Goal: Task Accomplishment & Management: Complete application form

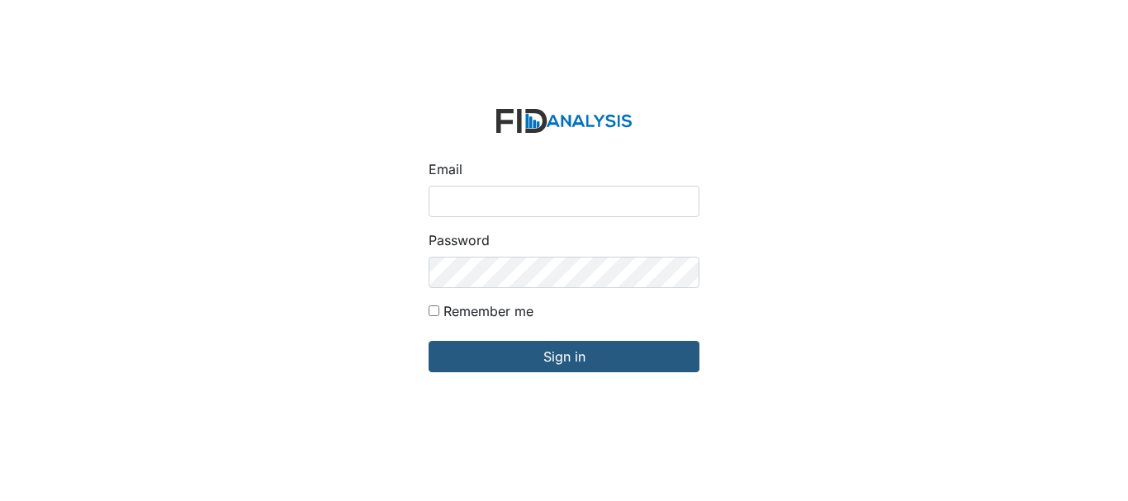
click at [495, 198] on input "Email" at bounding box center [563, 201] width 271 height 31
type input "[EMAIL_ADDRESS][DOMAIN_NAME]"
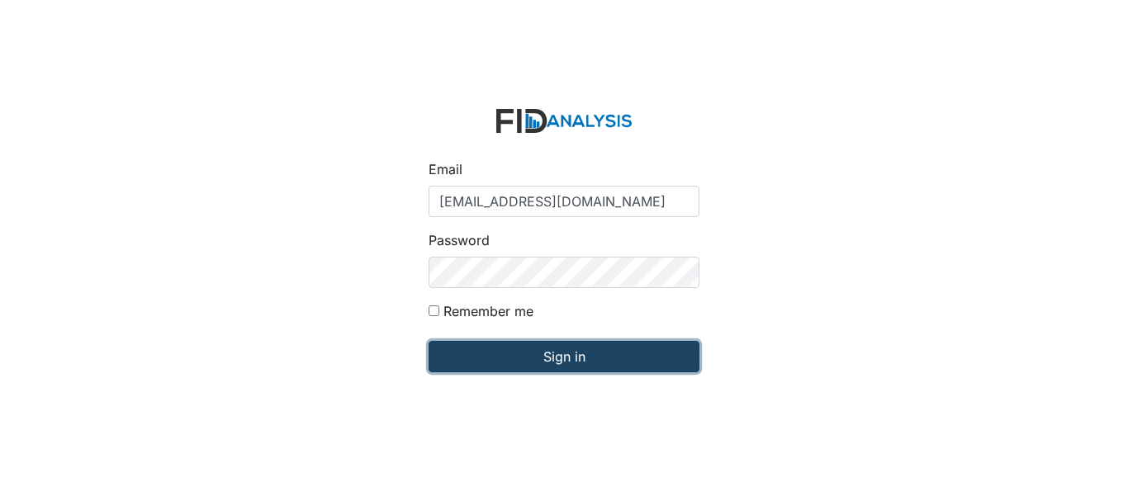
click at [546, 354] on input "Sign in" at bounding box center [563, 356] width 271 height 31
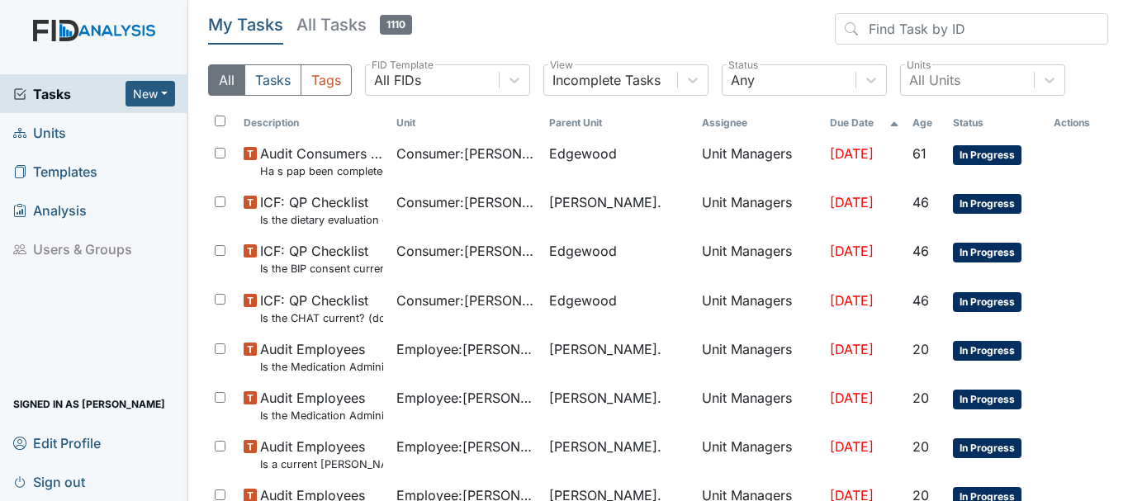
click at [57, 89] on span "Tasks" at bounding box center [69, 94] width 112 height 20
click at [46, 133] on span "Units" at bounding box center [39, 133] width 53 height 26
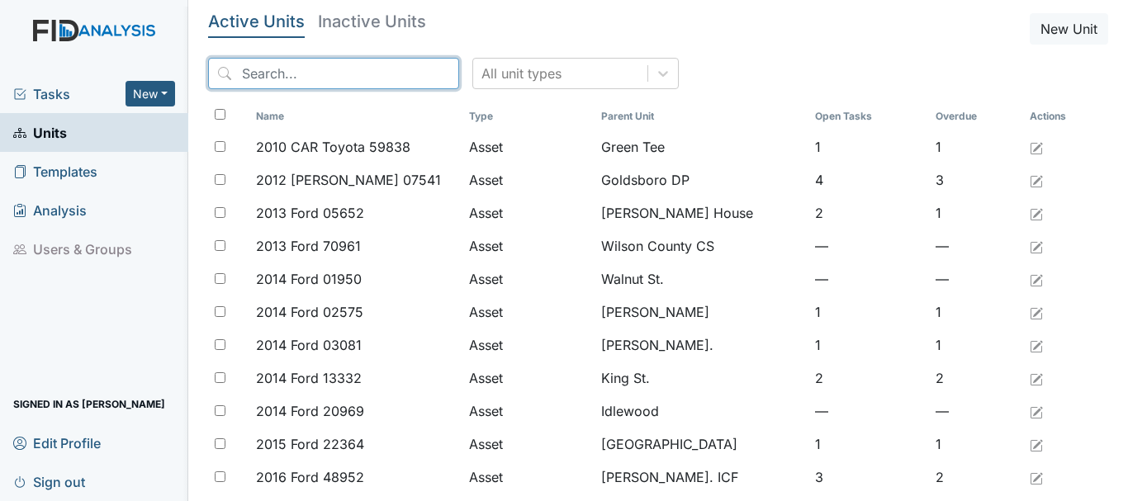
click at [301, 67] on input "search" at bounding box center [333, 73] width 251 height 31
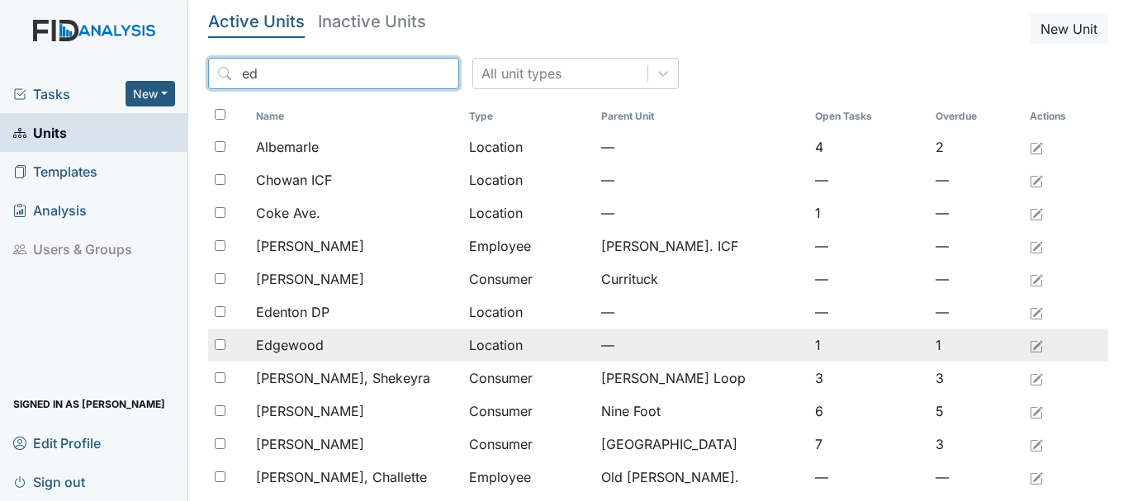
type input "ed"
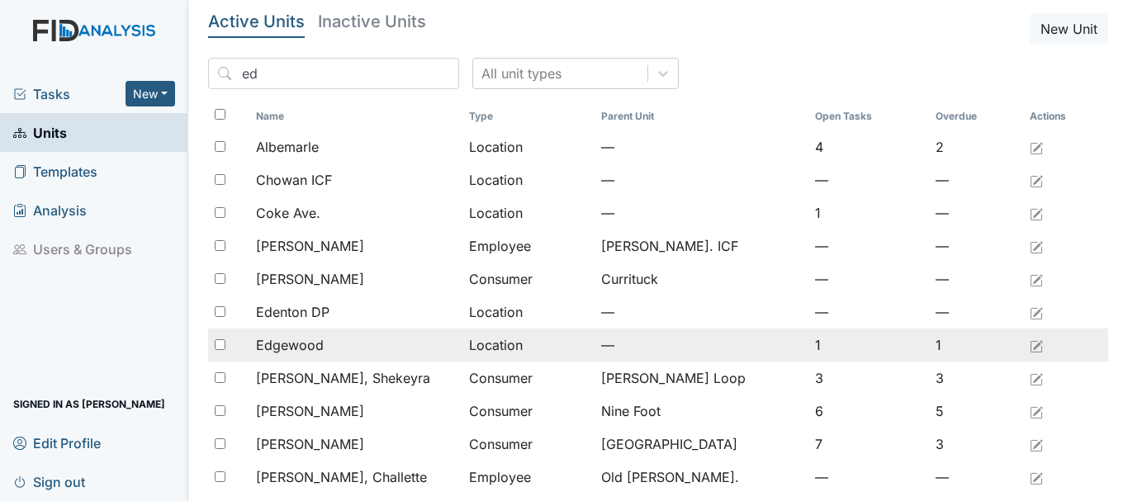
click at [220, 341] on input "checkbox" at bounding box center [220, 344] width 11 height 11
checkbox input "true"
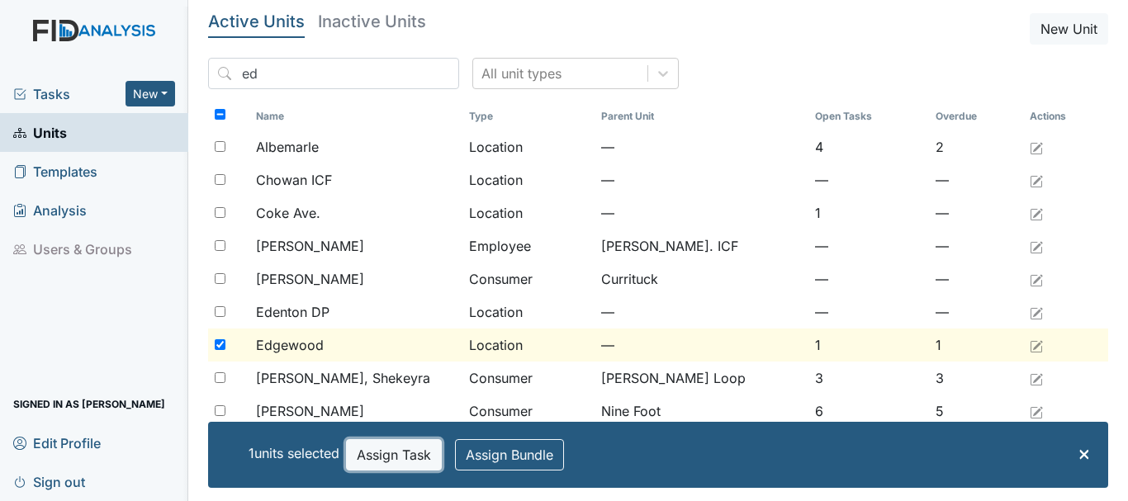
click at [394, 452] on button "Assign Task" at bounding box center [394, 454] width 96 height 31
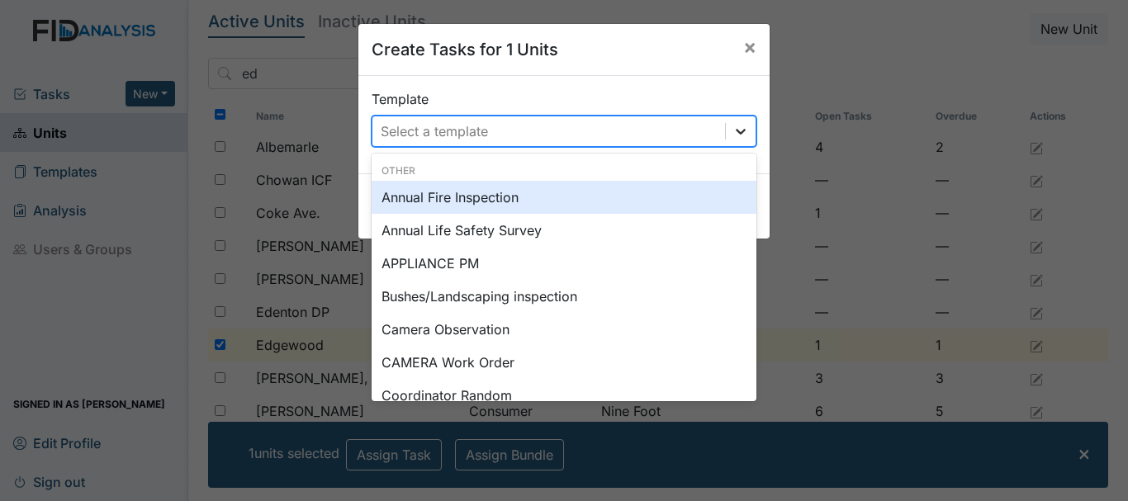
click at [733, 129] on icon at bounding box center [740, 131] width 17 height 17
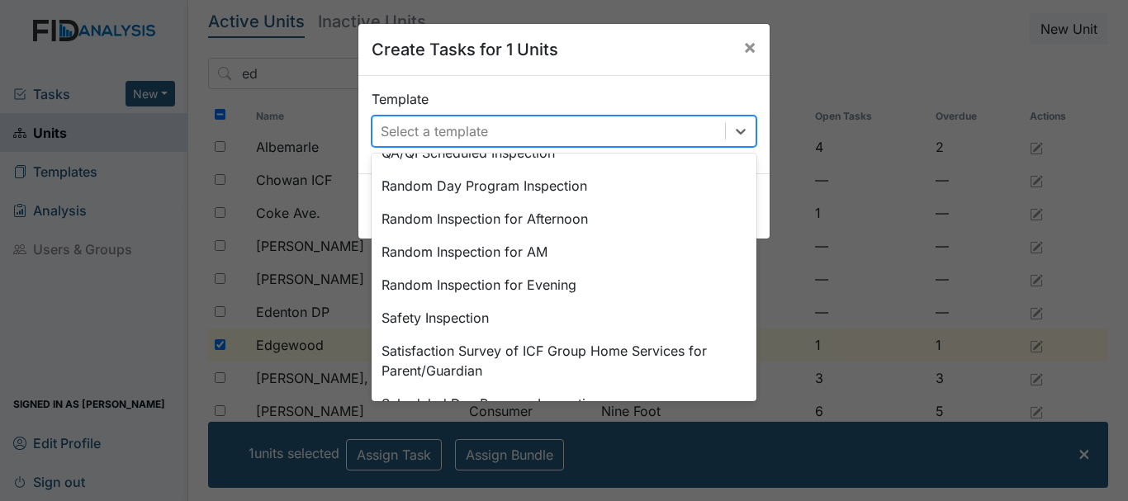
scroll to position [743, 0]
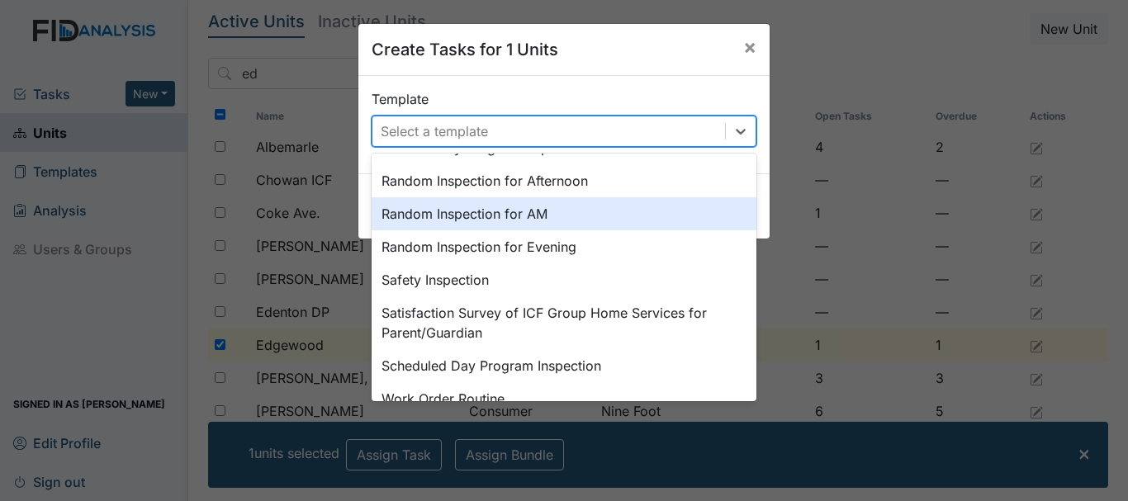
click at [452, 215] on div "Random Inspection for AM" at bounding box center [564, 213] width 385 height 33
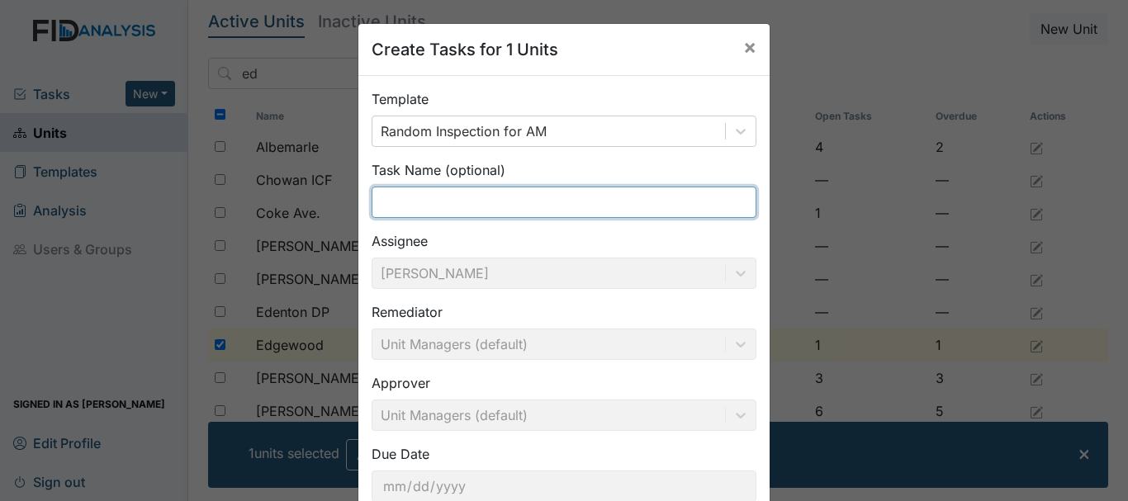
click at [409, 198] on input "text" at bounding box center [564, 202] width 385 height 31
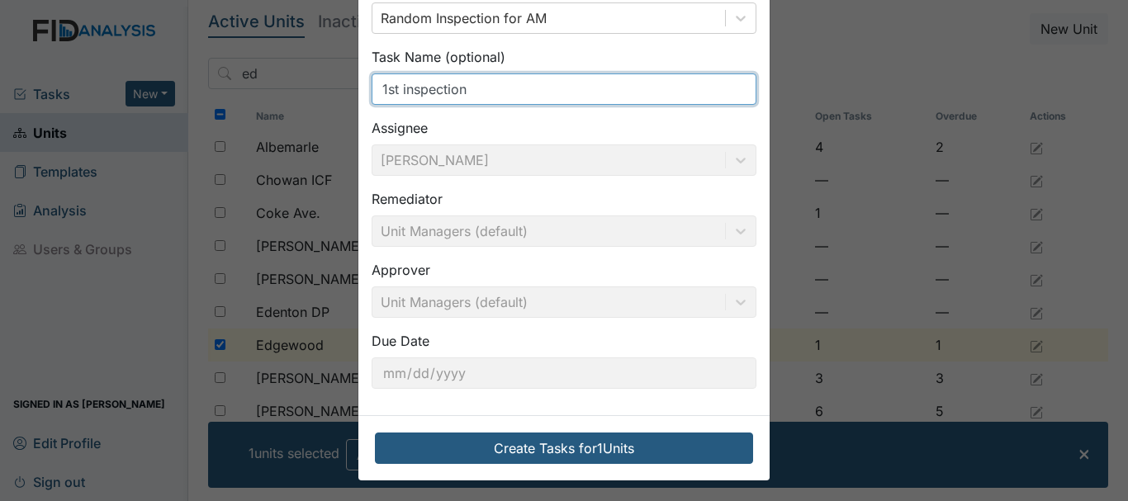
scroll to position [116, 0]
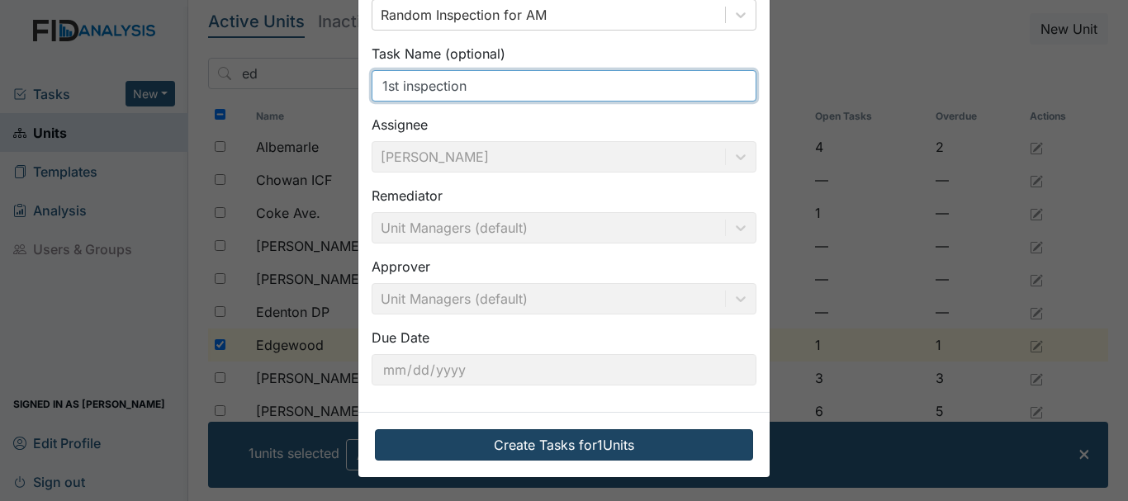
type input "1st inspection"
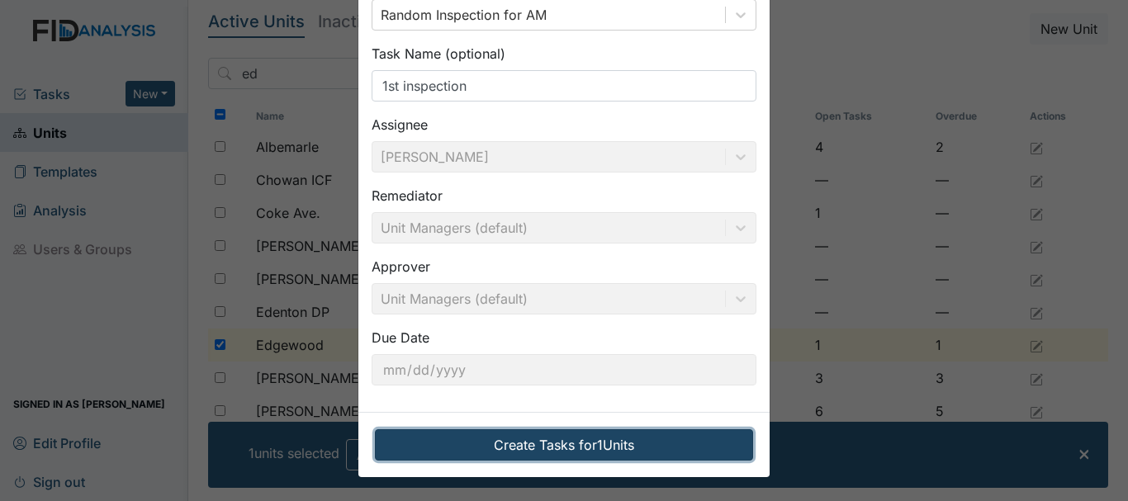
click at [514, 449] on button "Create Tasks for 1 Units" at bounding box center [564, 444] width 378 height 31
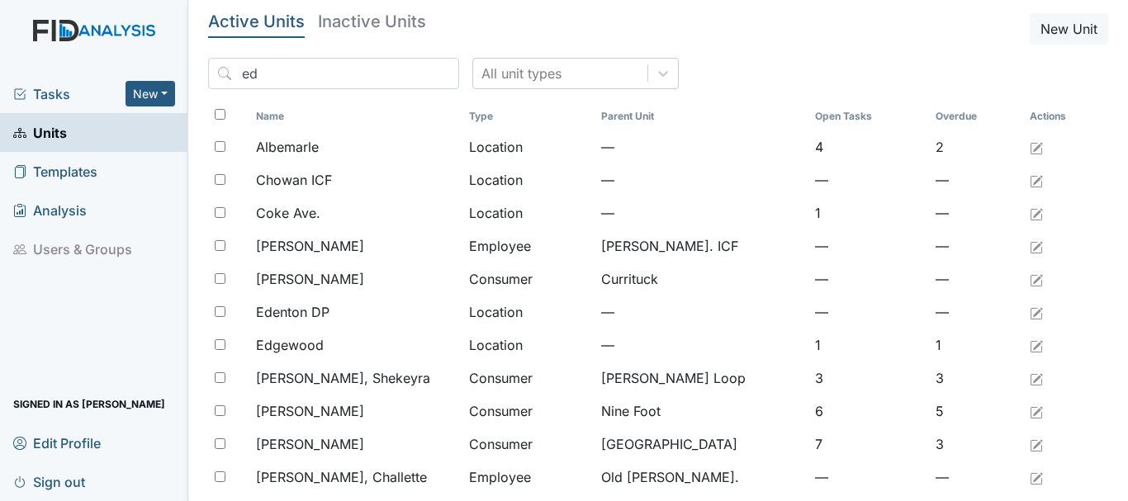
click at [50, 98] on span "Tasks" at bounding box center [69, 94] width 112 height 20
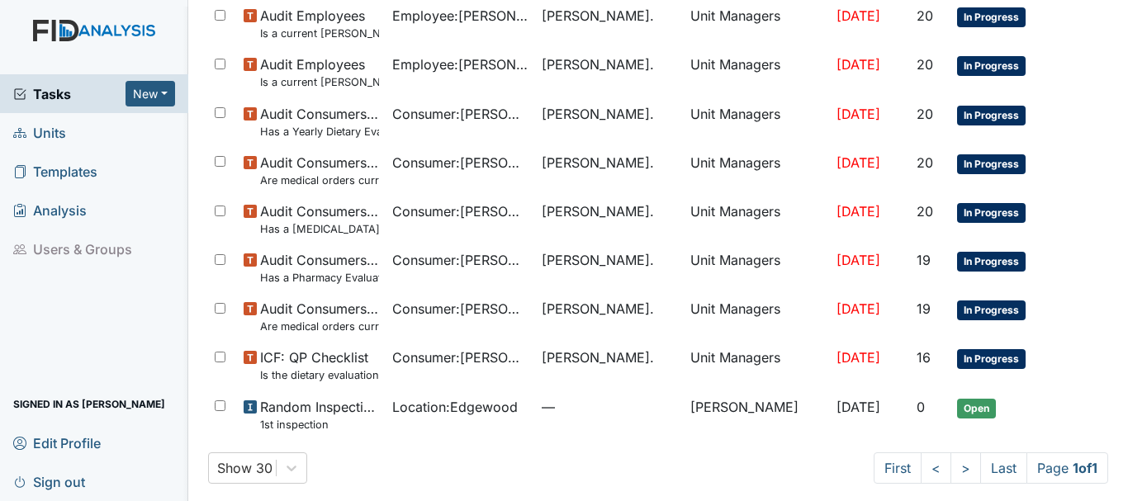
scroll to position [440, 0]
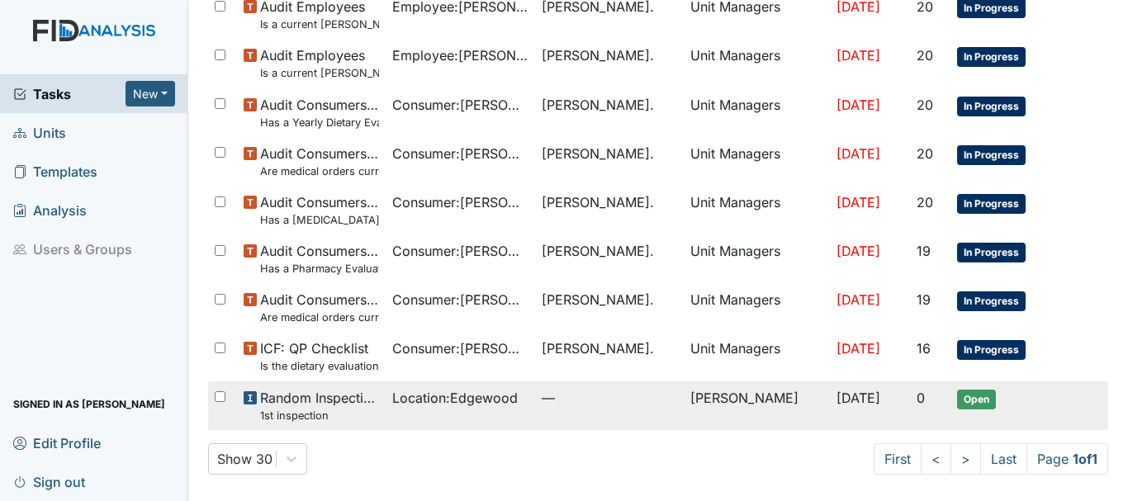
click at [373, 400] on span "Random Inspection for AM 1st inspection" at bounding box center [320, 406] width 120 height 36
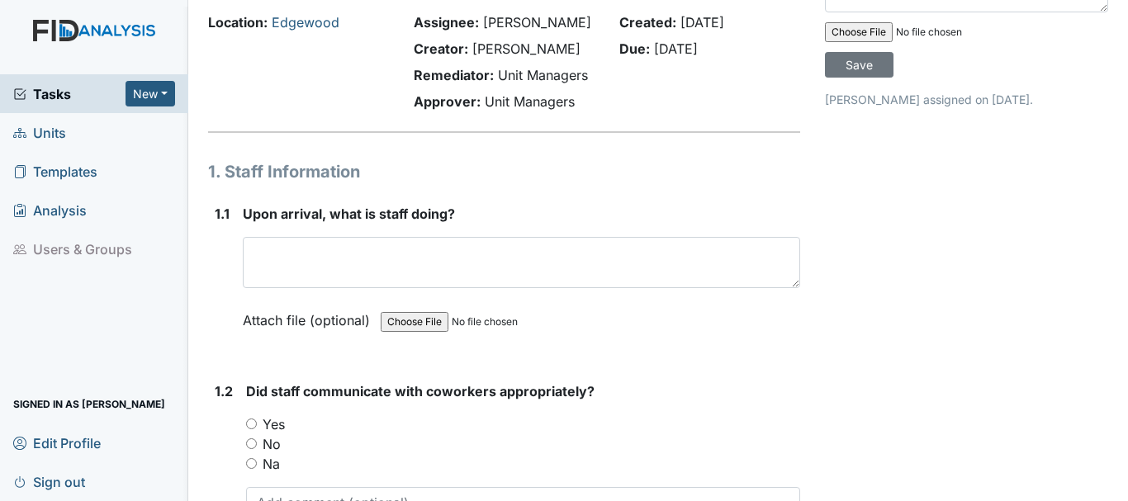
scroll to position [83, 0]
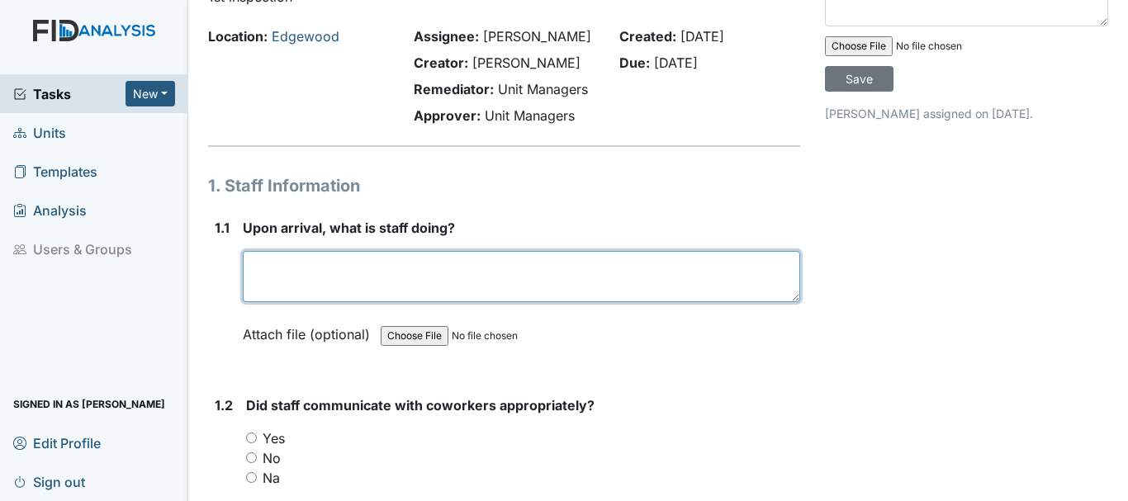
click at [317, 290] on textarea at bounding box center [521, 276] width 557 height 51
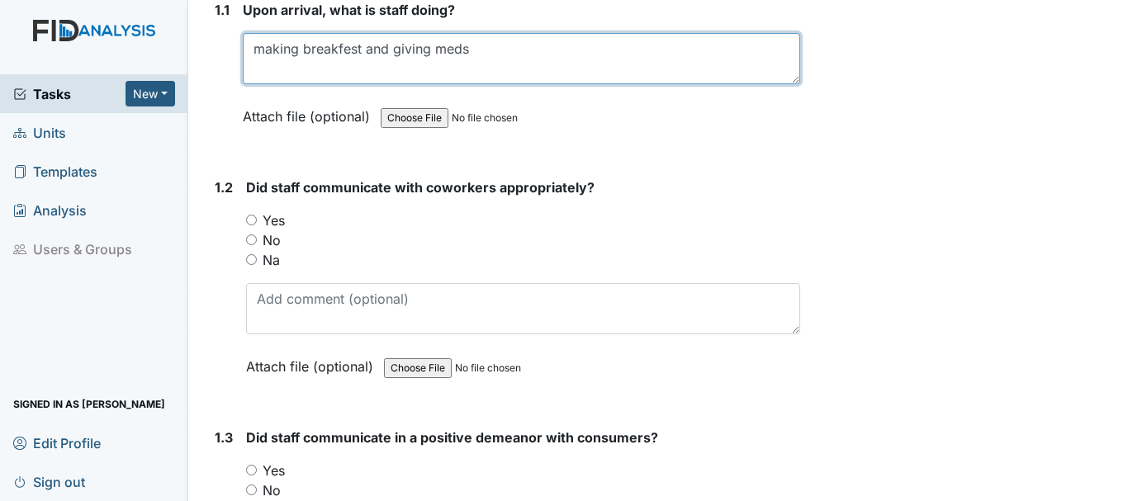
scroll to position [330, 0]
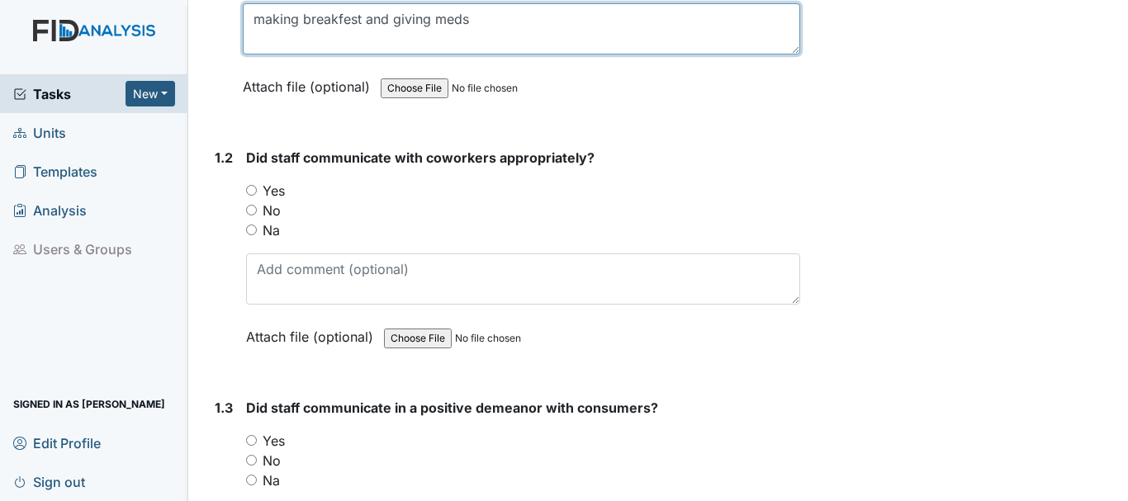
type textarea "making breakfest and giving meds"
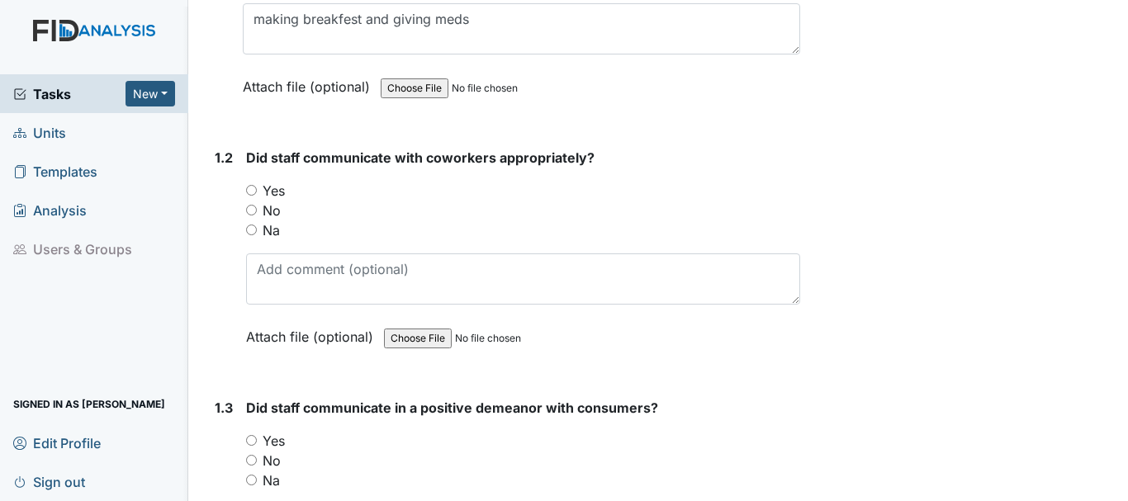
click at [250, 190] on input "Yes" at bounding box center [251, 190] width 11 height 11
radio input "true"
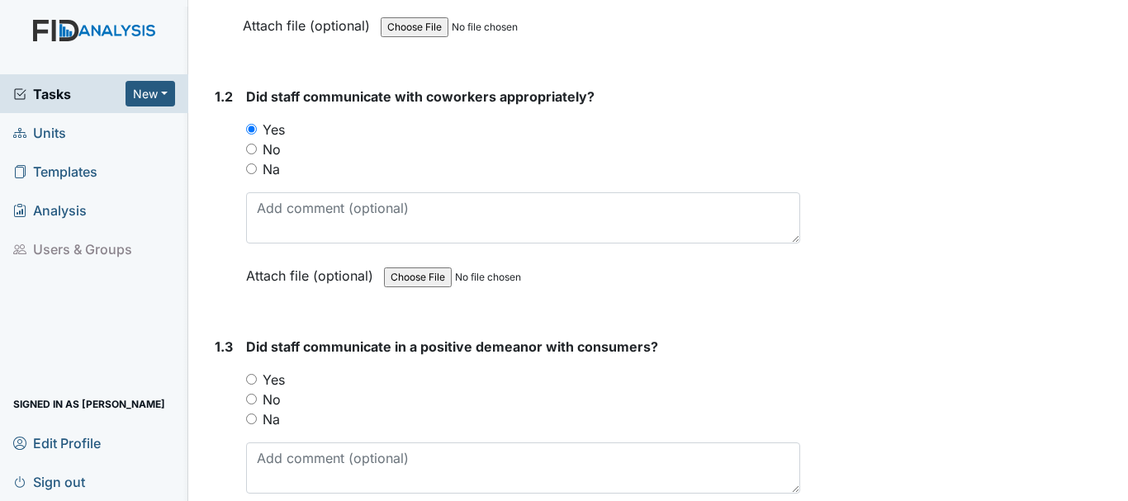
scroll to position [495, 0]
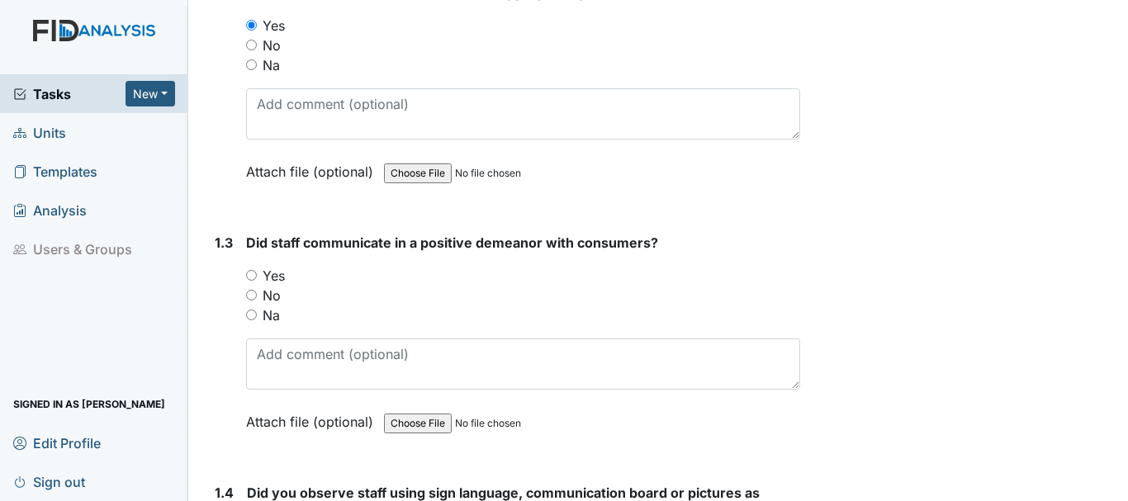
click at [249, 276] on input "Yes" at bounding box center [251, 275] width 11 height 11
radio input "true"
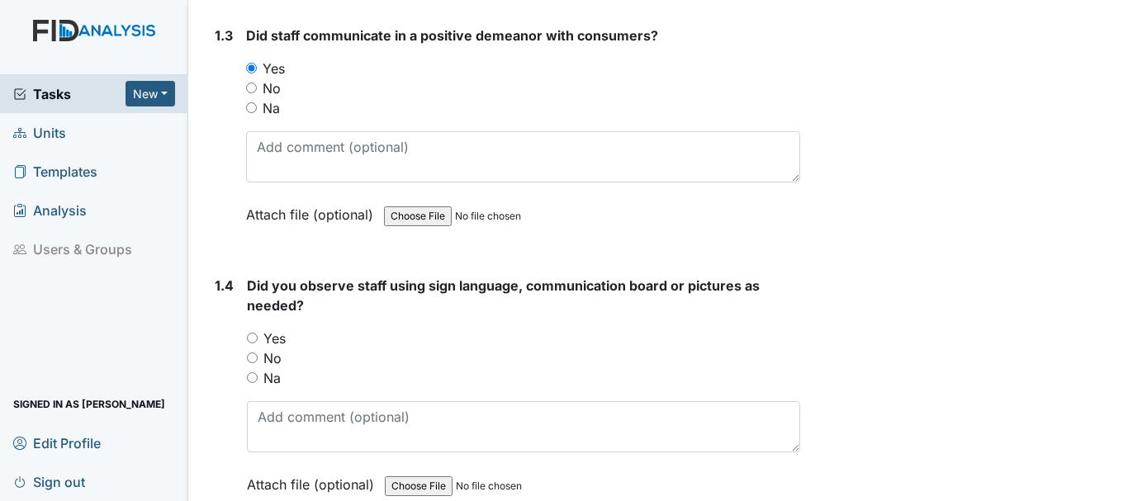
scroll to position [743, 0]
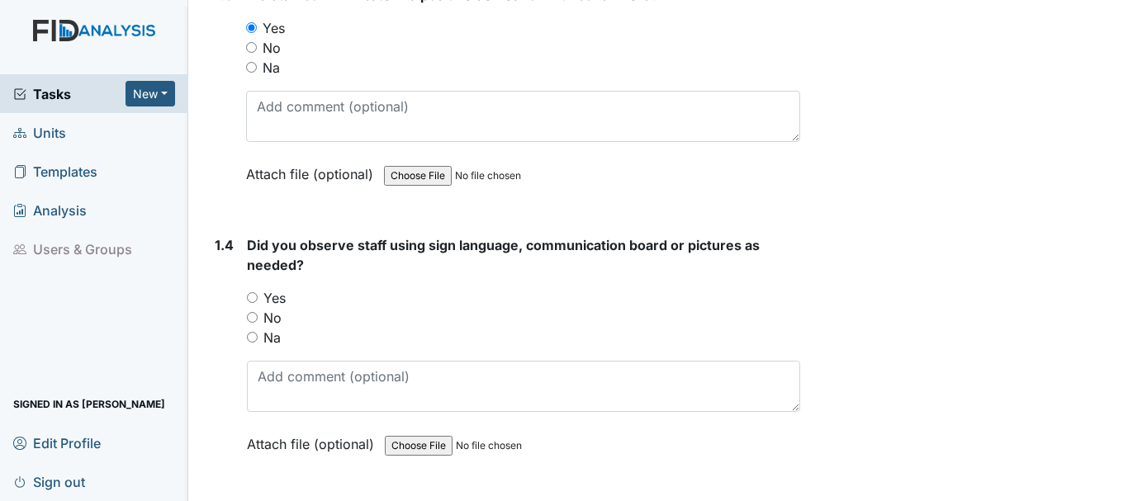
click at [249, 294] on input "Yes" at bounding box center [252, 297] width 11 height 11
radio input "true"
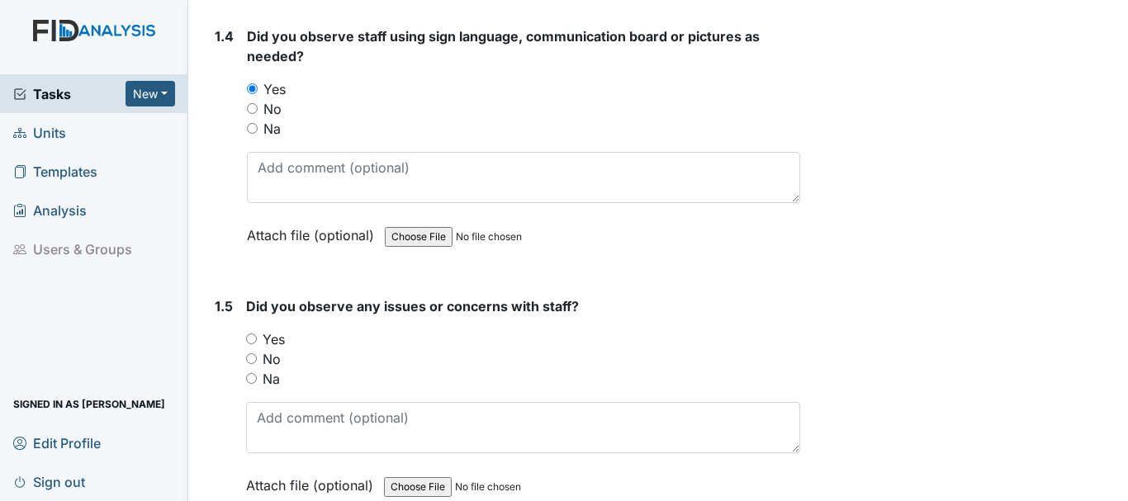
scroll to position [991, 0]
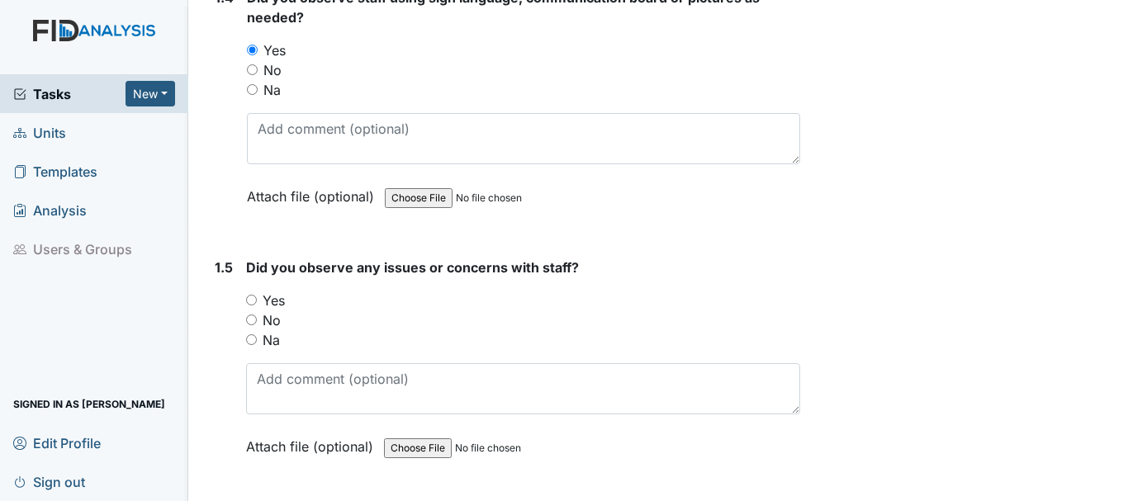
click at [250, 321] on input "No" at bounding box center [251, 320] width 11 height 11
radio input "true"
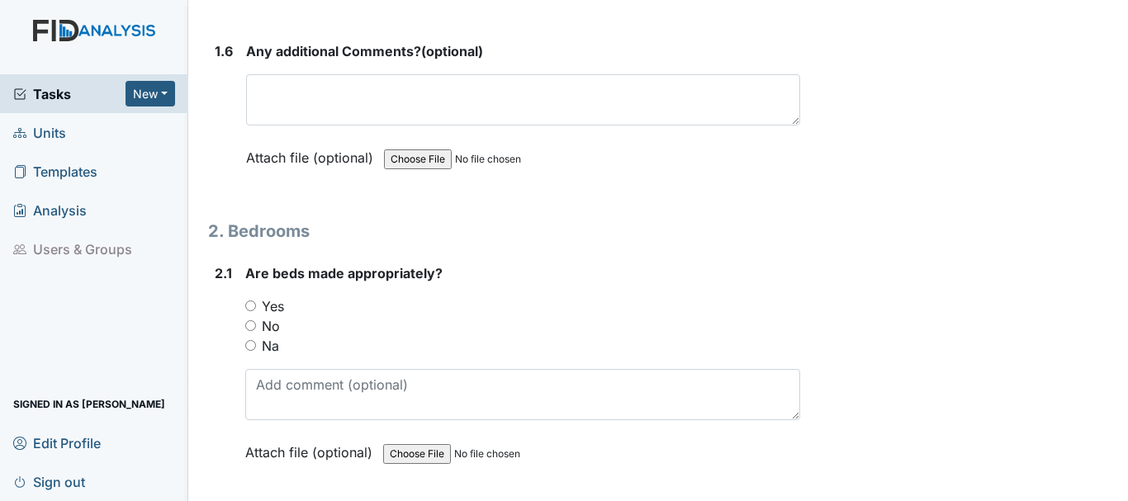
scroll to position [1486, 0]
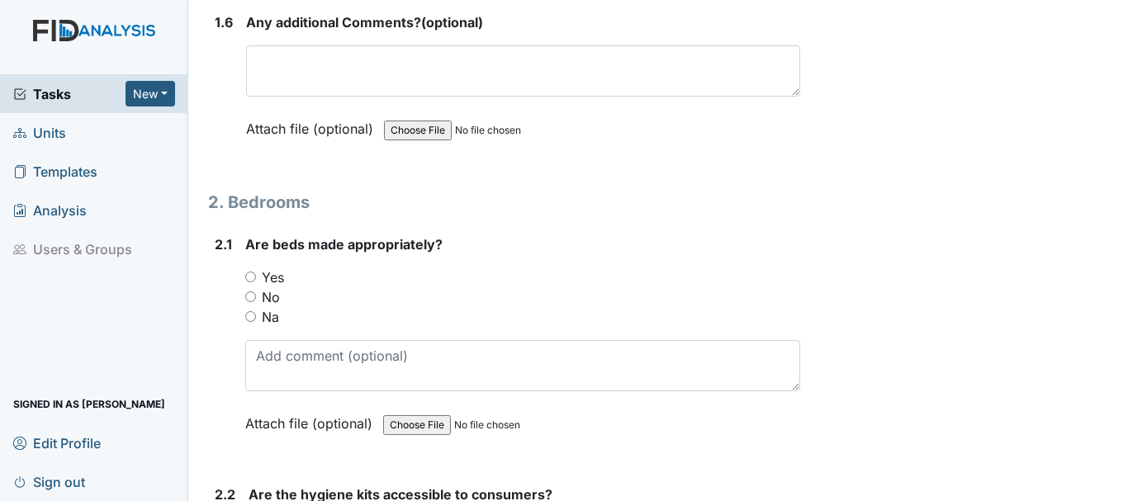
click at [249, 277] on input "Yes" at bounding box center [250, 277] width 11 height 11
radio input "true"
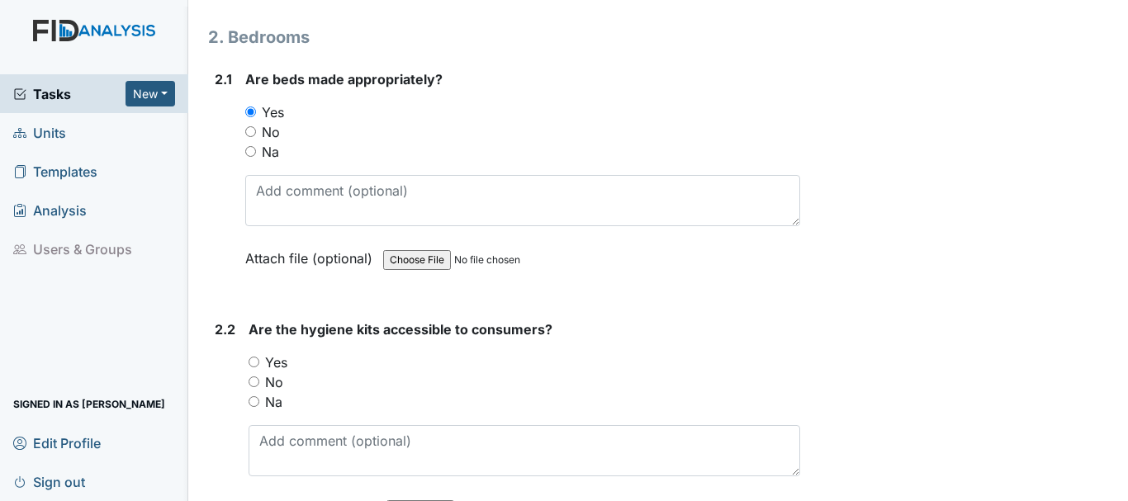
scroll to position [1734, 0]
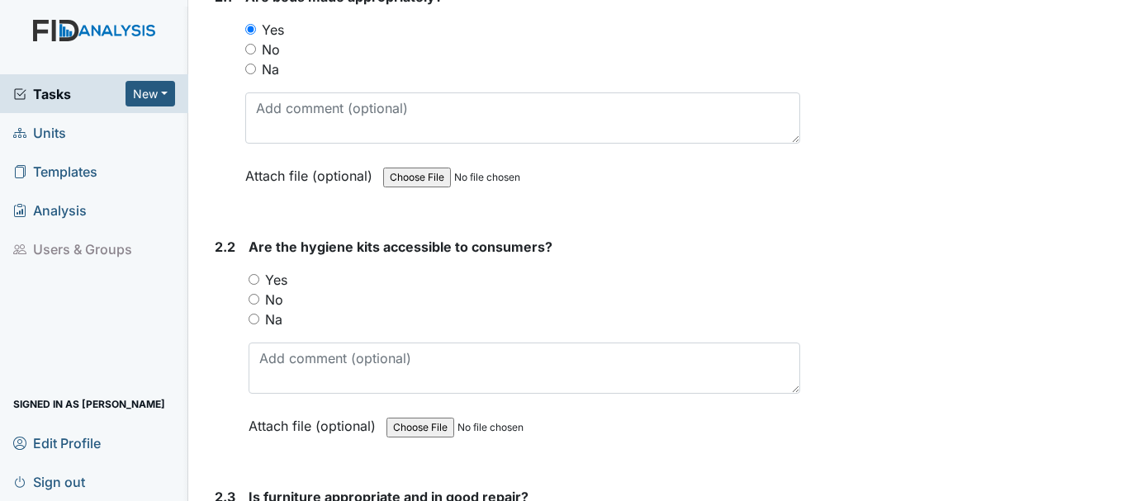
click at [257, 279] on input "Yes" at bounding box center [254, 279] width 11 height 11
radio input "true"
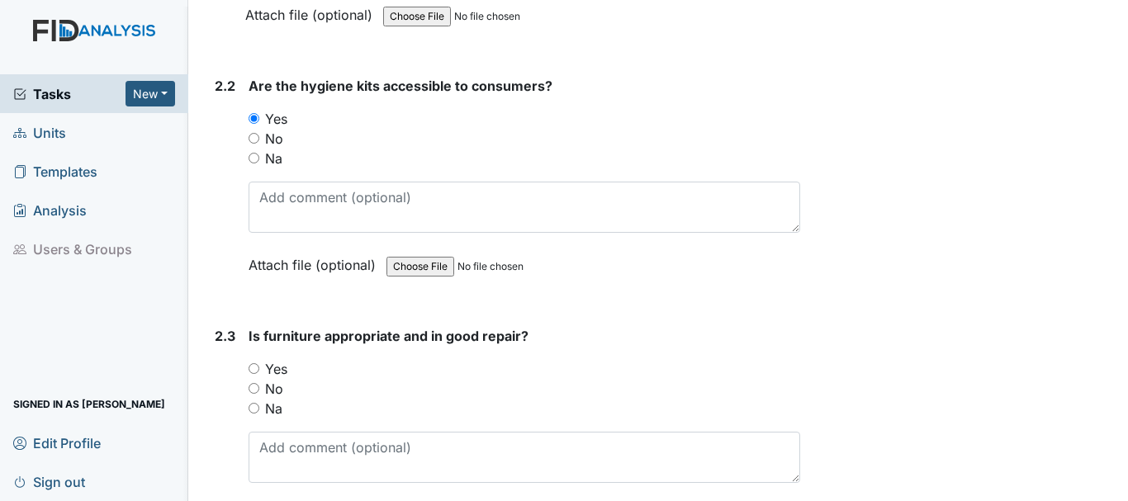
scroll to position [1899, 0]
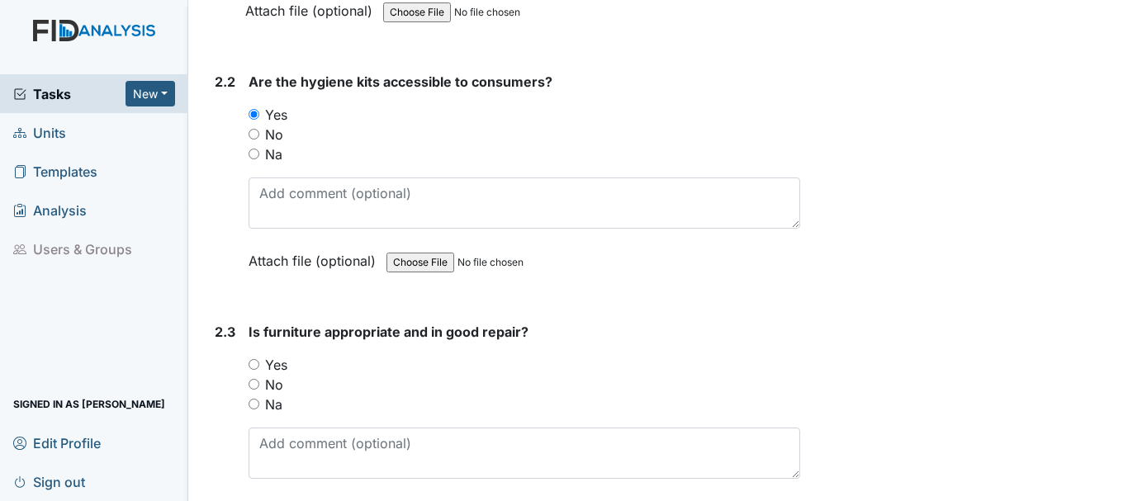
click at [255, 366] on input "Yes" at bounding box center [254, 364] width 11 height 11
radio input "true"
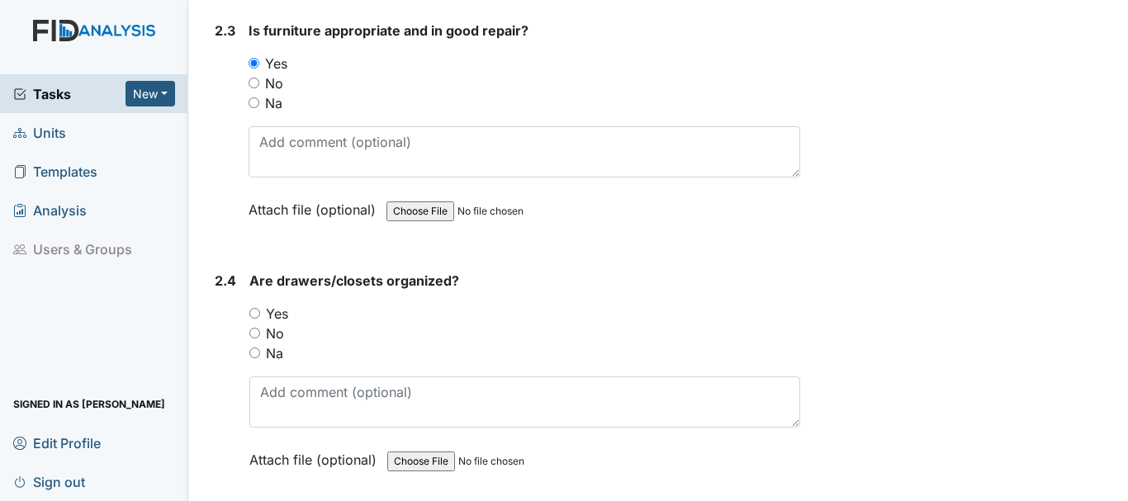
scroll to position [2229, 0]
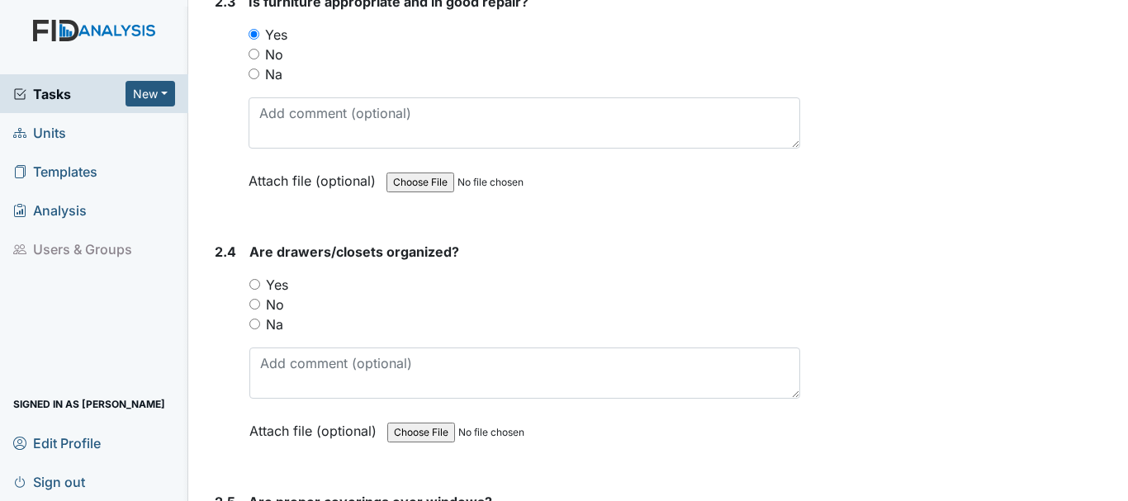
drag, startPoint x: 253, startPoint y: 283, endPoint x: 269, endPoint y: 282, distance: 15.8
click at [253, 282] on input "Yes" at bounding box center [254, 284] width 11 height 11
radio input "true"
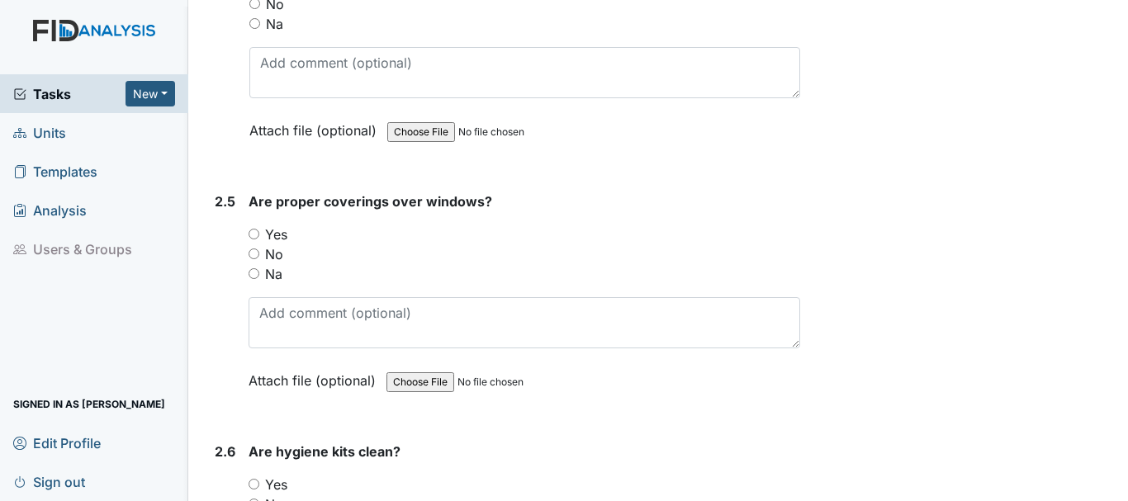
scroll to position [2559, 0]
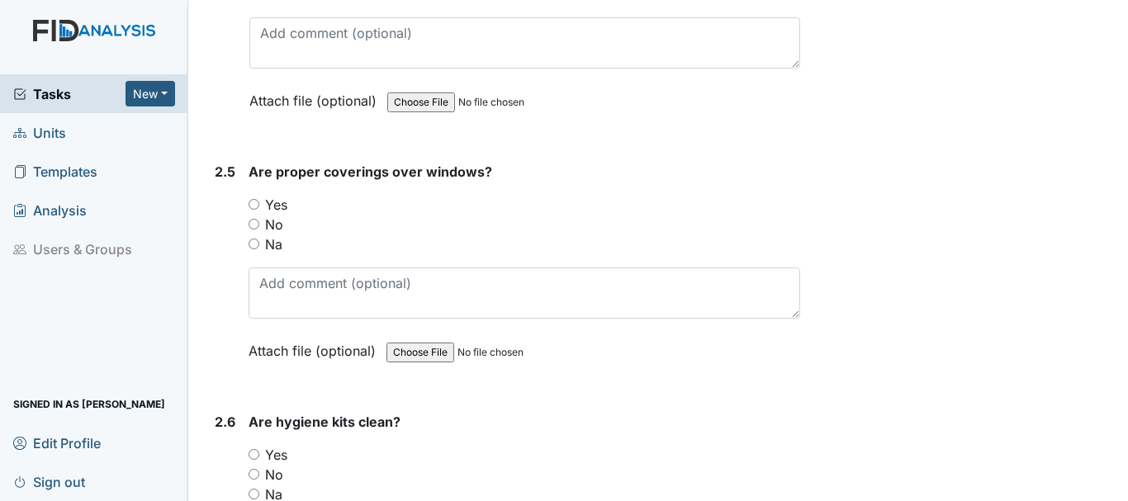
click at [255, 204] on input "Yes" at bounding box center [254, 204] width 11 height 11
radio input "true"
click at [253, 452] on input "Yes" at bounding box center [254, 454] width 11 height 11
radio input "true"
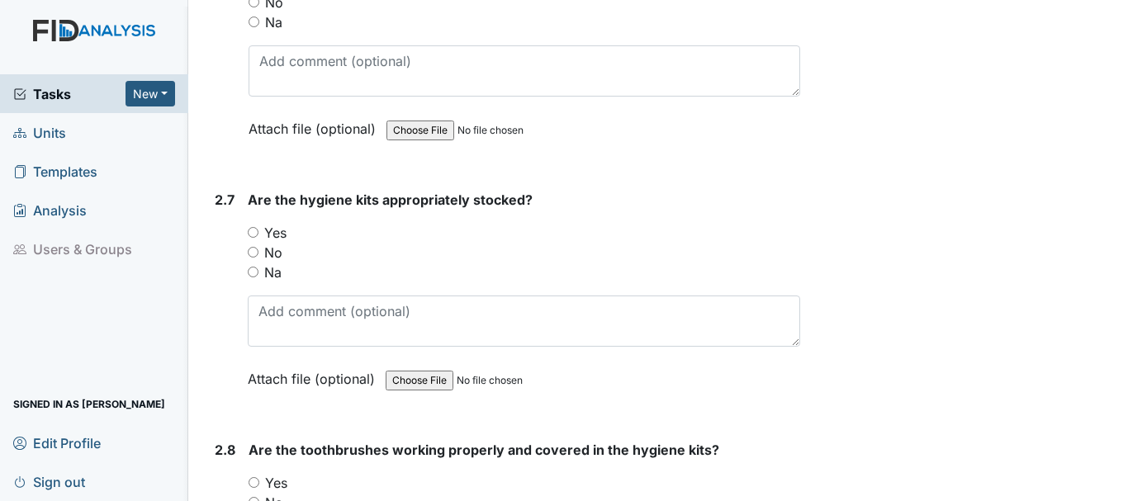
scroll to position [3055, 0]
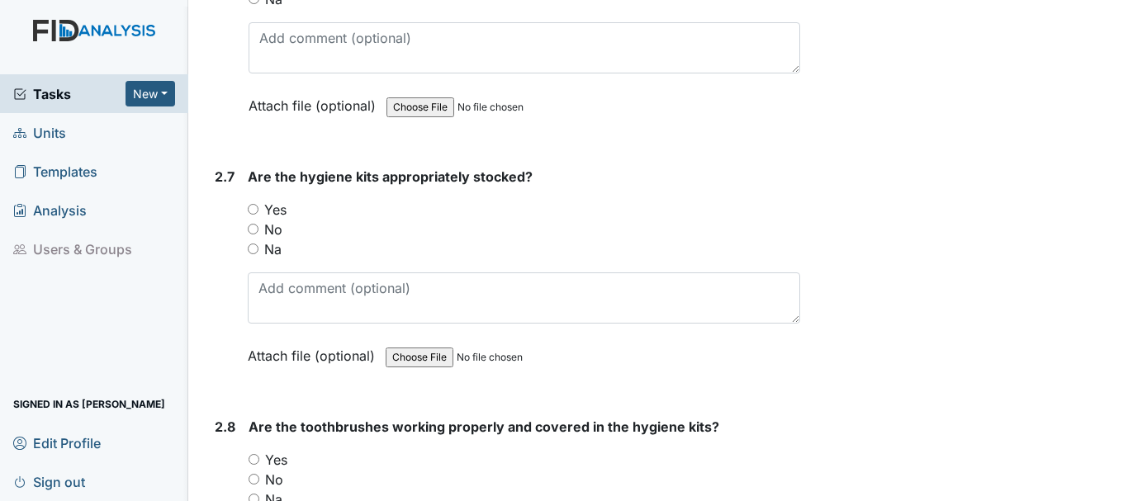
click at [255, 209] on input "Yes" at bounding box center [253, 209] width 11 height 11
radio input "true"
click at [255, 457] on input "Yes" at bounding box center [254, 459] width 11 height 11
radio input "true"
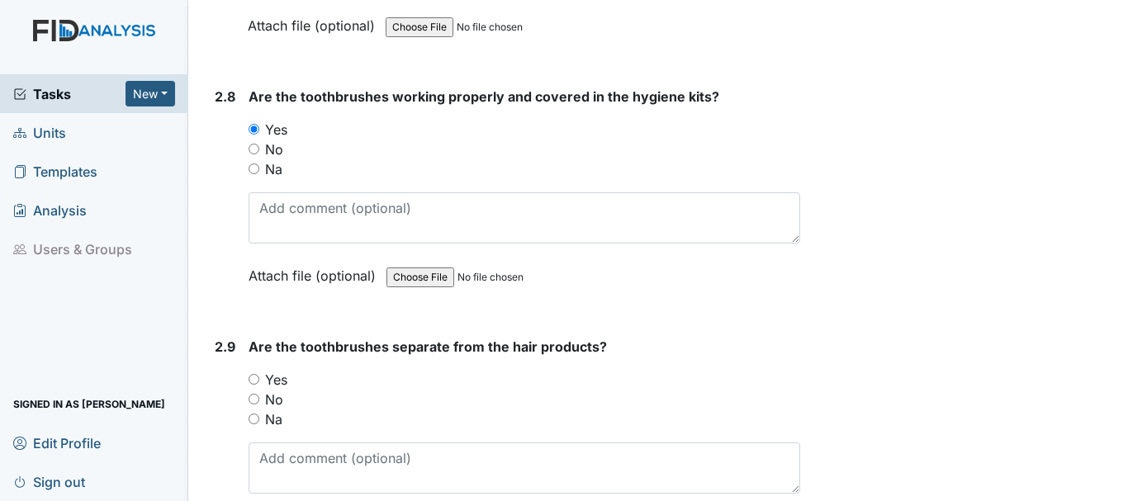
scroll to position [3467, 0]
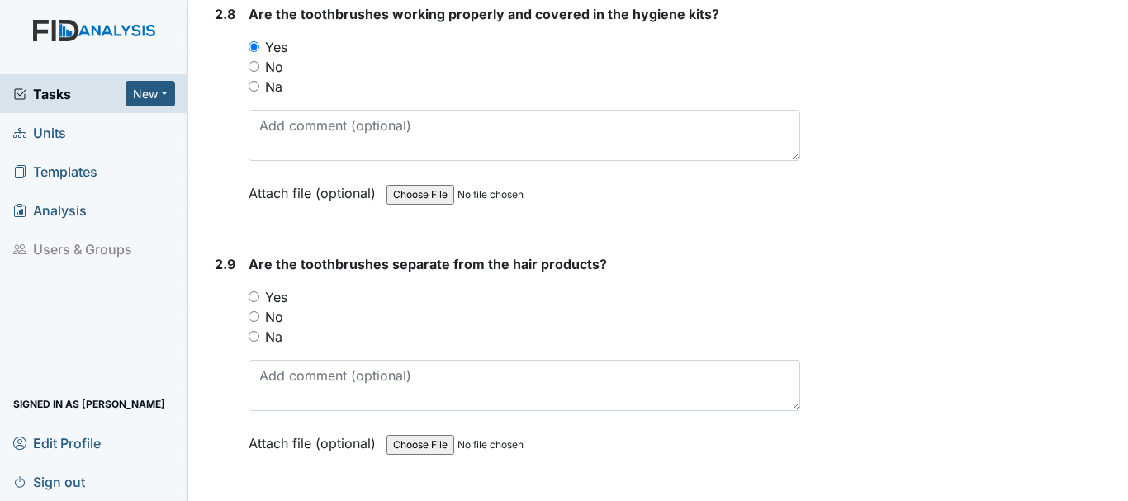
click at [251, 296] on input "Yes" at bounding box center [254, 296] width 11 height 11
radio input "true"
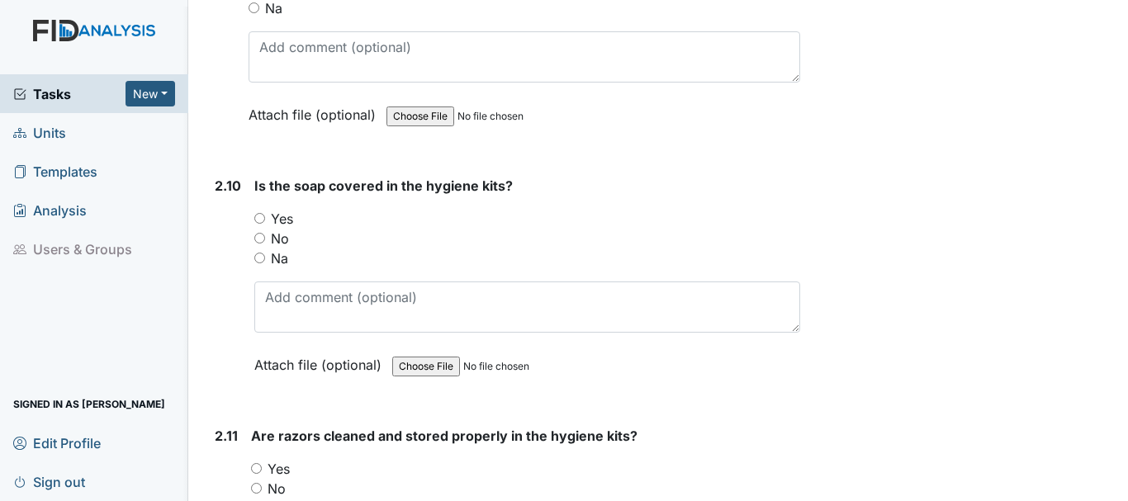
scroll to position [3798, 0]
click at [256, 214] on input "Yes" at bounding box center [259, 216] width 11 height 11
radio input "true"
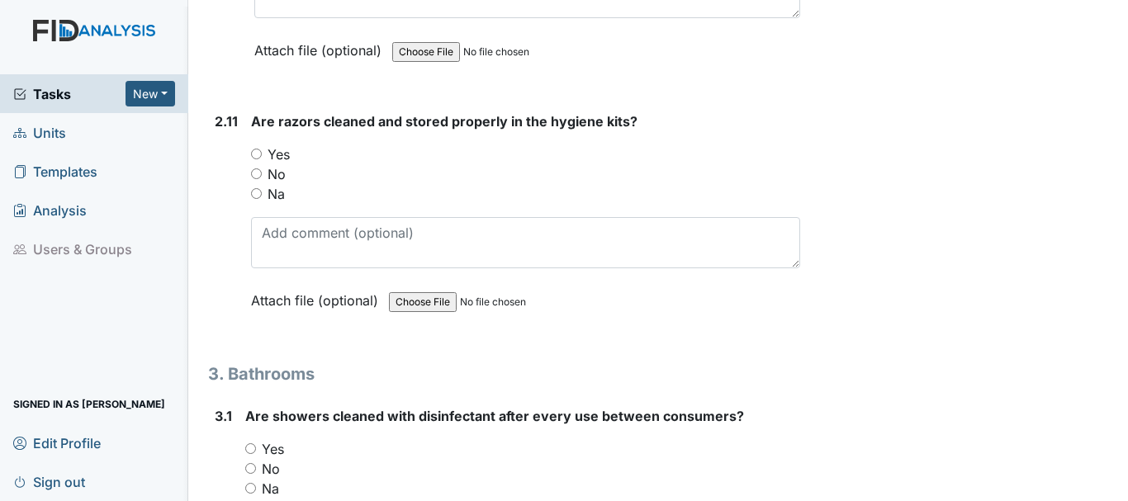
scroll to position [4128, 0]
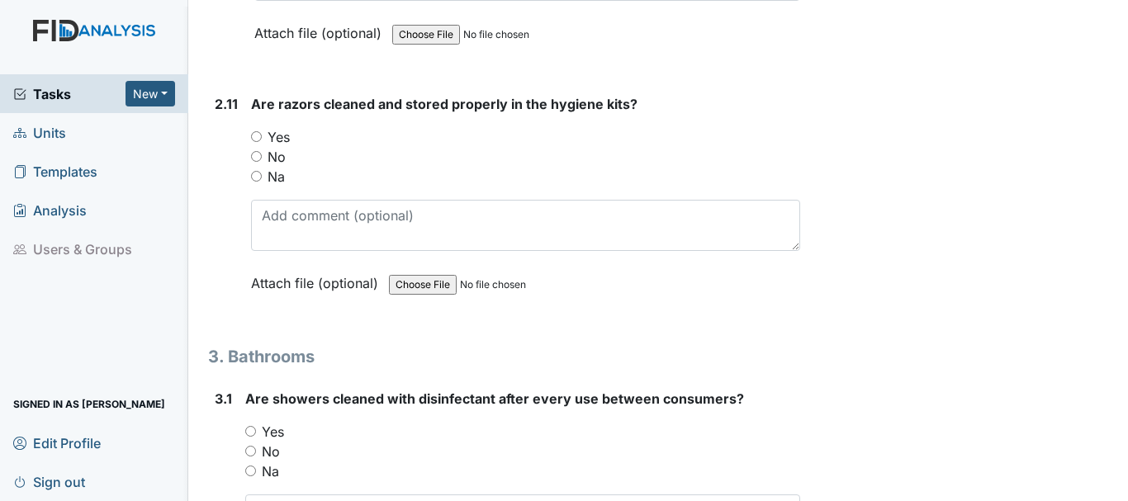
click at [254, 139] on input "Yes" at bounding box center [256, 136] width 11 height 11
radio input "true"
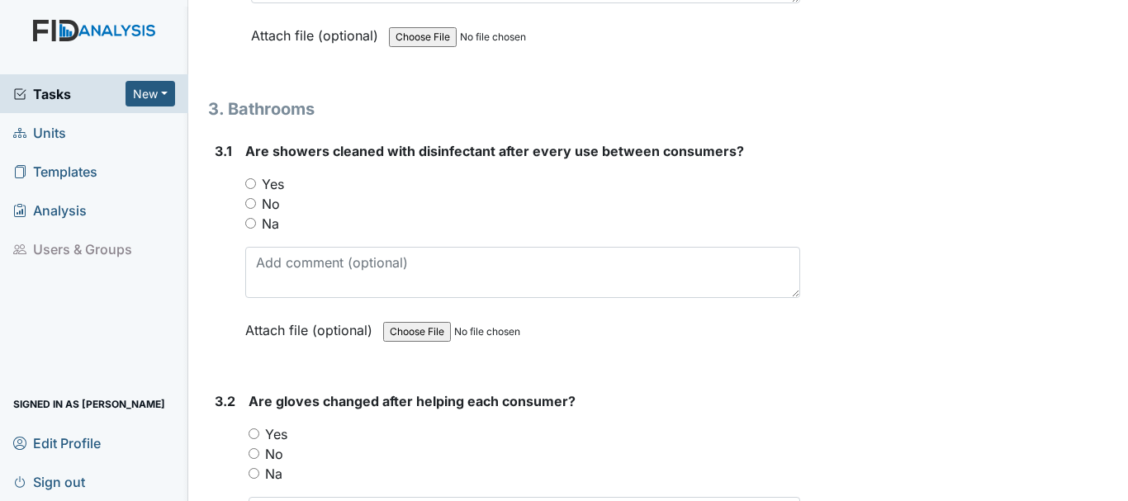
scroll to position [4458, 0]
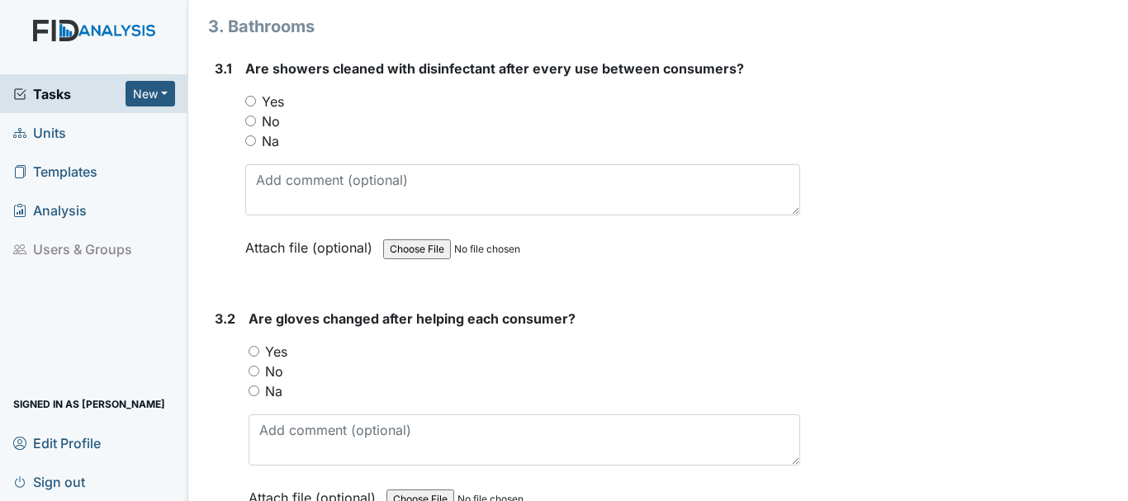
click at [250, 99] on input "Yes" at bounding box center [250, 101] width 11 height 11
radio input "true"
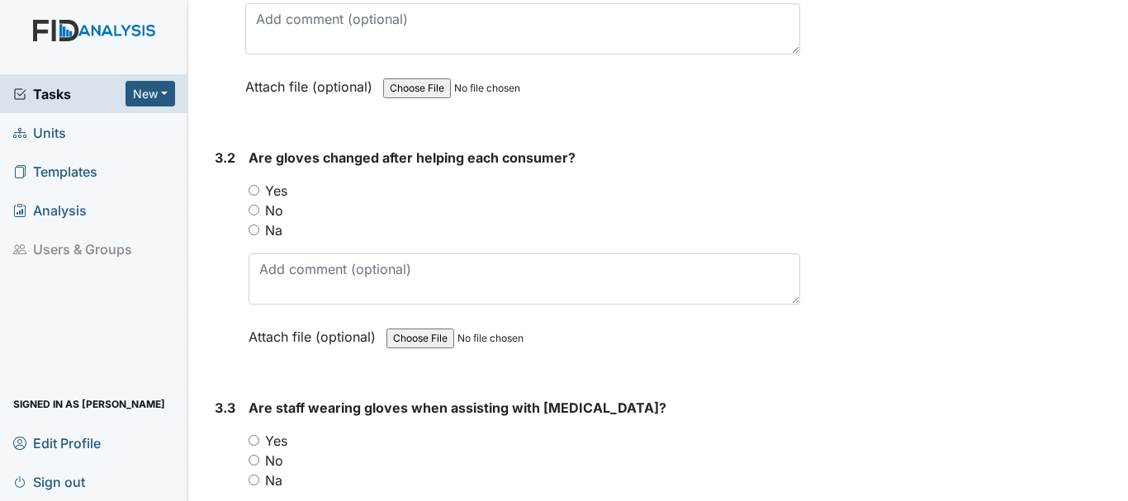
scroll to position [4623, 0]
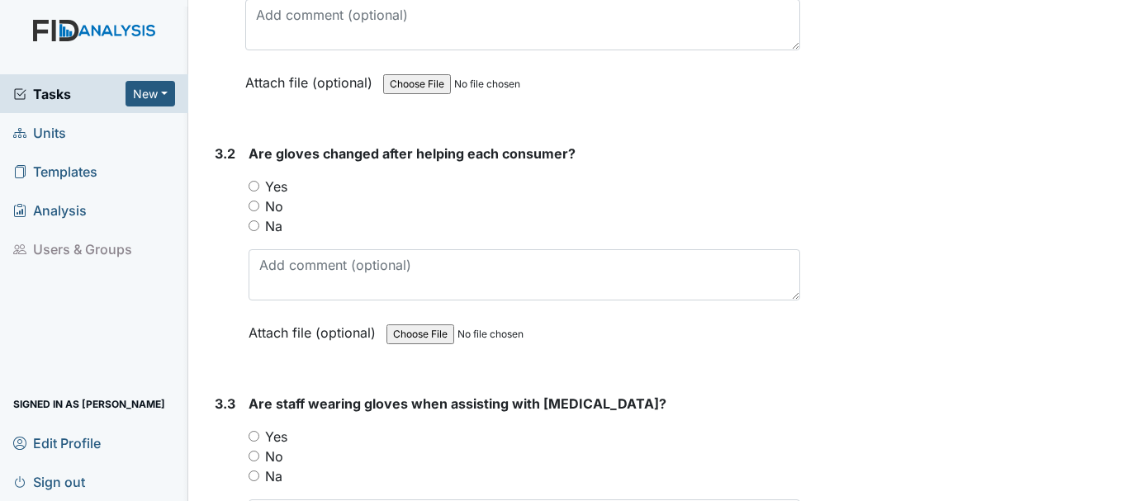
click at [256, 184] on input "Yes" at bounding box center [254, 186] width 11 height 11
radio input "true"
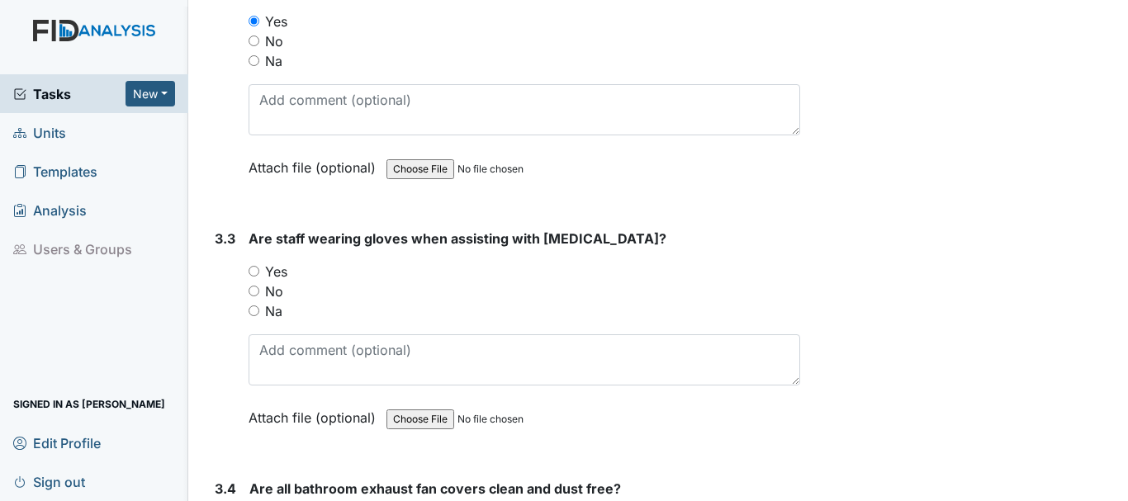
scroll to position [4871, 0]
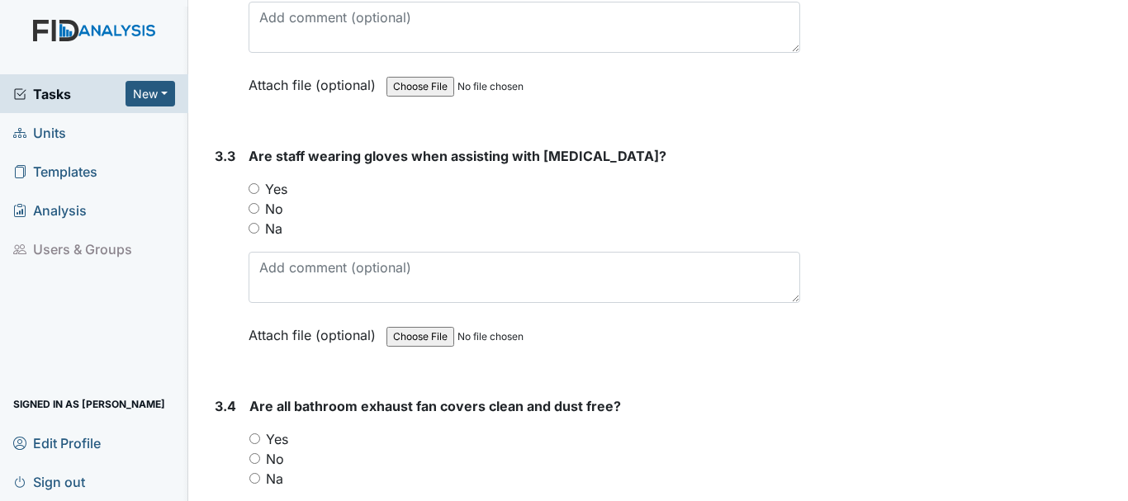
click at [254, 186] on input "Yes" at bounding box center [254, 188] width 11 height 11
radio input "true"
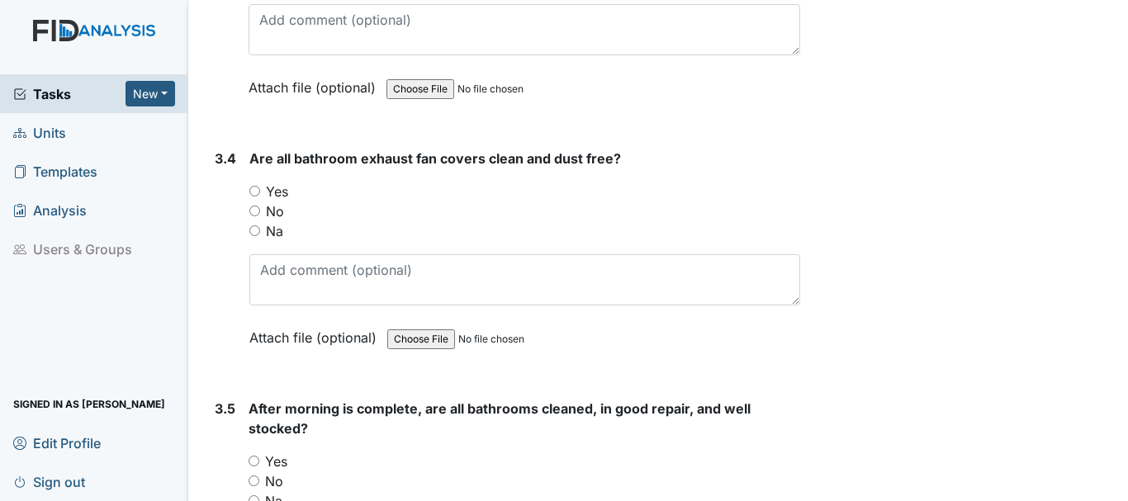
scroll to position [5201, 0]
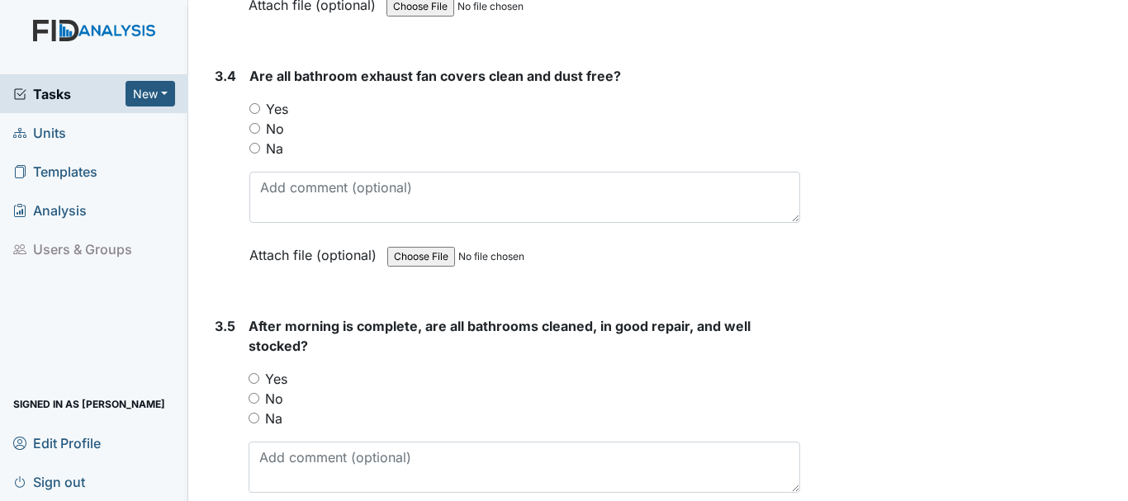
click at [253, 103] on input "Yes" at bounding box center [254, 108] width 11 height 11
radio input "true"
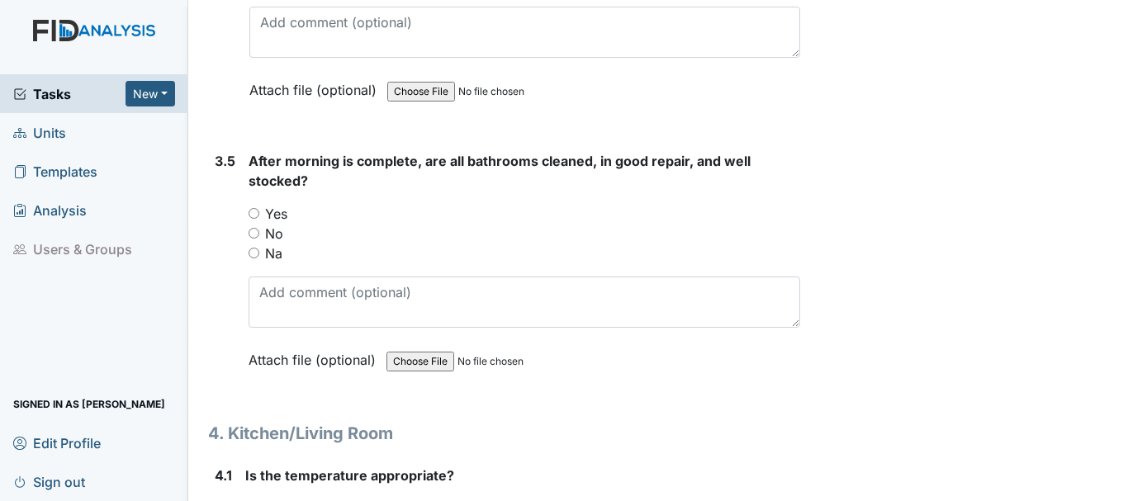
scroll to position [5449, 0]
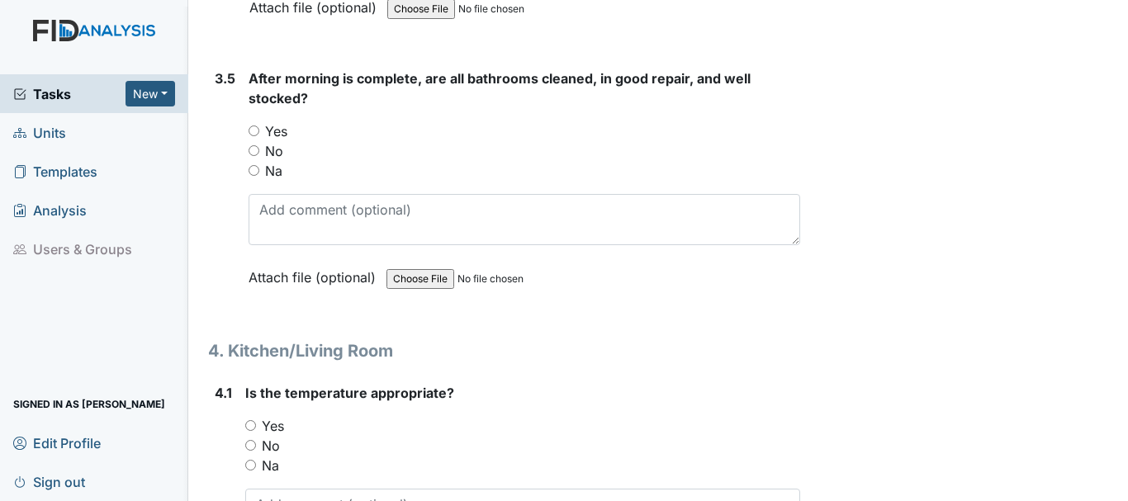
click at [256, 129] on input "Yes" at bounding box center [254, 130] width 11 height 11
radio input "true"
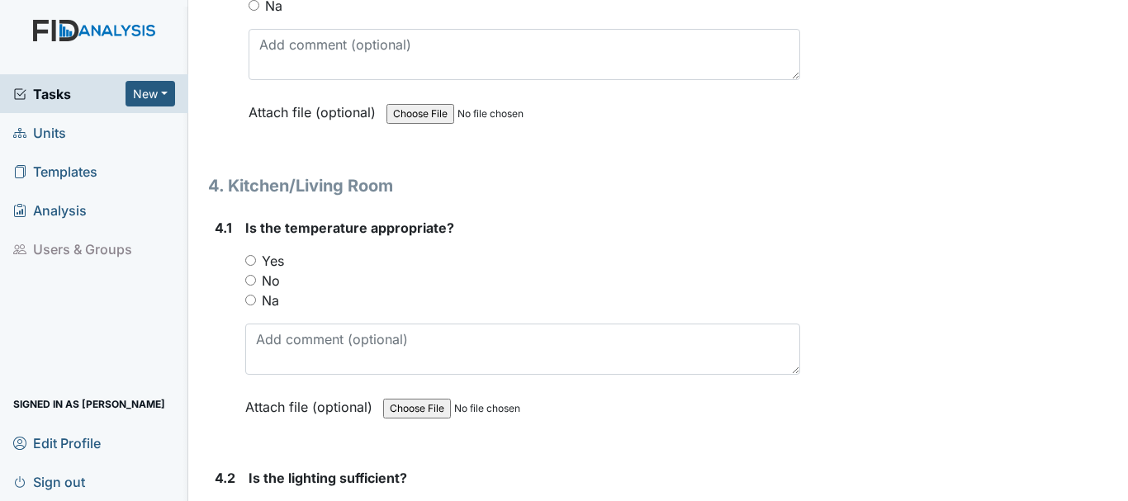
scroll to position [5697, 0]
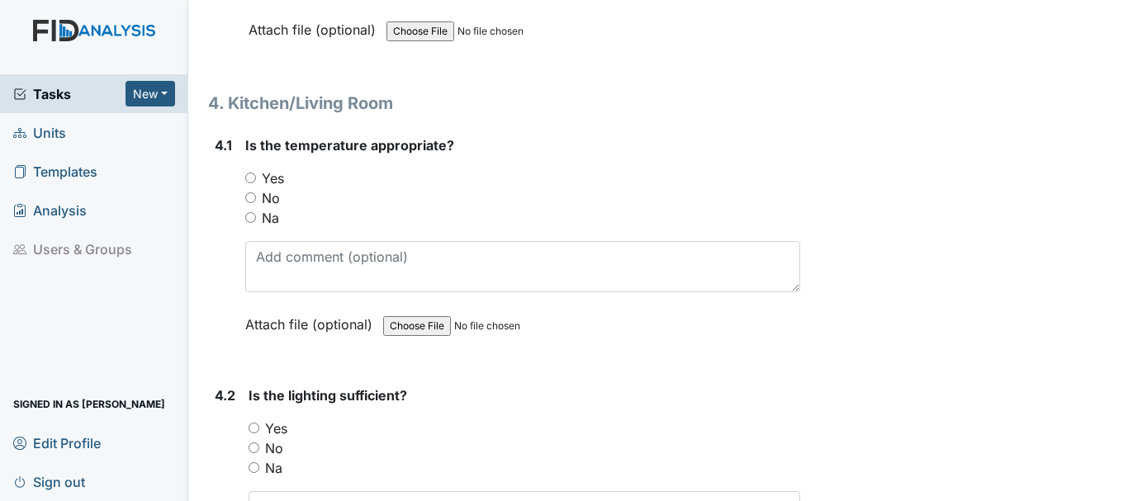
click at [253, 178] on input "Yes" at bounding box center [250, 178] width 11 height 11
radio input "true"
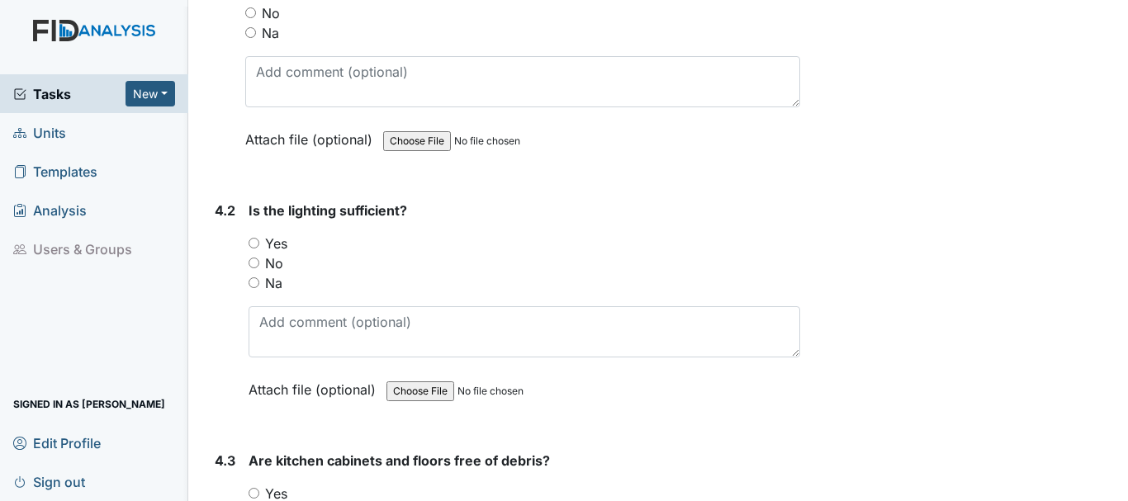
scroll to position [5944, 0]
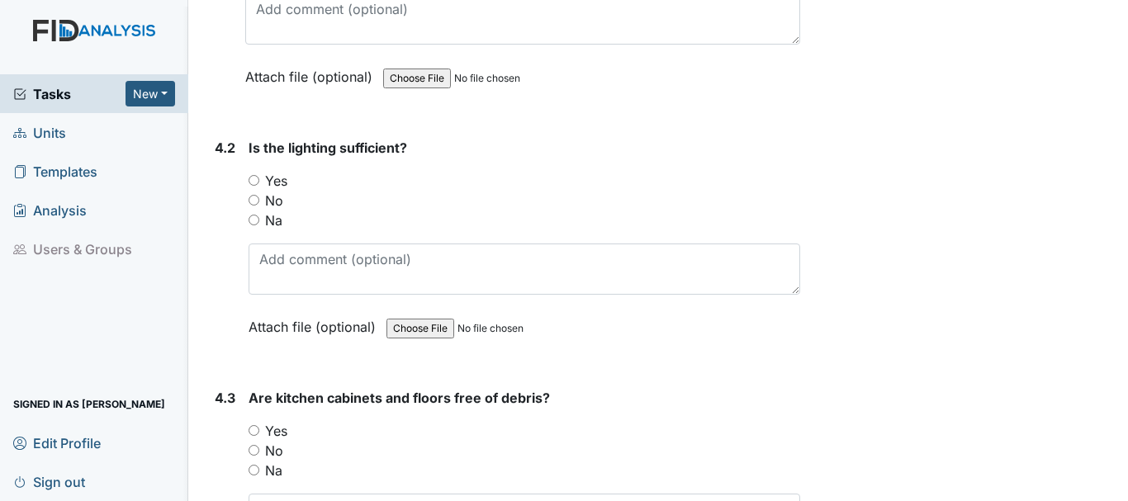
click at [253, 177] on input "Yes" at bounding box center [254, 180] width 11 height 11
radio input "true"
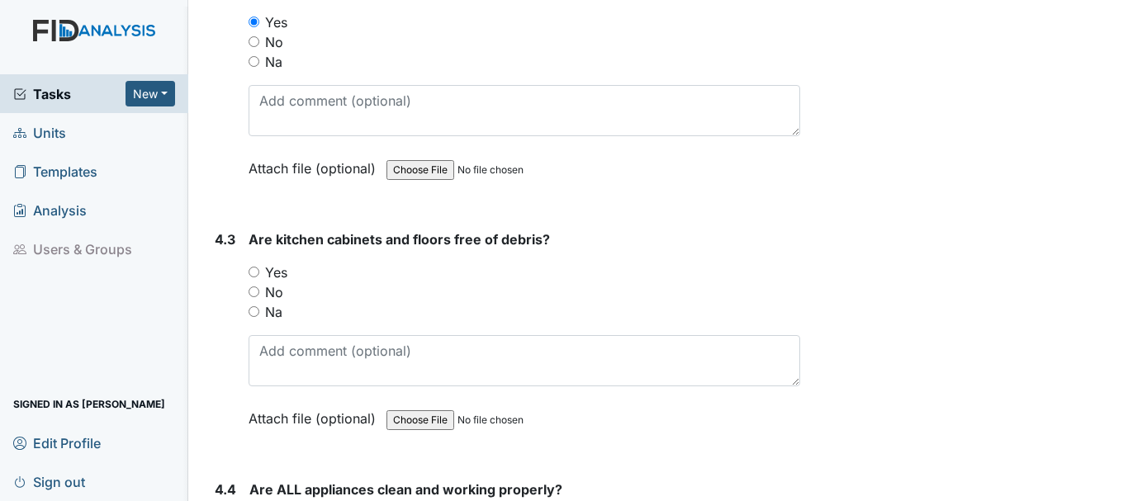
scroll to position [6109, 0]
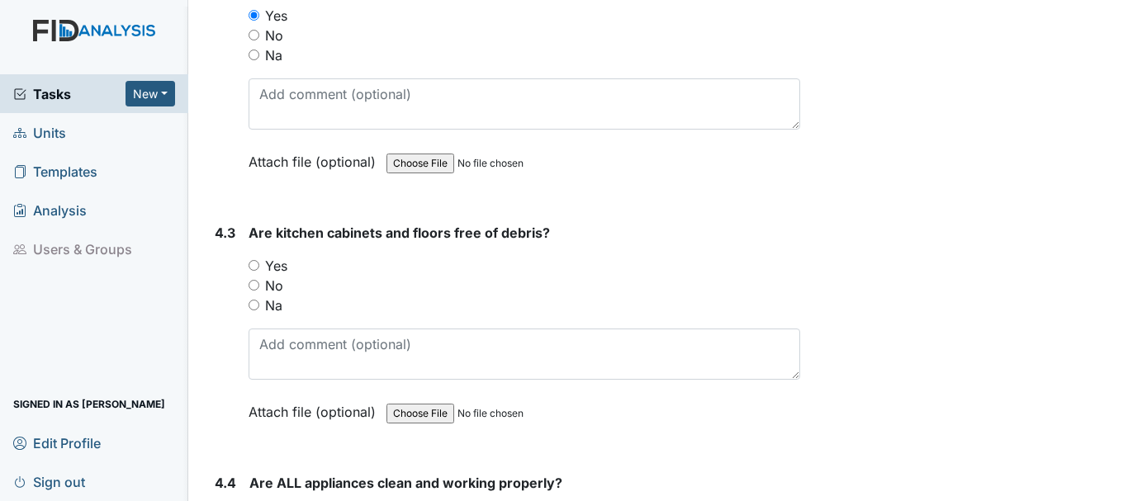
click at [249, 262] on input "Yes" at bounding box center [254, 265] width 11 height 11
radio input "true"
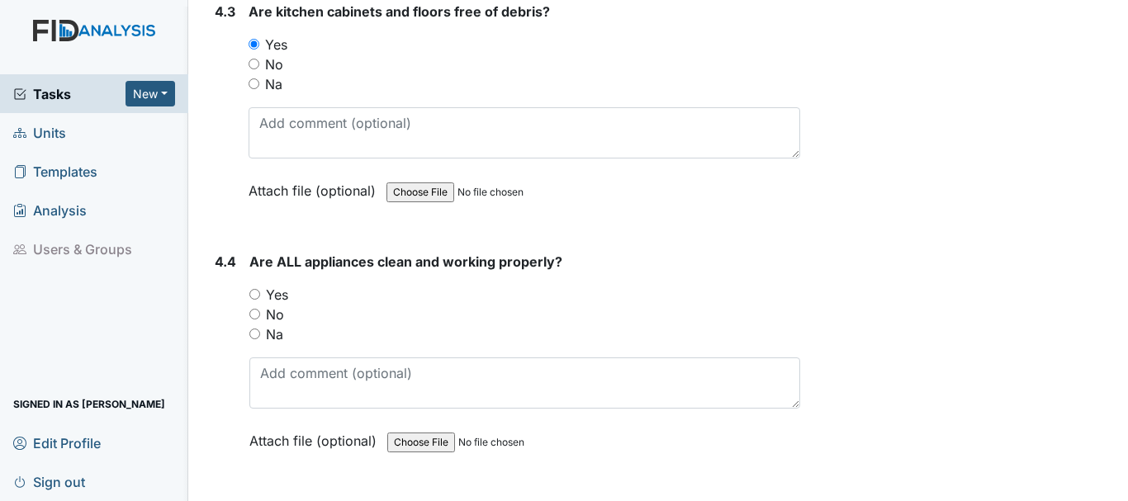
scroll to position [6357, 0]
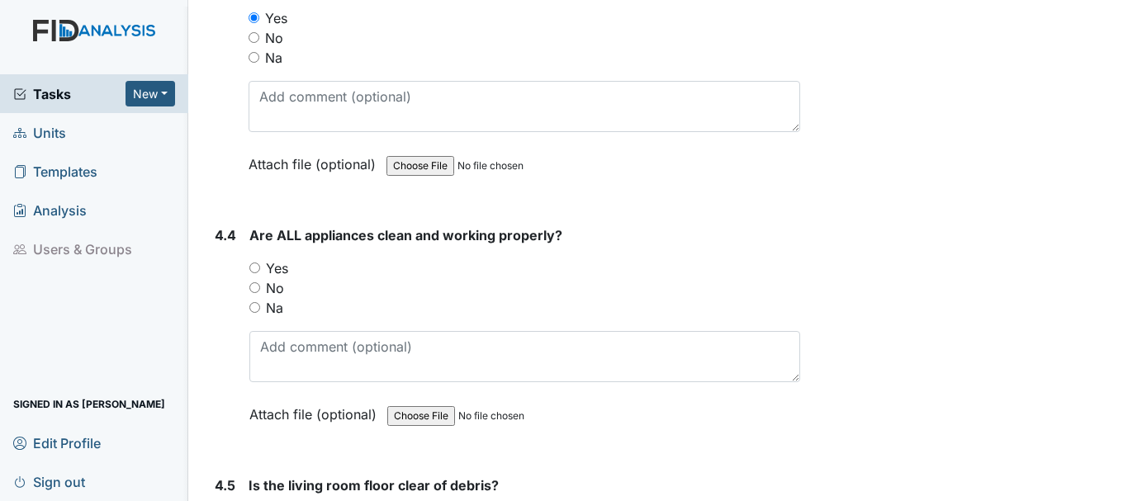
click at [252, 265] on input "Yes" at bounding box center [254, 268] width 11 height 11
radio input "true"
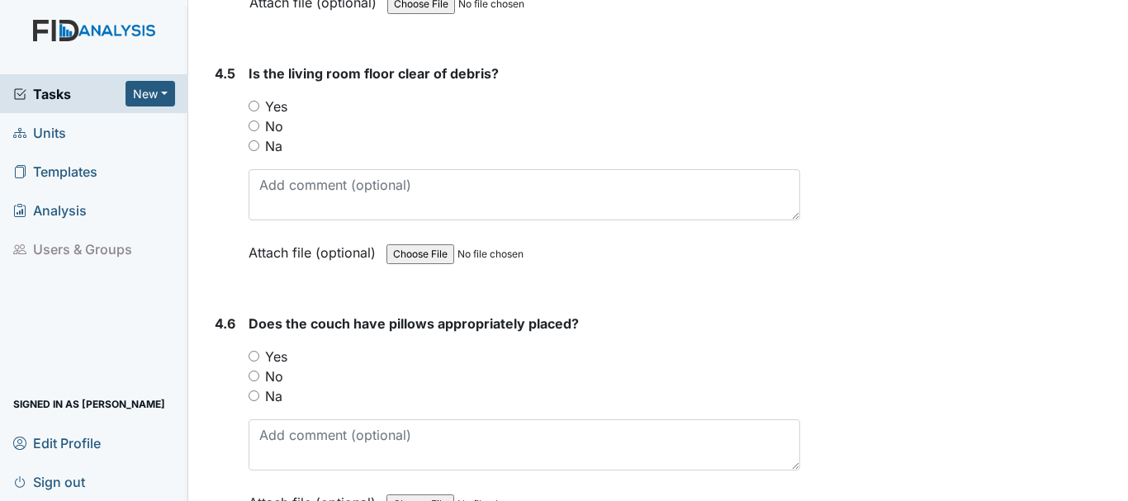
scroll to position [6770, 0]
click at [257, 104] on input "Yes" at bounding box center [254, 105] width 11 height 11
radio input "true"
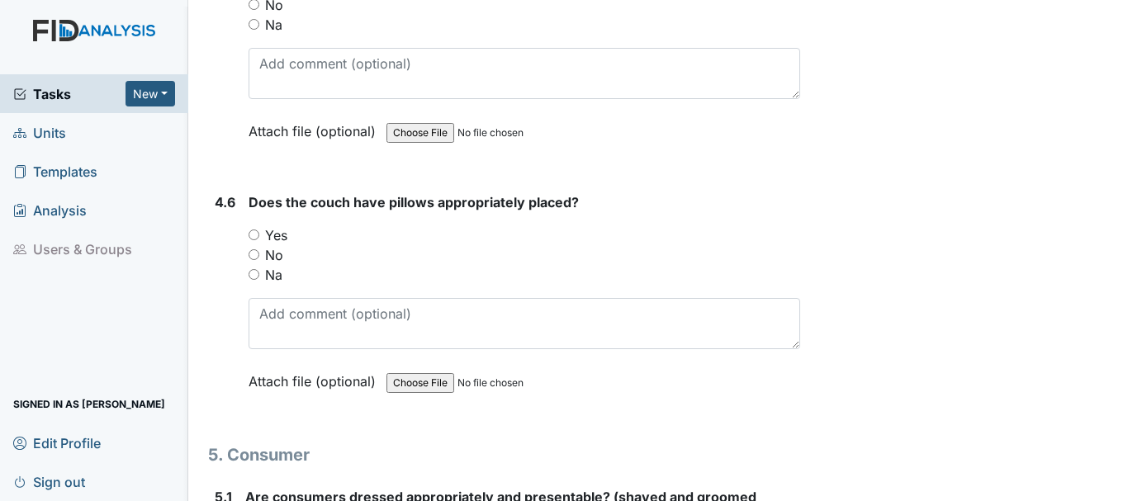
scroll to position [6935, 0]
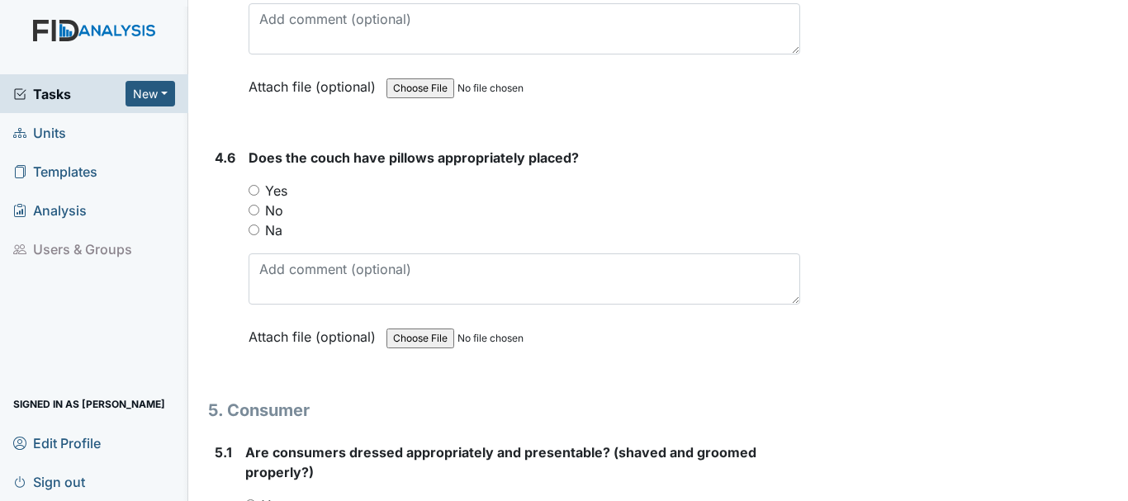
click at [257, 186] on input "Yes" at bounding box center [254, 190] width 11 height 11
radio input "true"
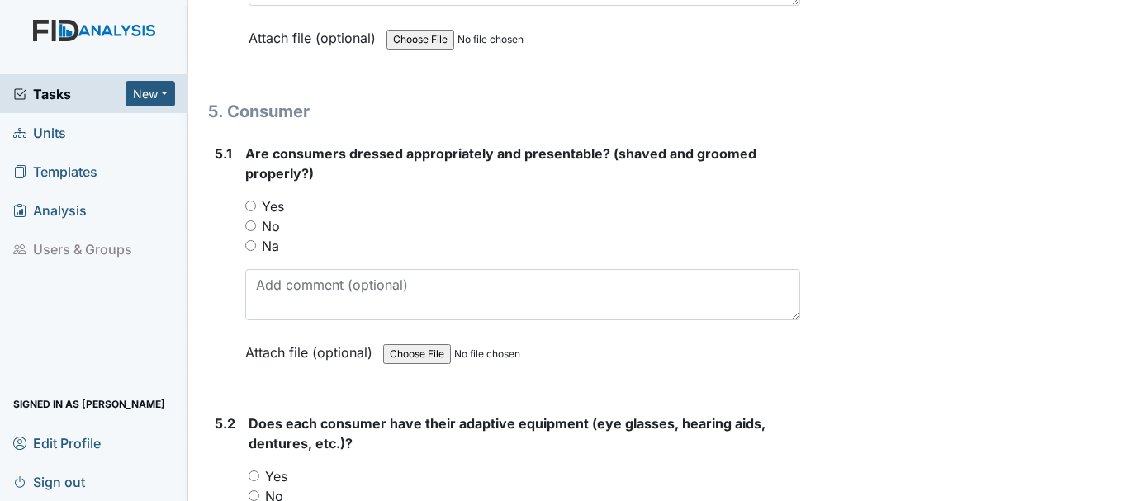
scroll to position [7265, 0]
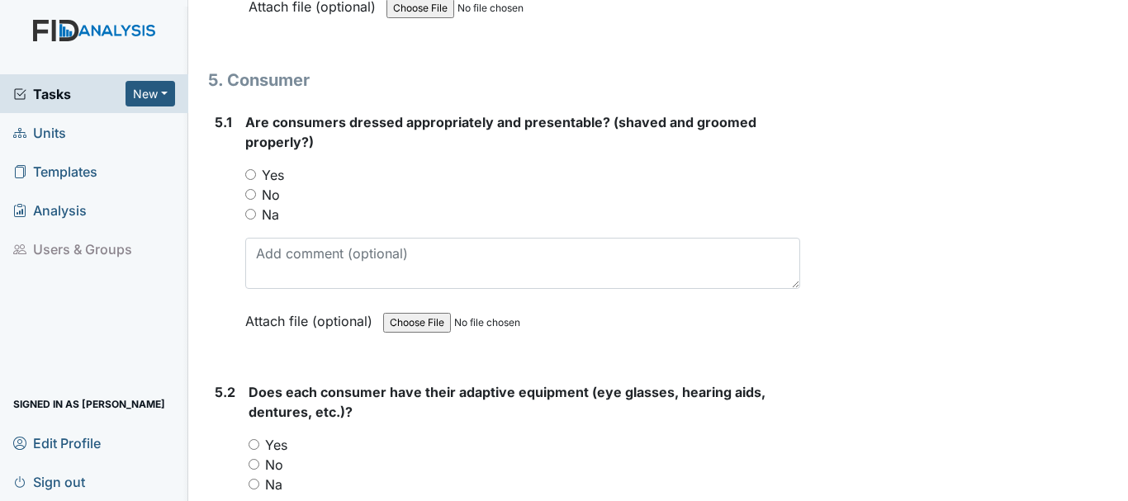
click at [249, 175] on input "Yes" at bounding box center [250, 174] width 11 height 11
radio input "true"
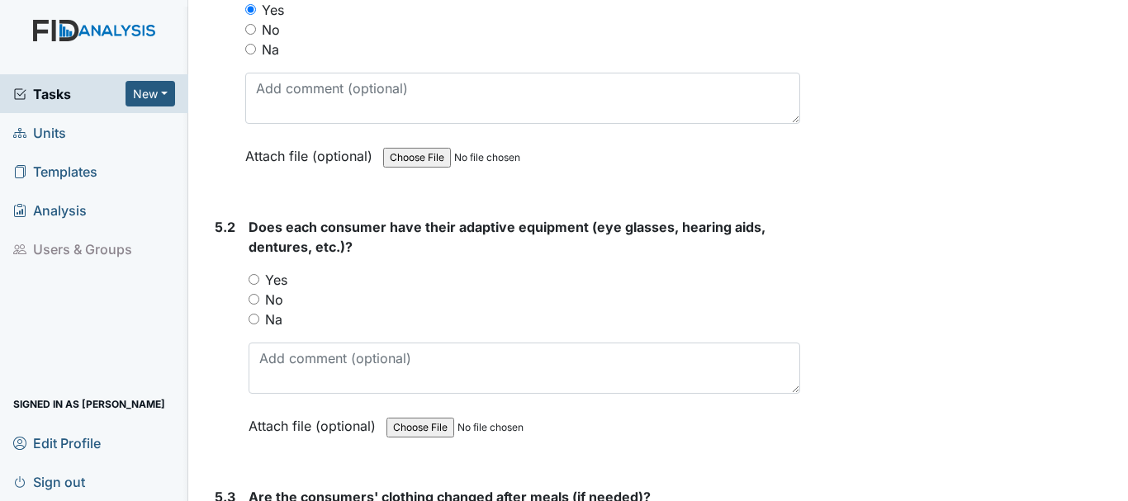
scroll to position [7513, 0]
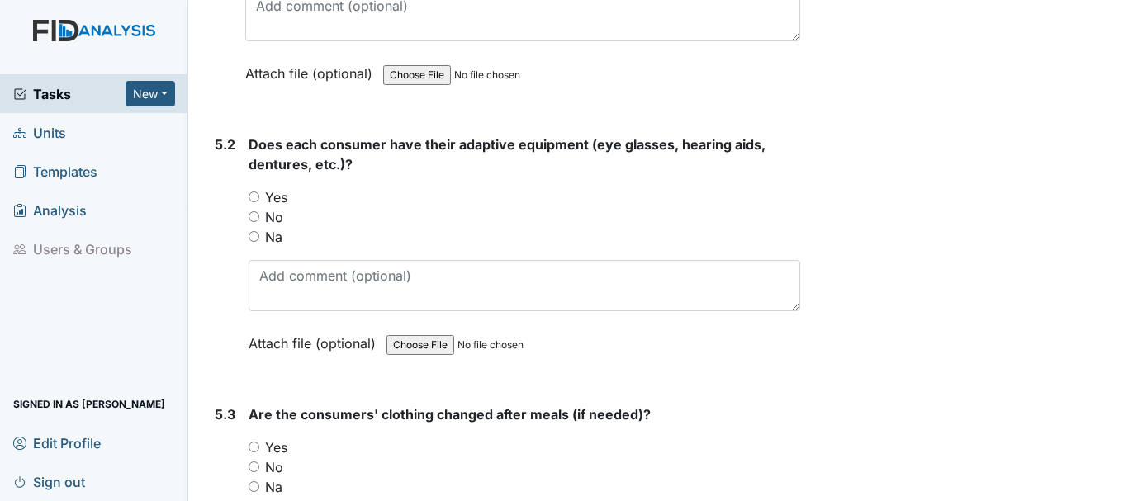
click at [256, 196] on input "Yes" at bounding box center [254, 197] width 11 height 11
radio input "true"
click at [258, 444] on input "Yes" at bounding box center [254, 447] width 11 height 11
radio input "true"
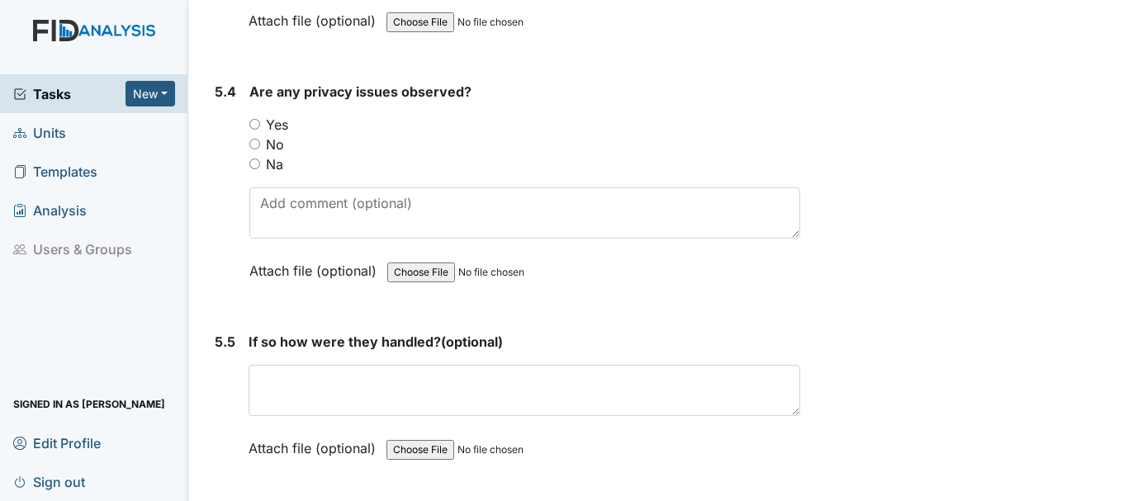
scroll to position [8091, 0]
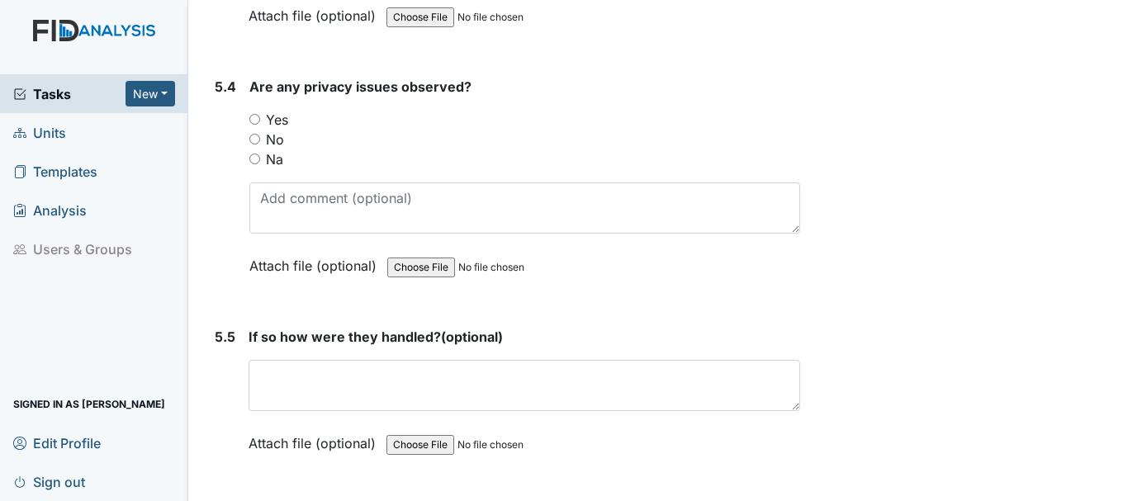
click at [256, 140] on input "No" at bounding box center [254, 139] width 11 height 11
radio input "true"
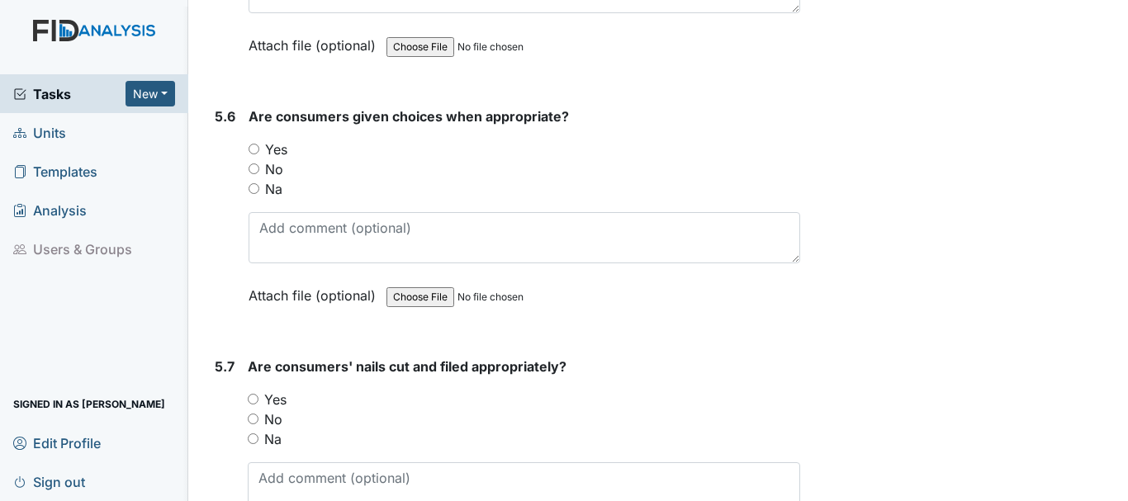
scroll to position [8504, 0]
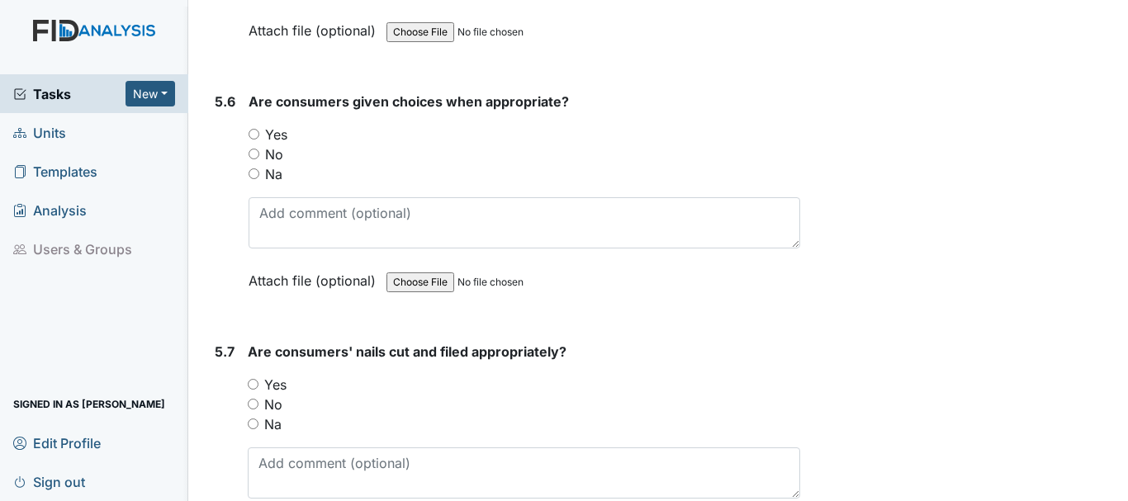
click at [253, 135] on input "Yes" at bounding box center [254, 134] width 11 height 11
radio input "true"
click at [253, 385] on input "Yes" at bounding box center [253, 384] width 11 height 11
radio input "true"
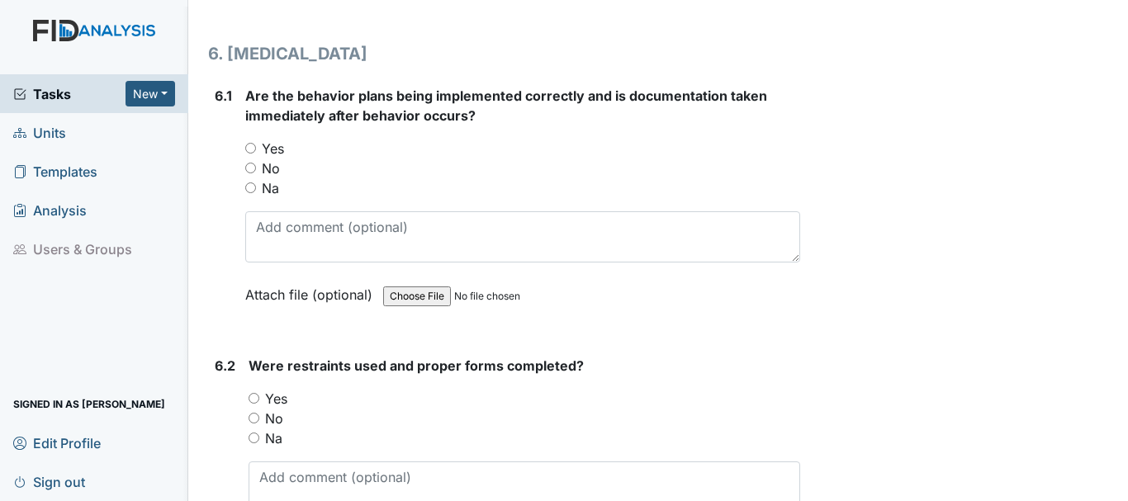
scroll to position [9081, 0]
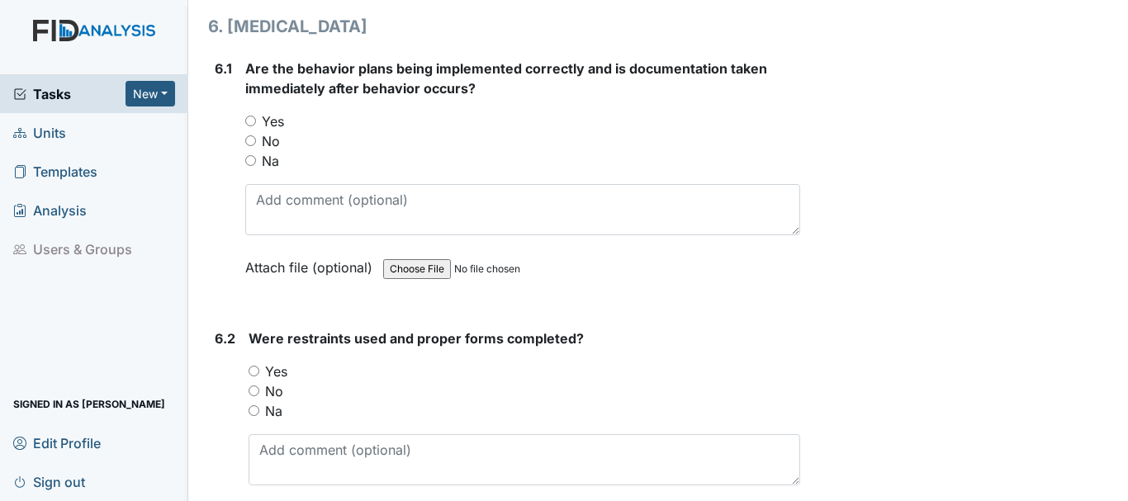
click at [248, 121] on input "Yes" at bounding box center [250, 121] width 11 height 11
radio input "true"
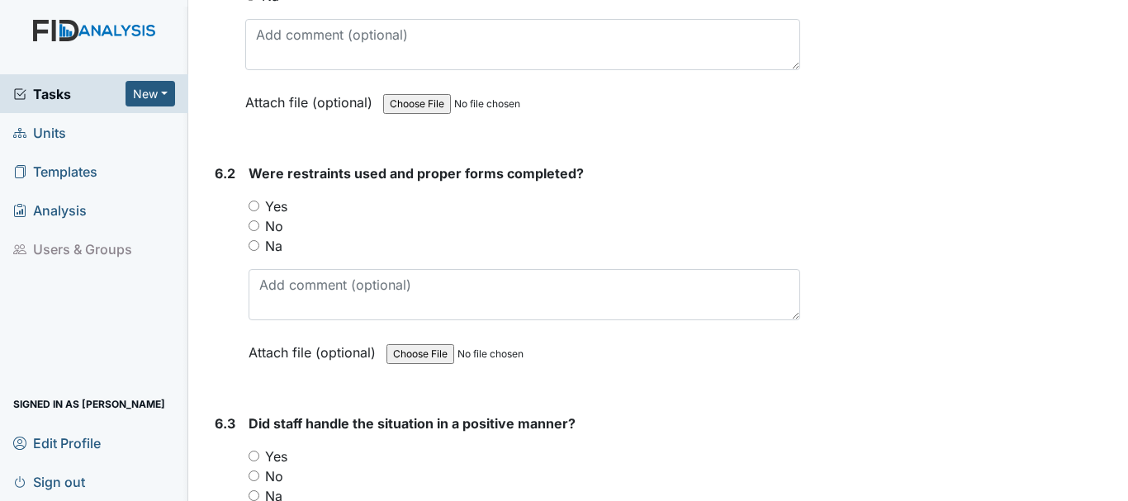
click at [253, 242] on input "Na" at bounding box center [254, 245] width 11 height 11
radio input "true"
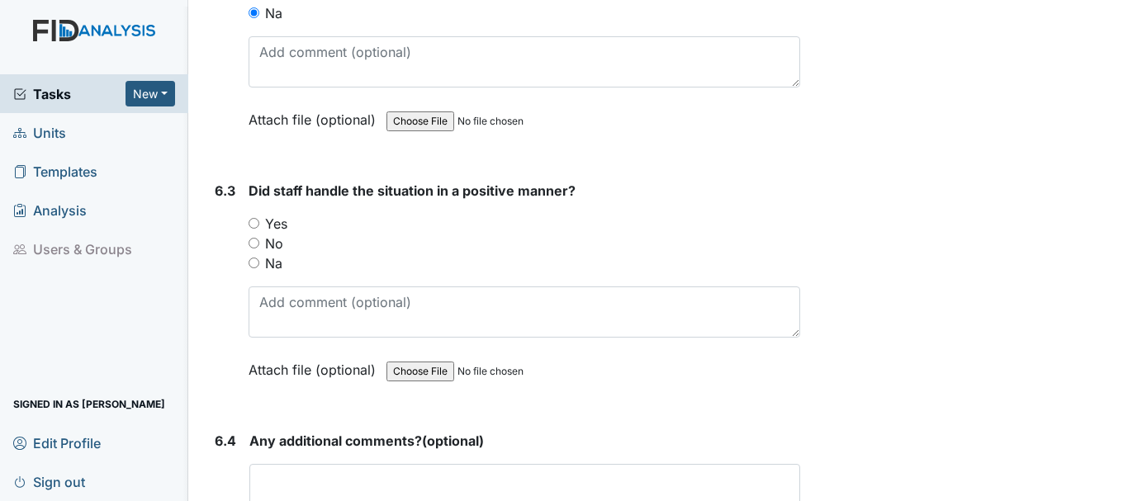
scroll to position [9494, 0]
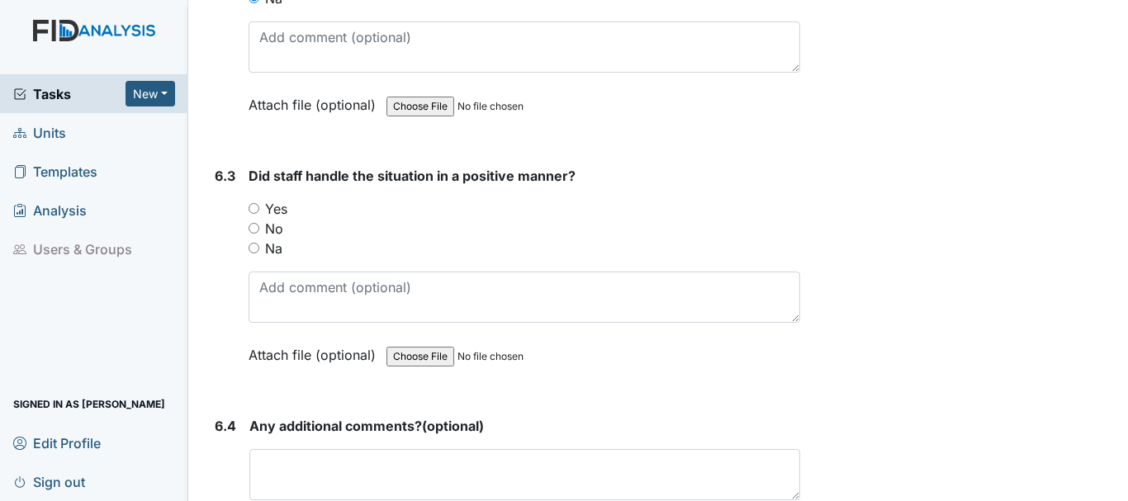
click at [254, 210] on input "Yes" at bounding box center [254, 208] width 11 height 11
radio input "true"
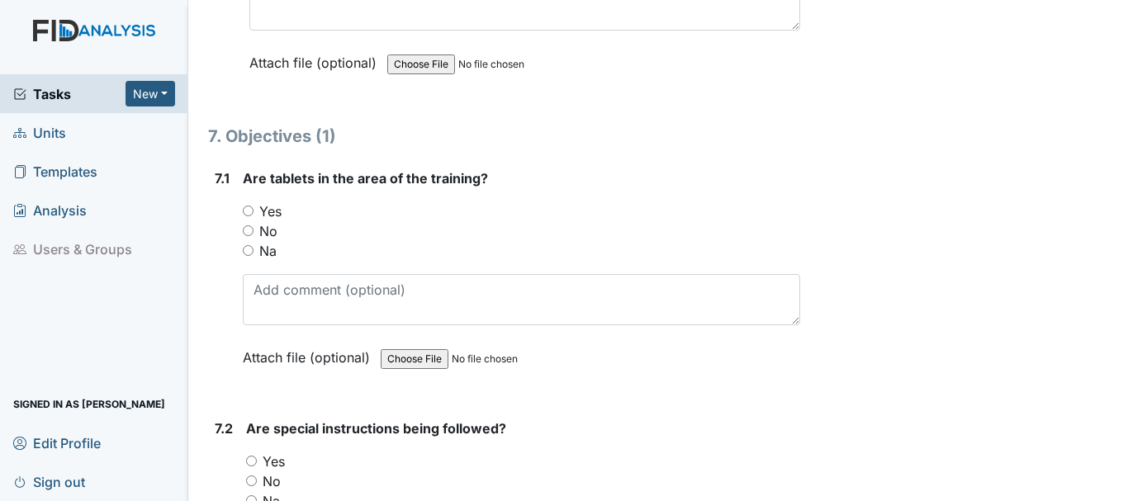
scroll to position [9990, 0]
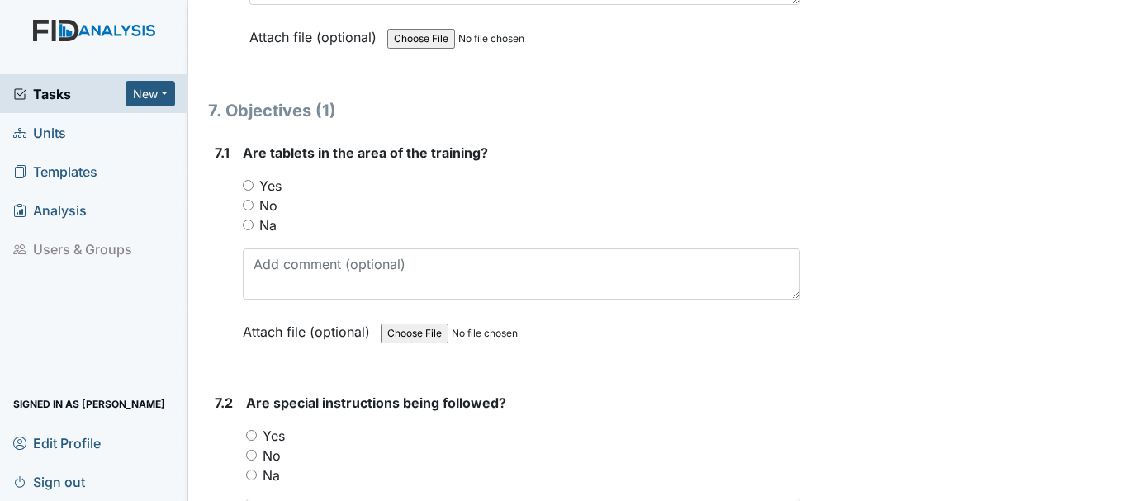
click at [244, 182] on input "Yes" at bounding box center [248, 185] width 11 height 11
radio input "true"
click at [247, 433] on input "Yes" at bounding box center [251, 435] width 11 height 11
radio input "true"
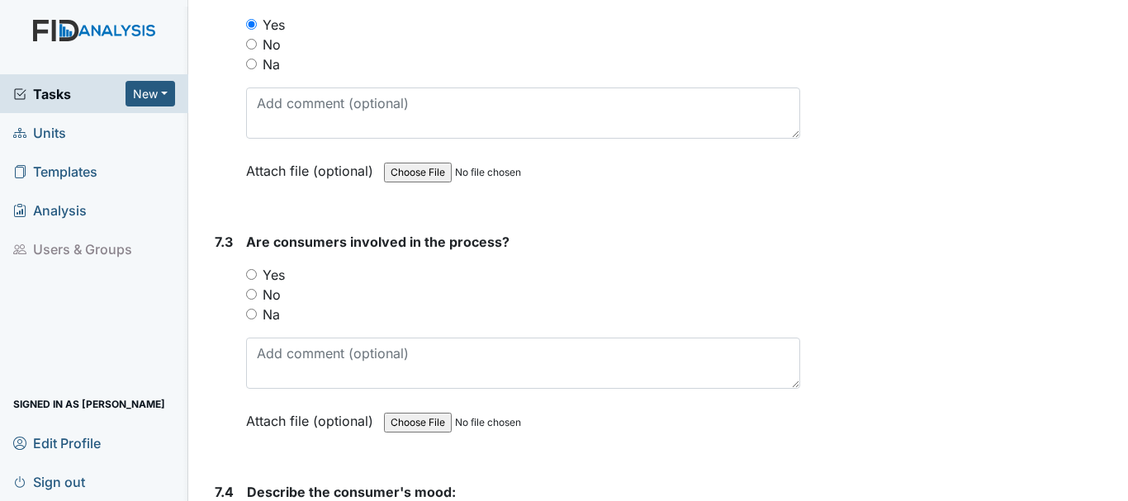
scroll to position [10402, 0]
click at [249, 275] on input "Yes" at bounding box center [251, 272] width 11 height 11
radio input "true"
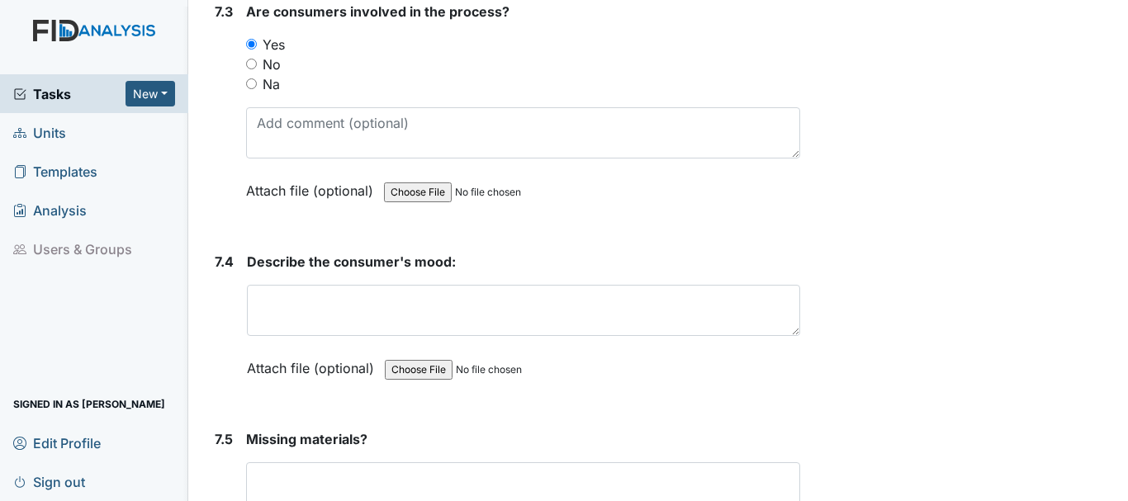
scroll to position [10650, 0]
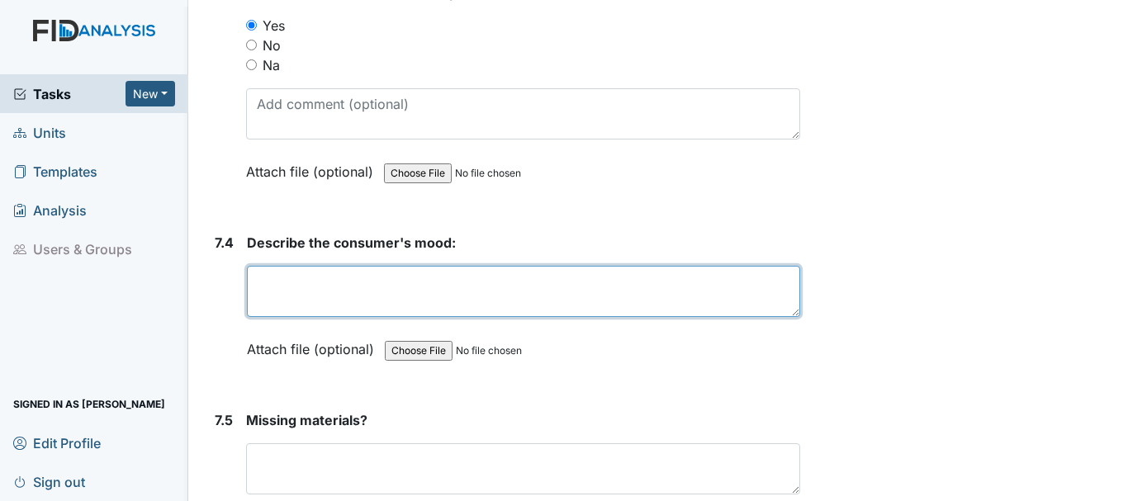
click at [324, 306] on textarea at bounding box center [523, 291] width 553 height 51
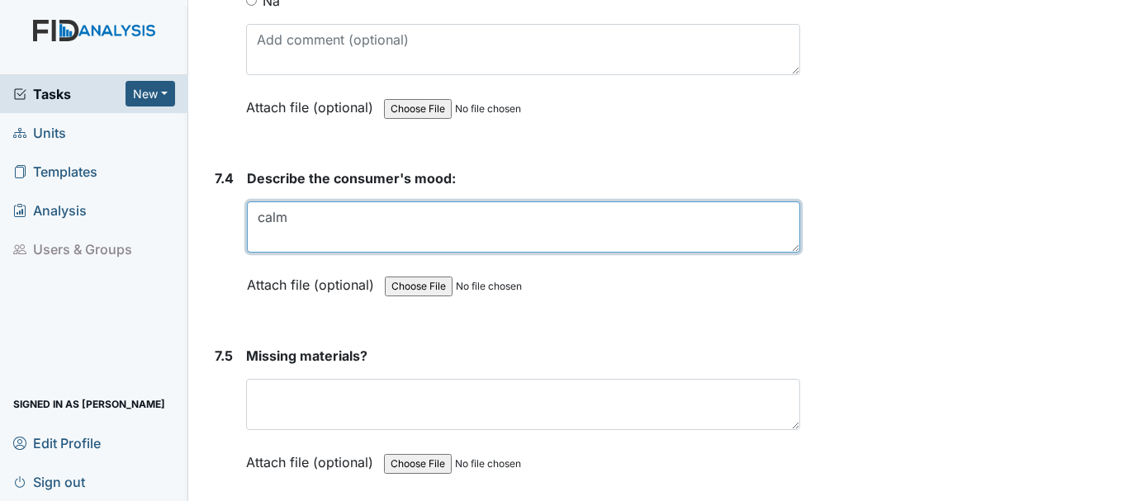
scroll to position [10815, 0]
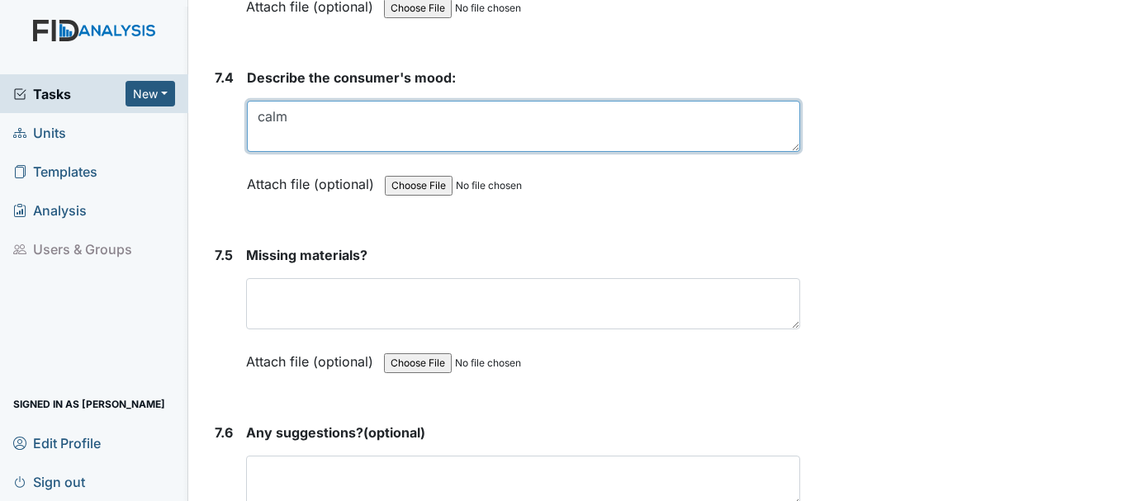
type textarea "calm"
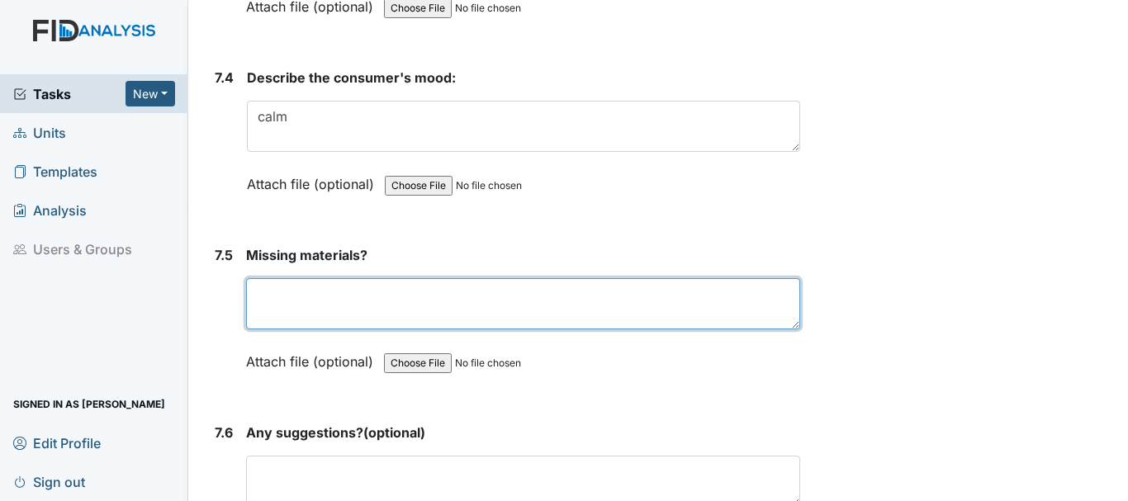
click at [321, 302] on textarea at bounding box center [523, 303] width 554 height 51
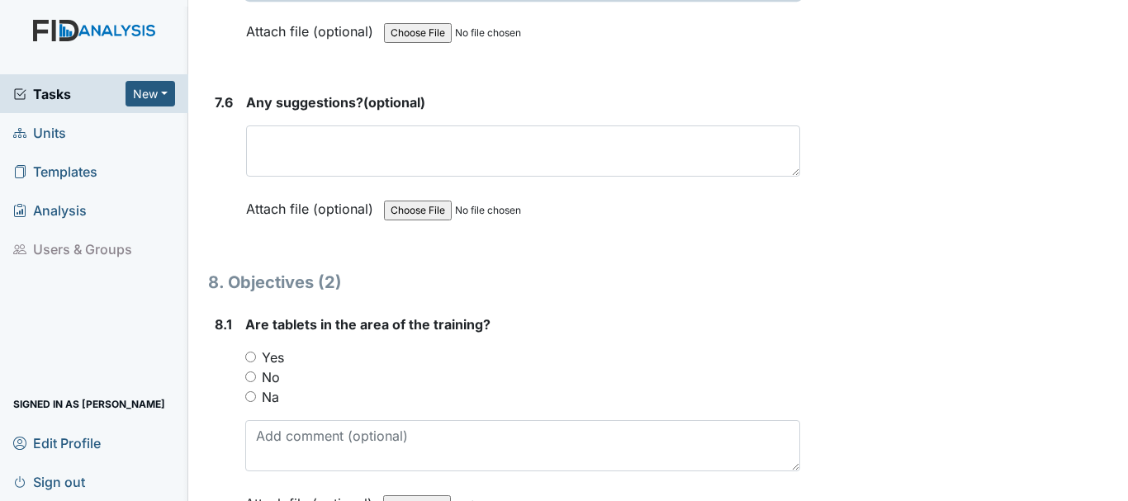
scroll to position [11228, 0]
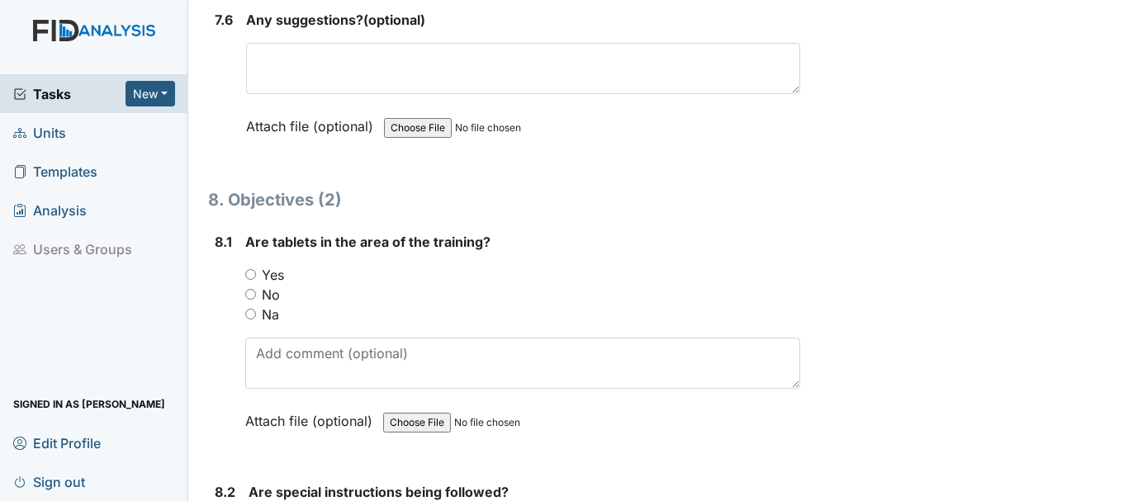
type textarea "none"
click at [246, 272] on input "Yes" at bounding box center [250, 274] width 11 height 11
radio input "true"
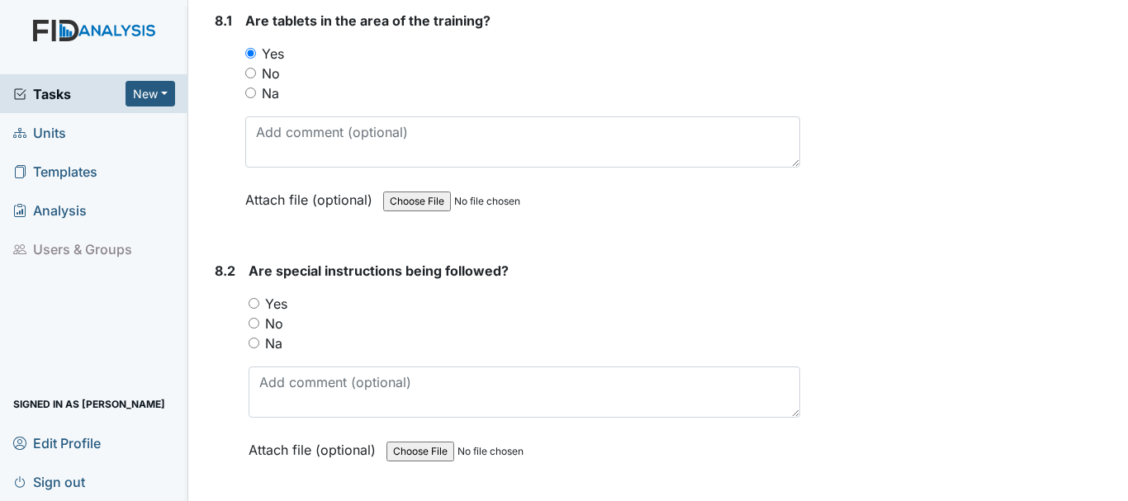
scroll to position [11476, 0]
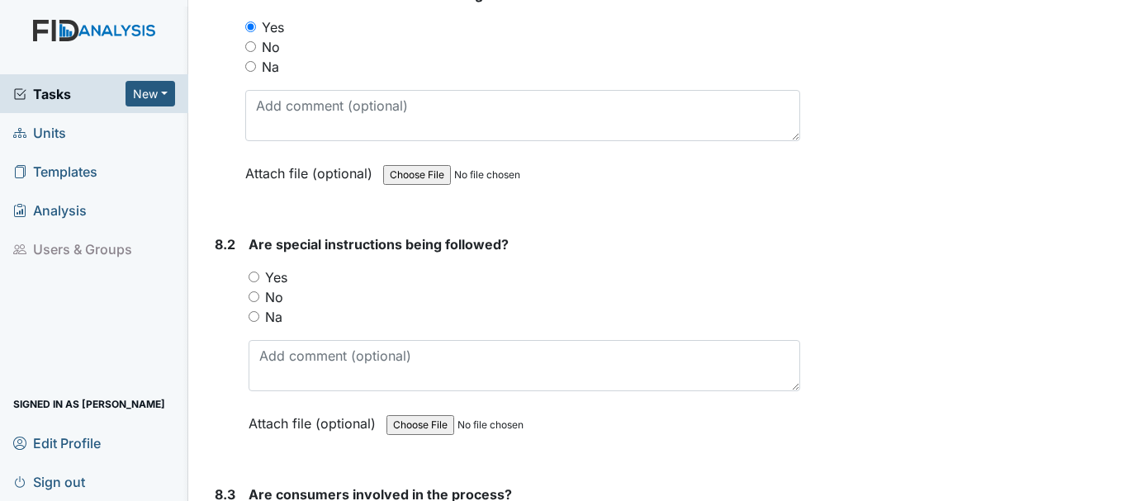
click at [250, 276] on input "Yes" at bounding box center [254, 277] width 11 height 11
radio input "true"
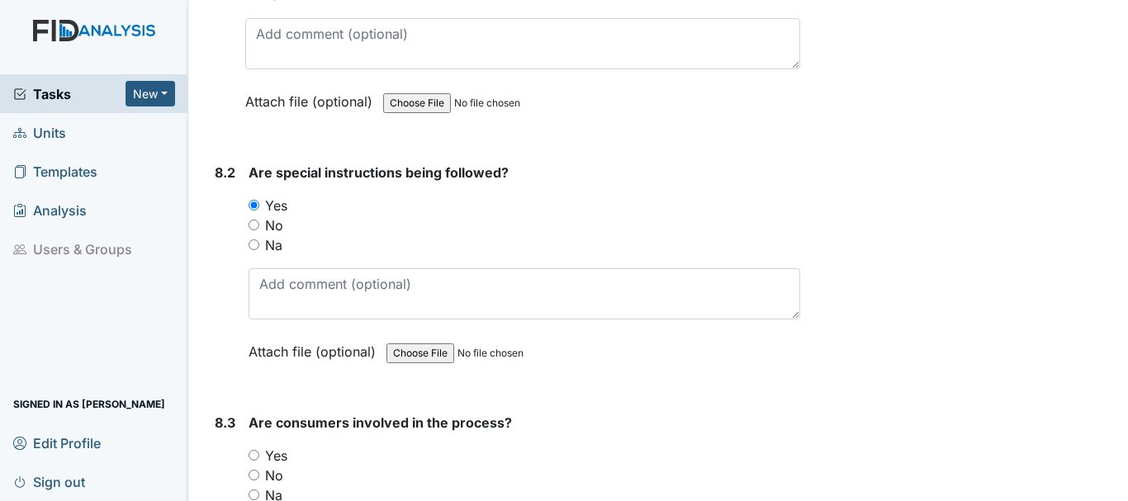
scroll to position [11641, 0]
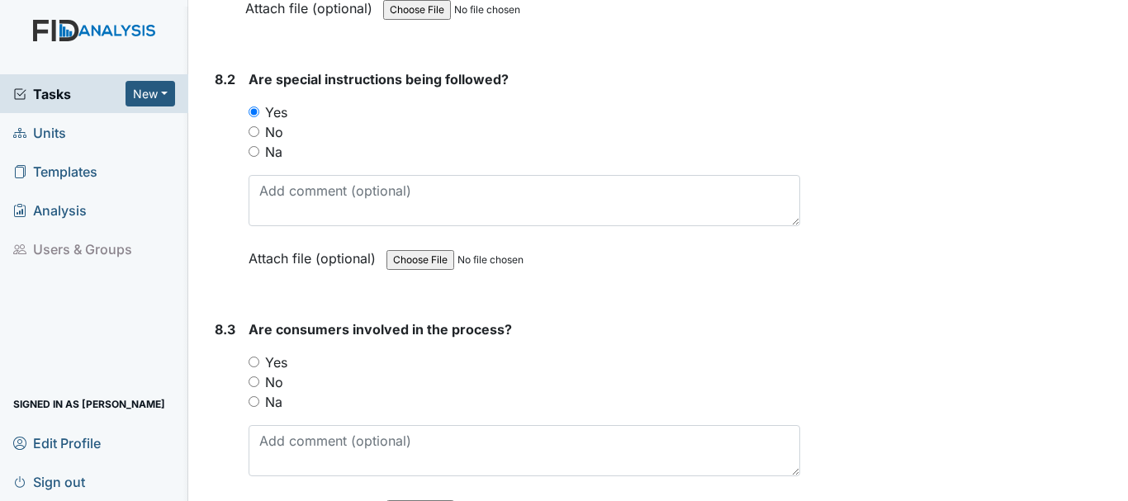
click at [253, 362] on input "Yes" at bounding box center [254, 362] width 11 height 11
radio input "true"
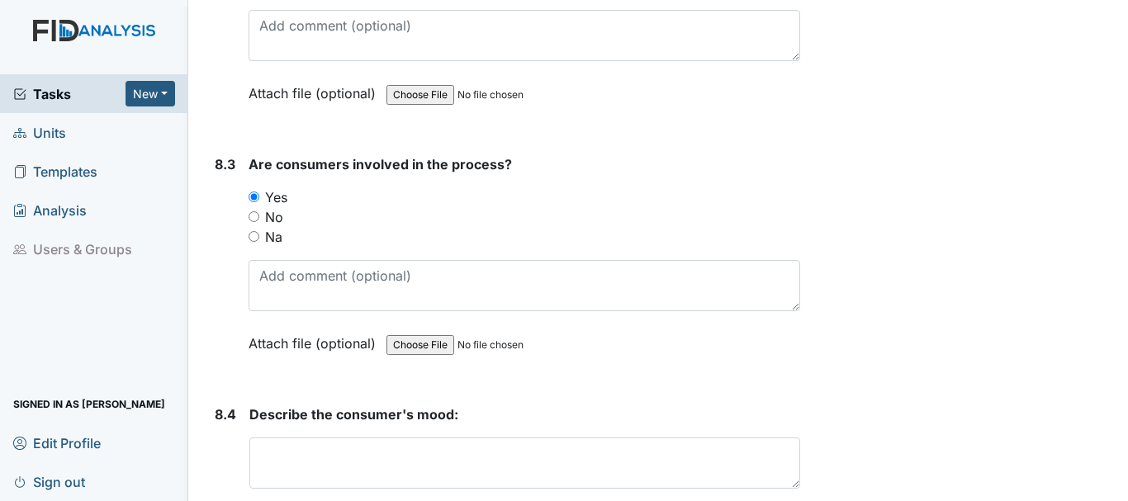
scroll to position [11971, 0]
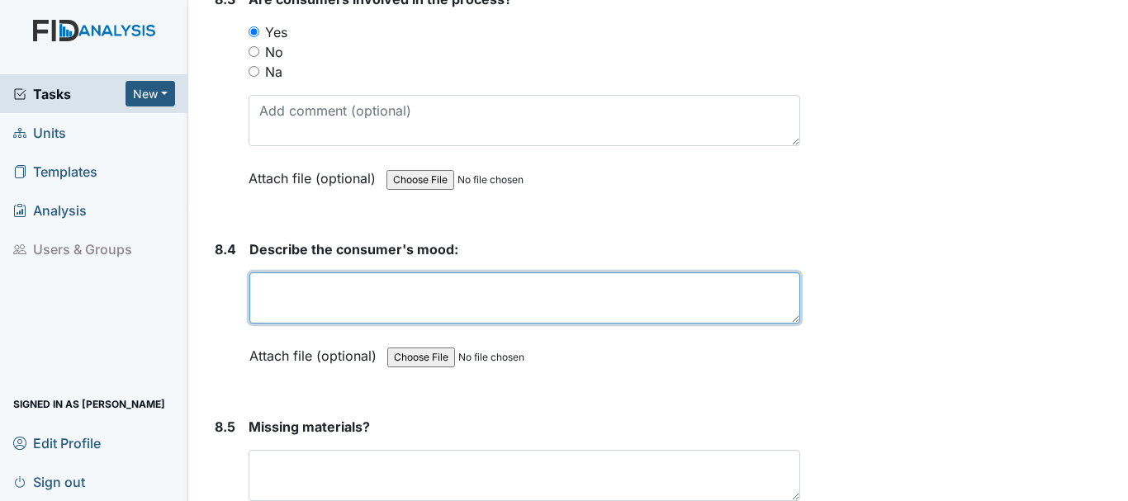
click at [334, 286] on textarea at bounding box center [524, 297] width 551 height 51
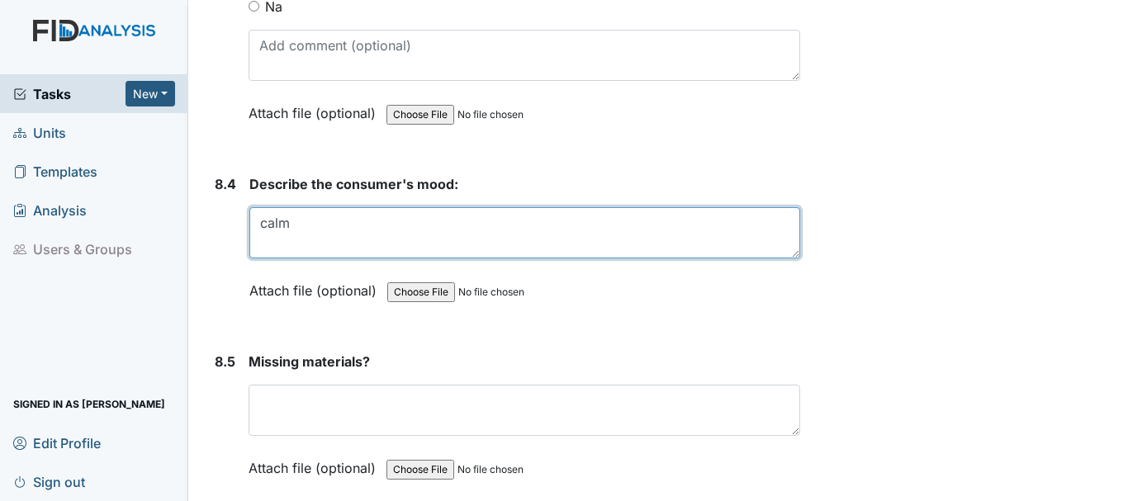
scroll to position [12136, 0]
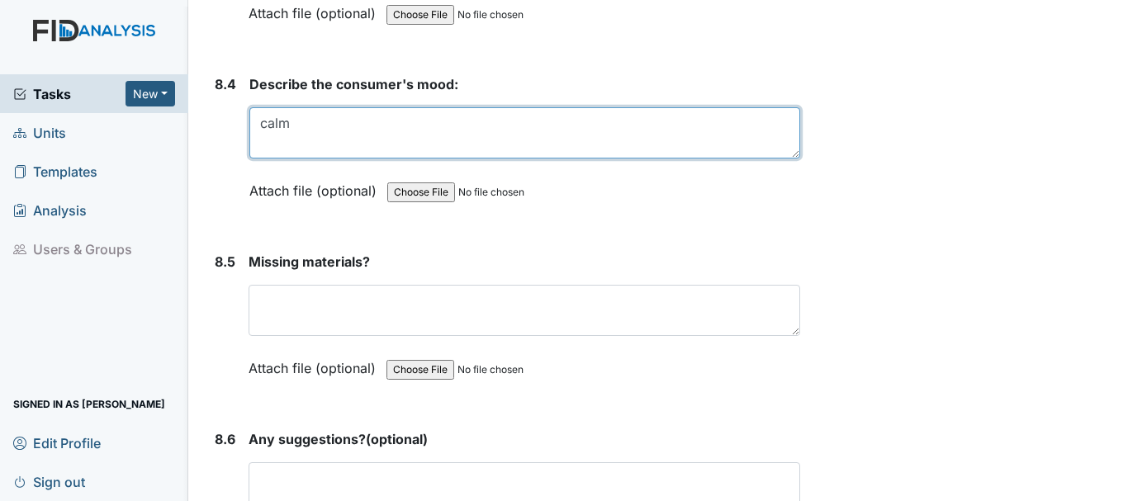
type textarea "calm"
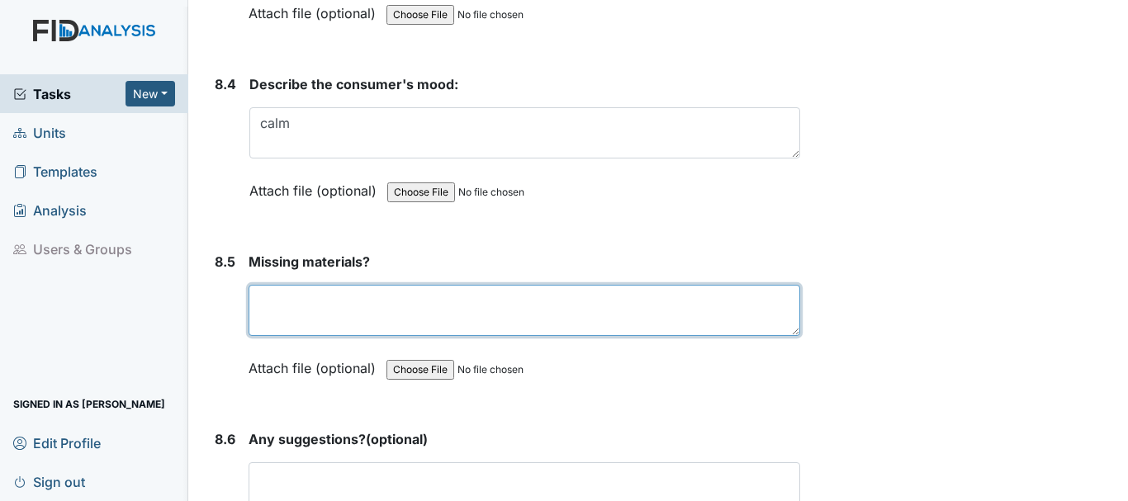
click at [295, 313] on textarea at bounding box center [524, 310] width 551 height 51
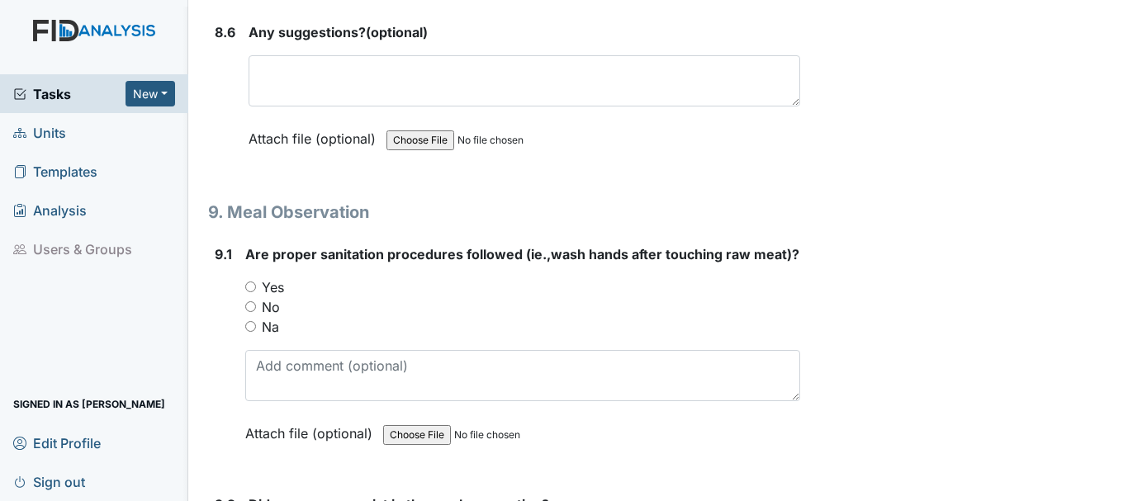
scroll to position [12549, 0]
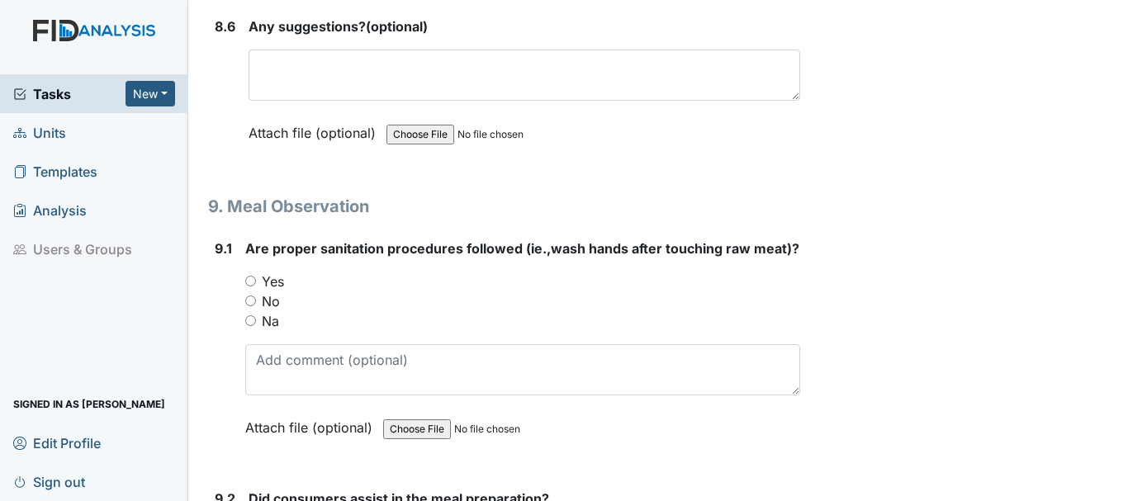
type textarea "none"
click at [249, 286] on input "Yes" at bounding box center [250, 281] width 11 height 11
radio input "true"
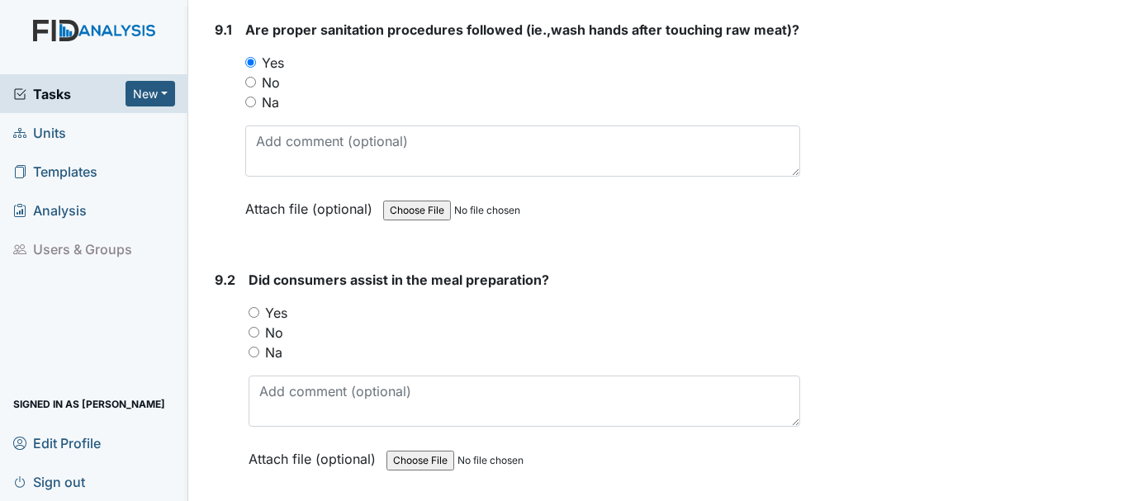
scroll to position [12797, 0]
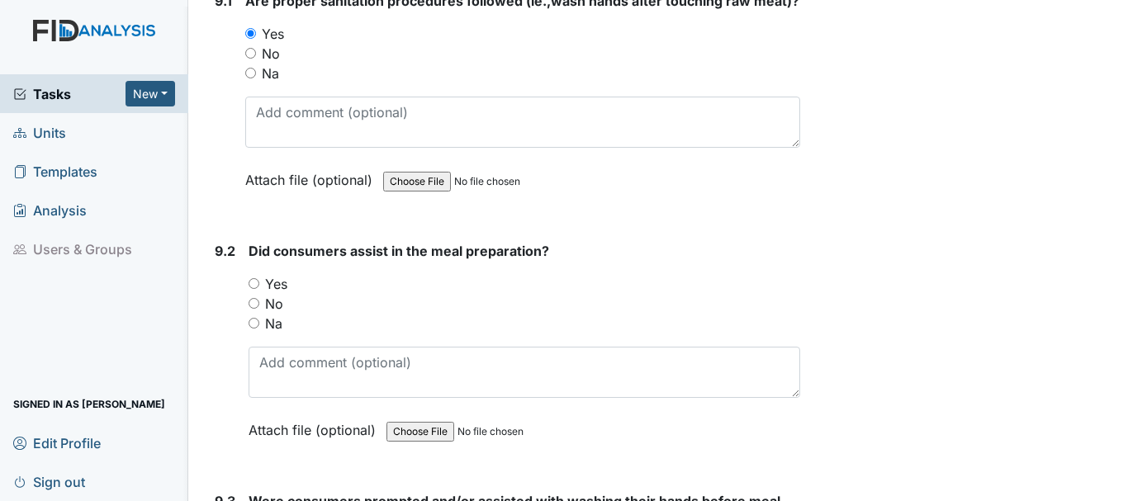
click at [256, 289] on input "Yes" at bounding box center [254, 283] width 11 height 11
radio input "true"
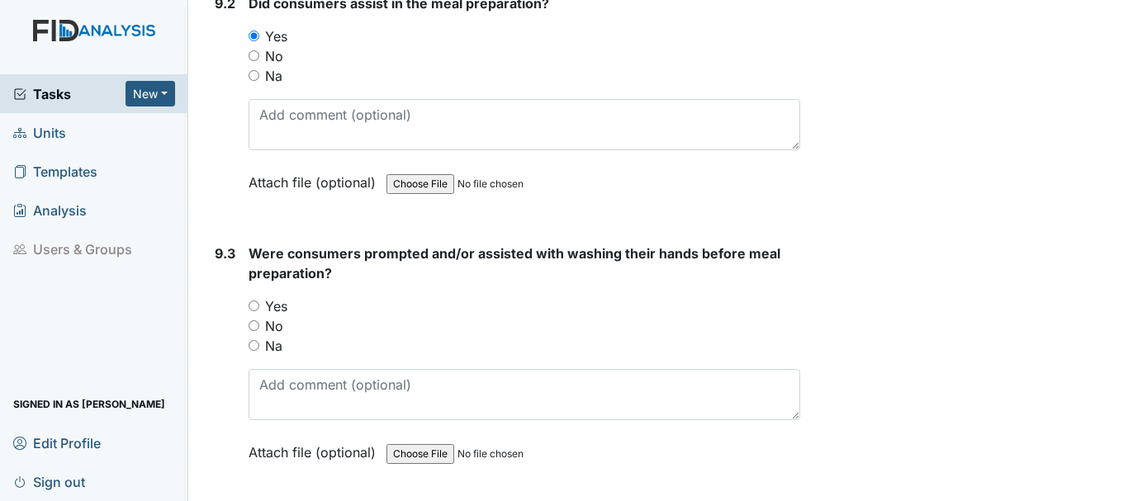
scroll to position [13127, 0]
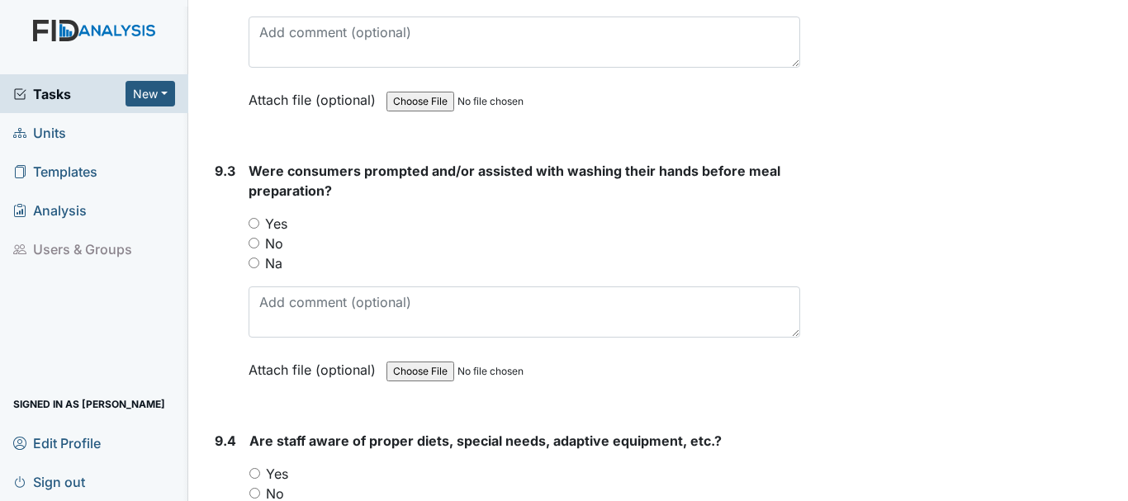
click at [255, 229] on input "Yes" at bounding box center [254, 223] width 11 height 11
radio input "true"
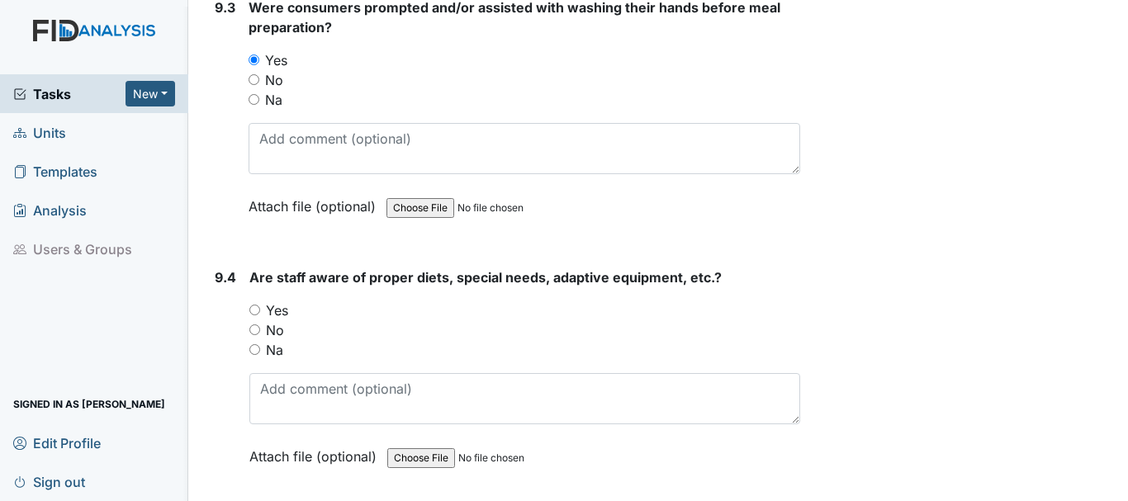
scroll to position [13292, 0]
click at [257, 319] on div "Yes" at bounding box center [524, 309] width 551 height 20
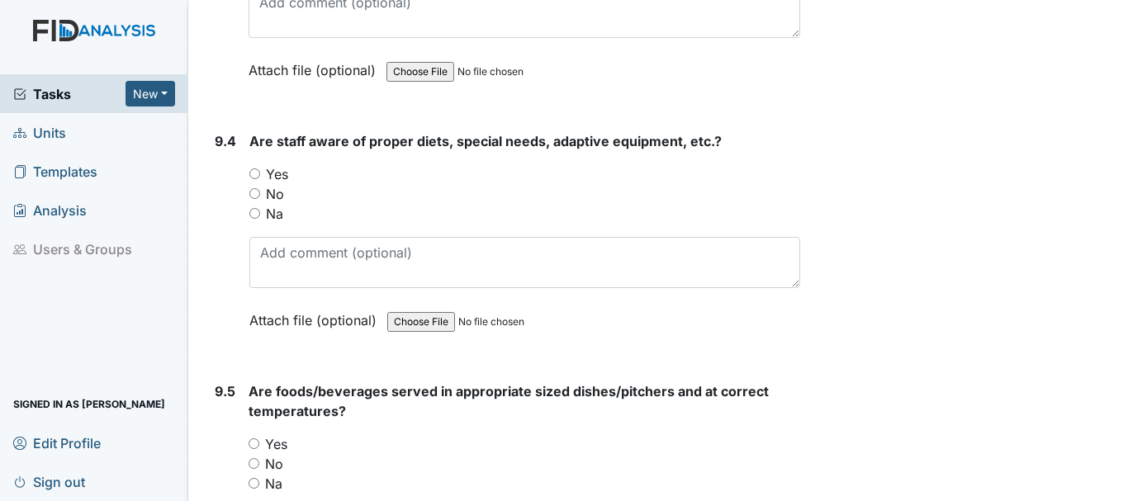
scroll to position [13457, 0]
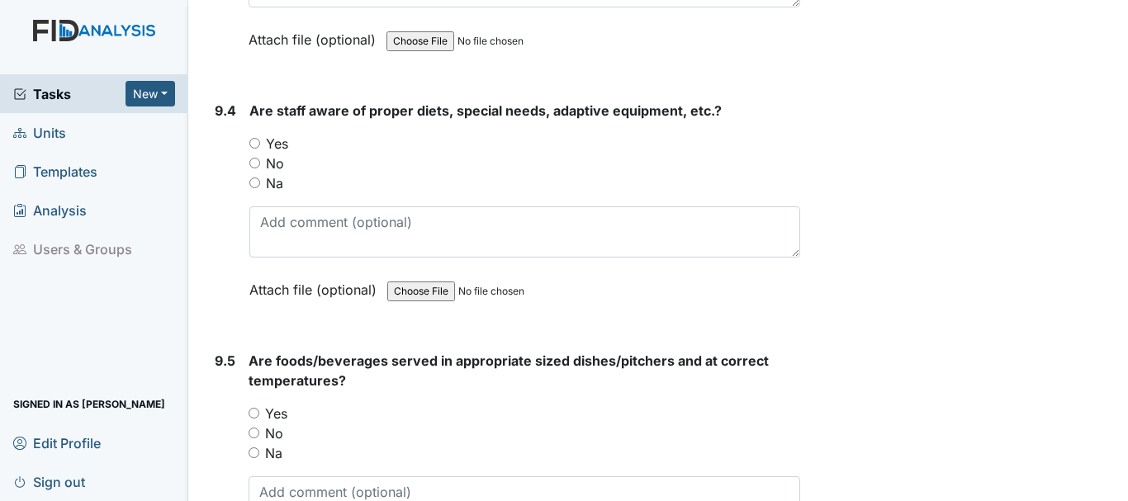
click at [252, 149] on input "Yes" at bounding box center [254, 143] width 11 height 11
radio input "true"
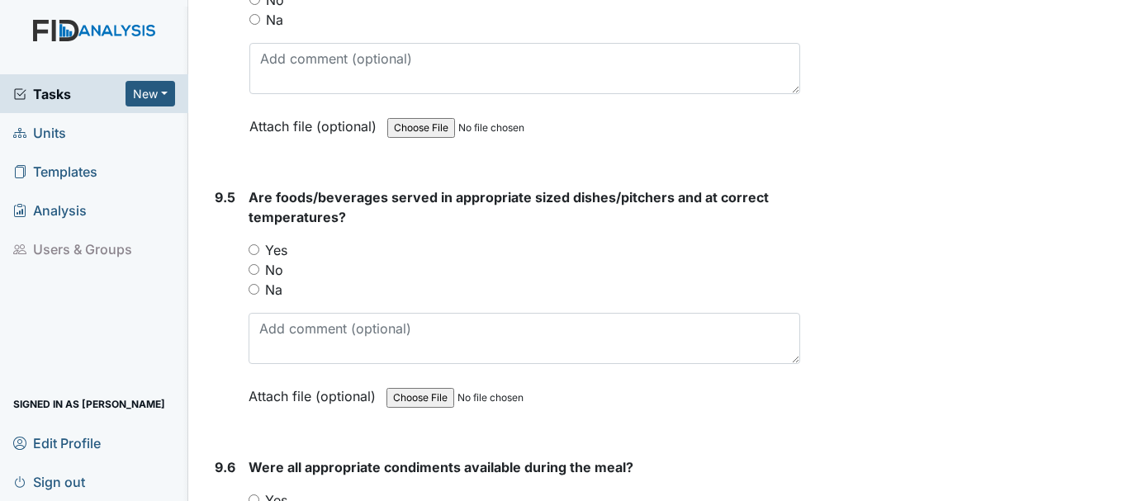
scroll to position [13622, 0]
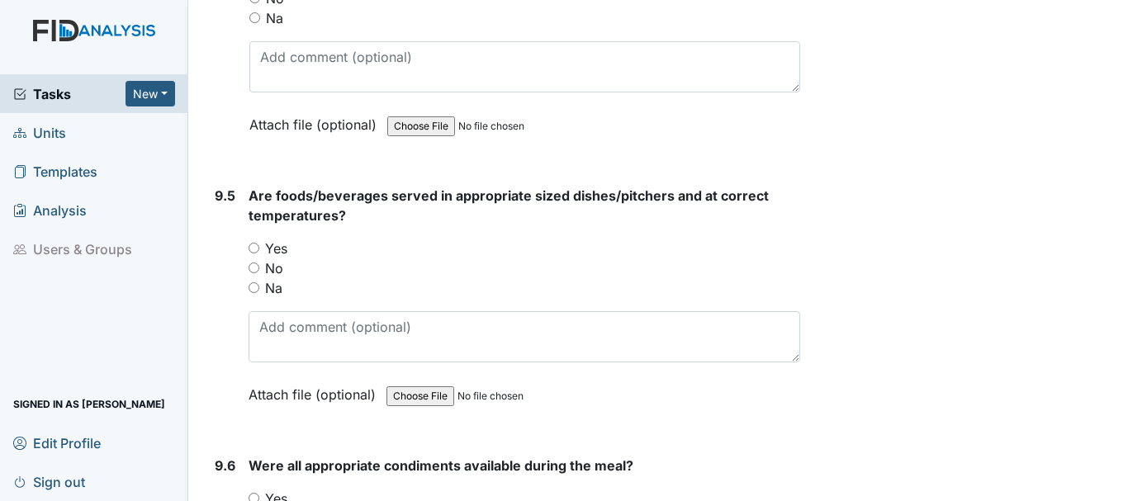
click at [254, 253] on input "Yes" at bounding box center [254, 248] width 11 height 11
radio input "true"
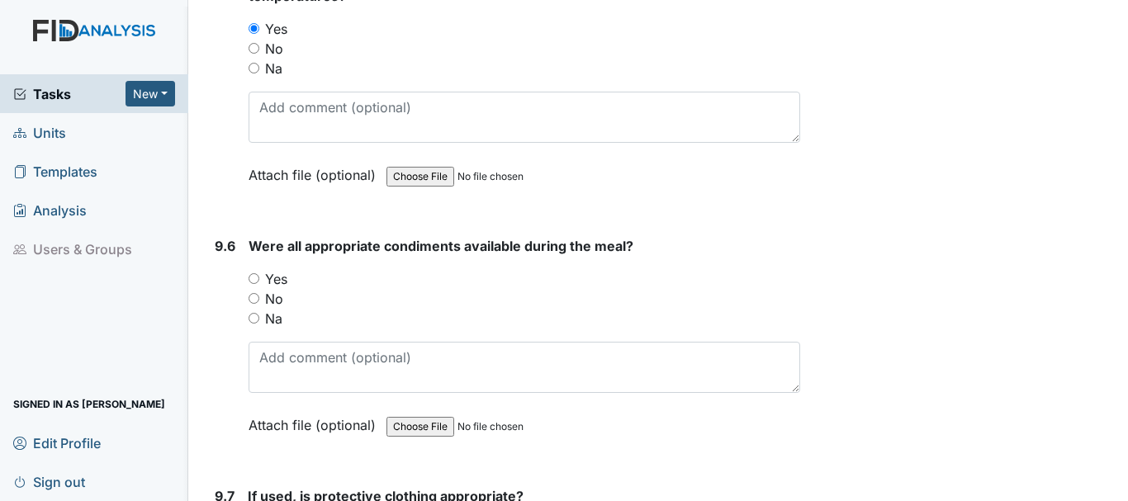
scroll to position [13870, 0]
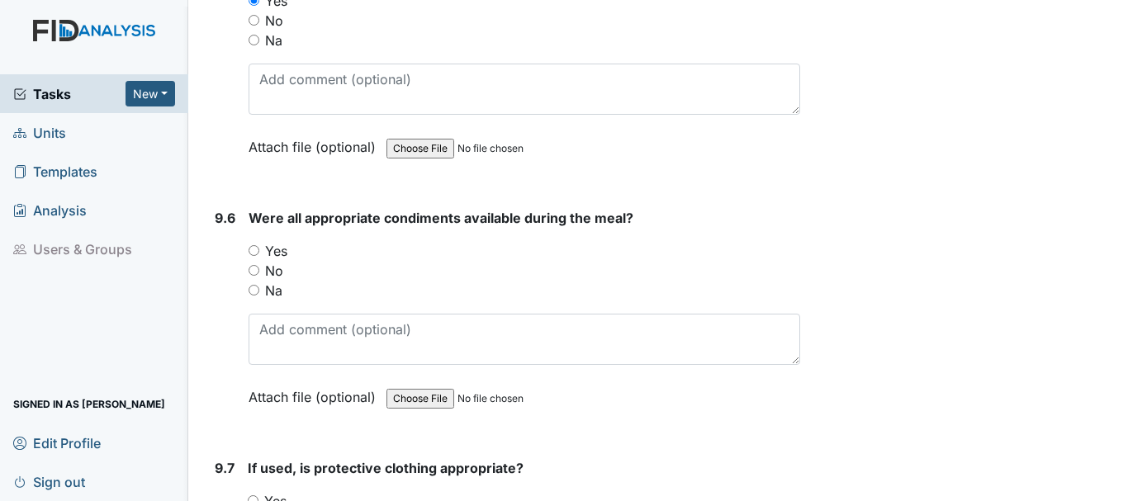
drag, startPoint x: 253, startPoint y: 269, endPoint x: 365, endPoint y: 275, distance: 111.6
click at [253, 256] on input "Yes" at bounding box center [254, 250] width 11 height 11
radio input "true"
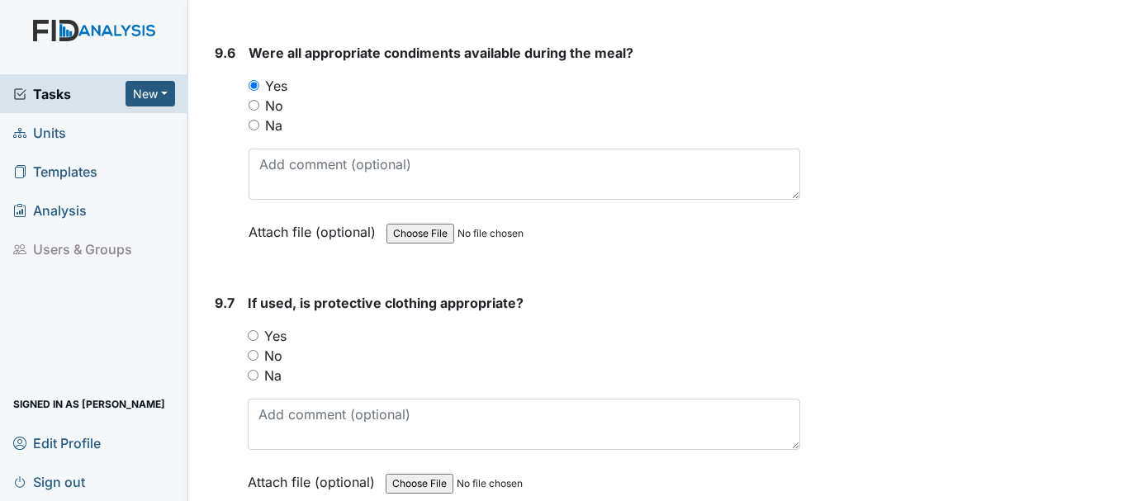
scroll to position [14118, 0]
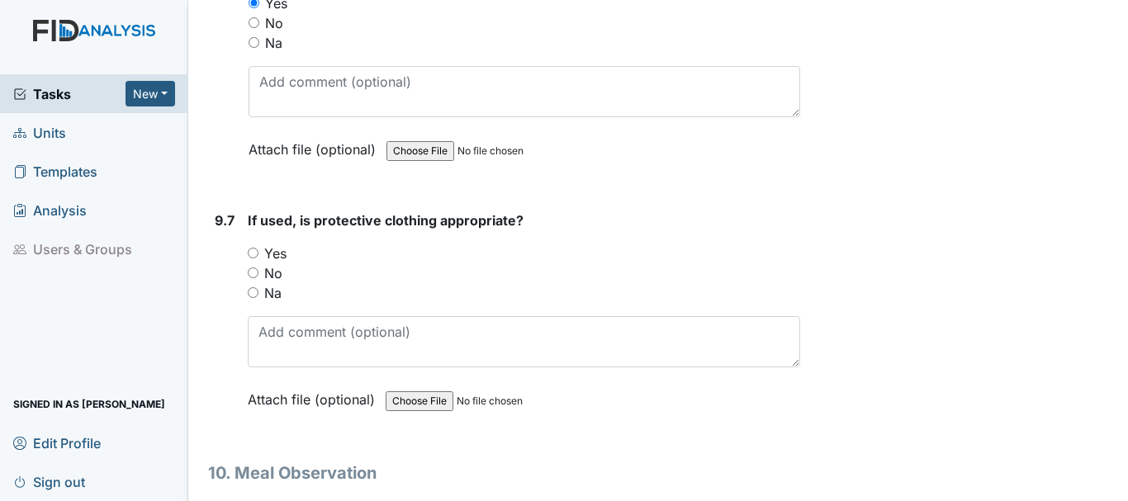
click at [256, 258] on input "Yes" at bounding box center [253, 253] width 11 height 11
radio input "true"
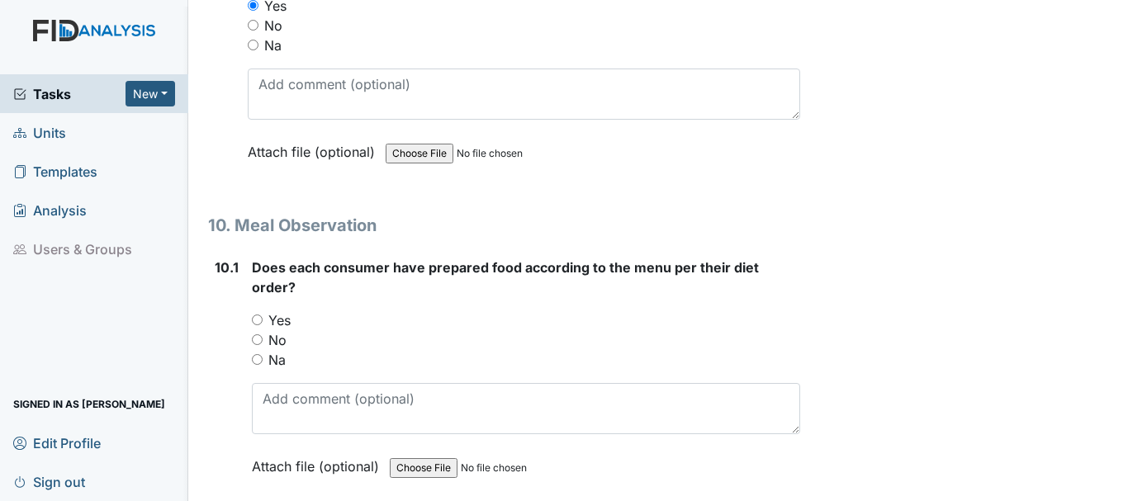
scroll to position [14448, 0]
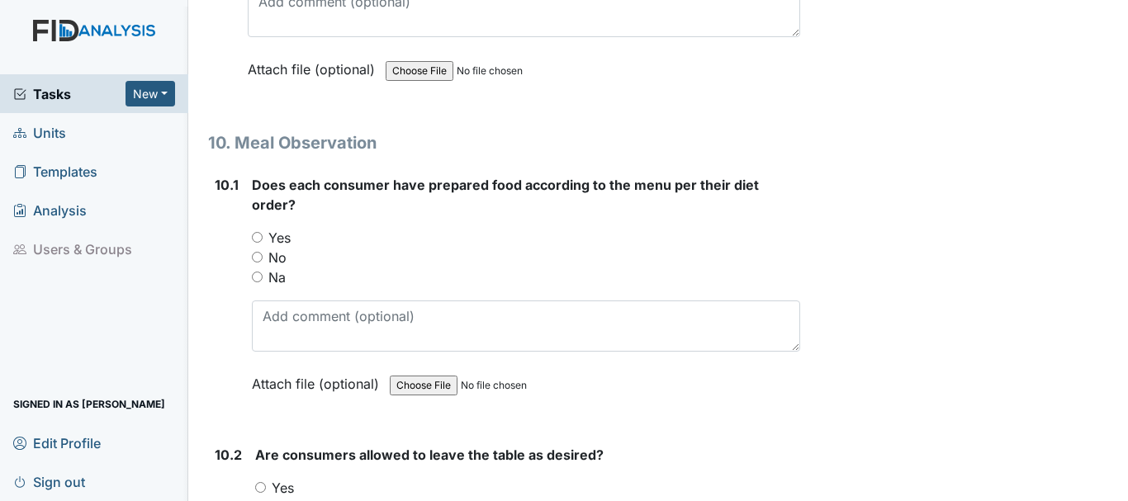
click at [254, 243] on input "Yes" at bounding box center [257, 237] width 11 height 11
radio input "true"
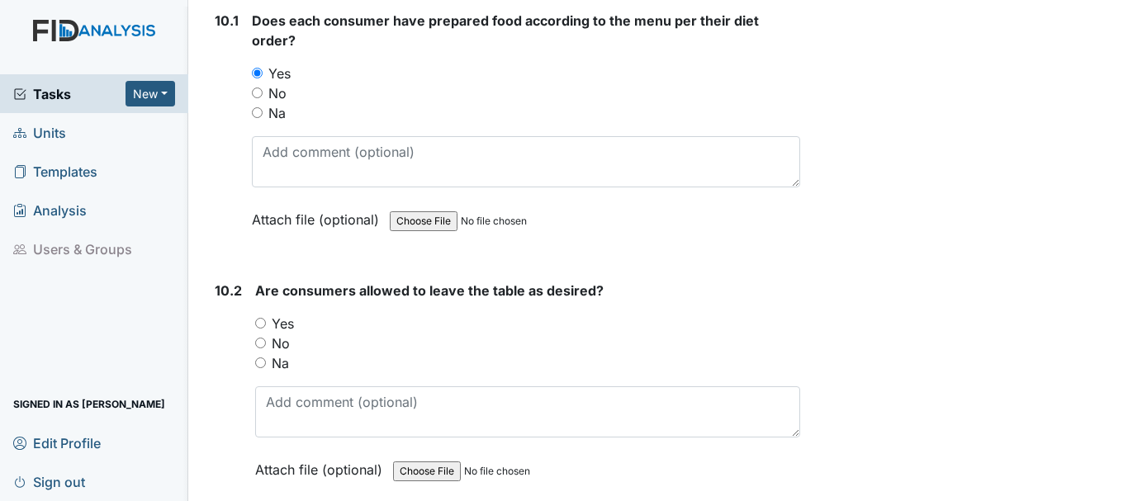
scroll to position [14613, 0]
click at [259, 328] on input "Yes" at bounding box center [260, 322] width 11 height 11
radio input "true"
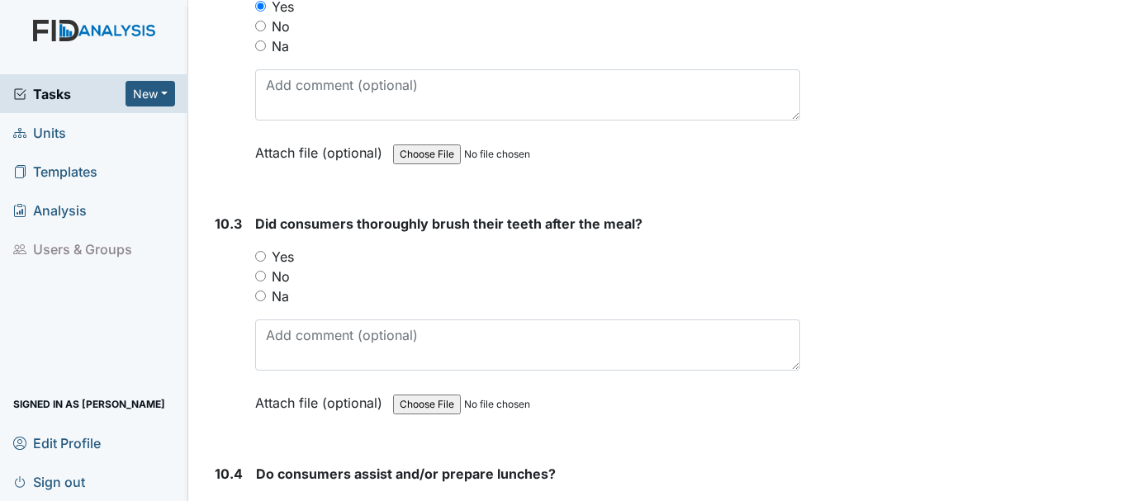
scroll to position [14943, 0]
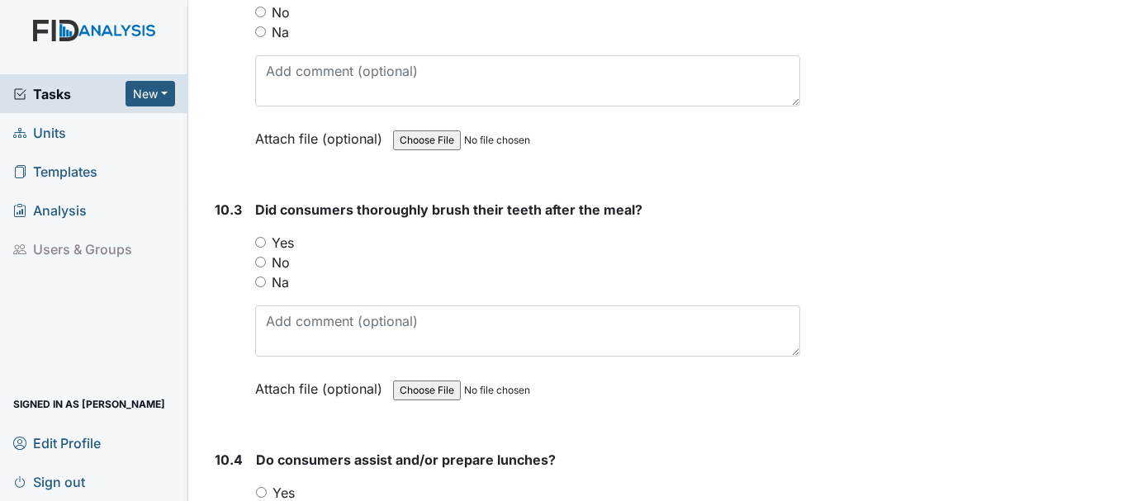
click at [262, 248] on input "Yes" at bounding box center [260, 242] width 11 height 11
radio input "true"
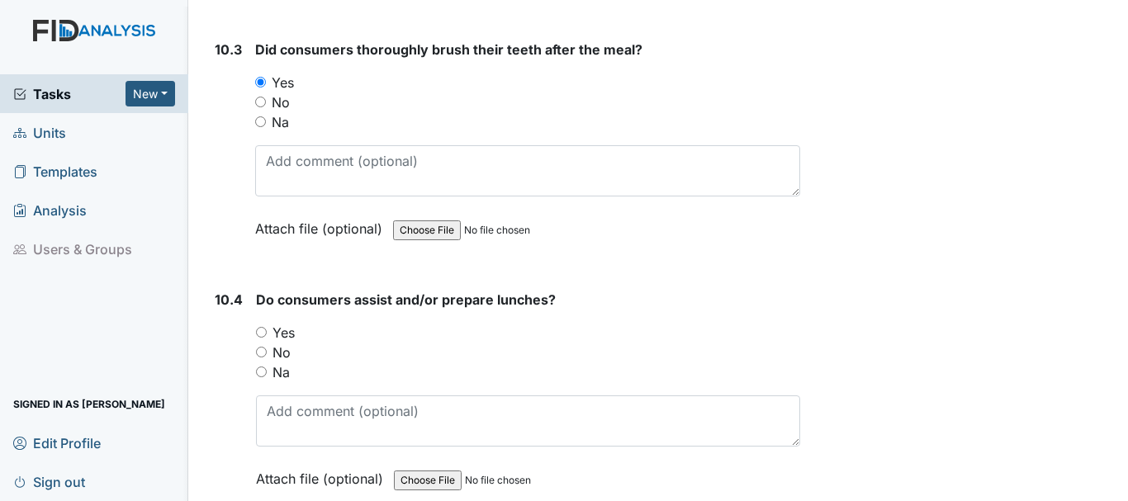
scroll to position [15108, 0]
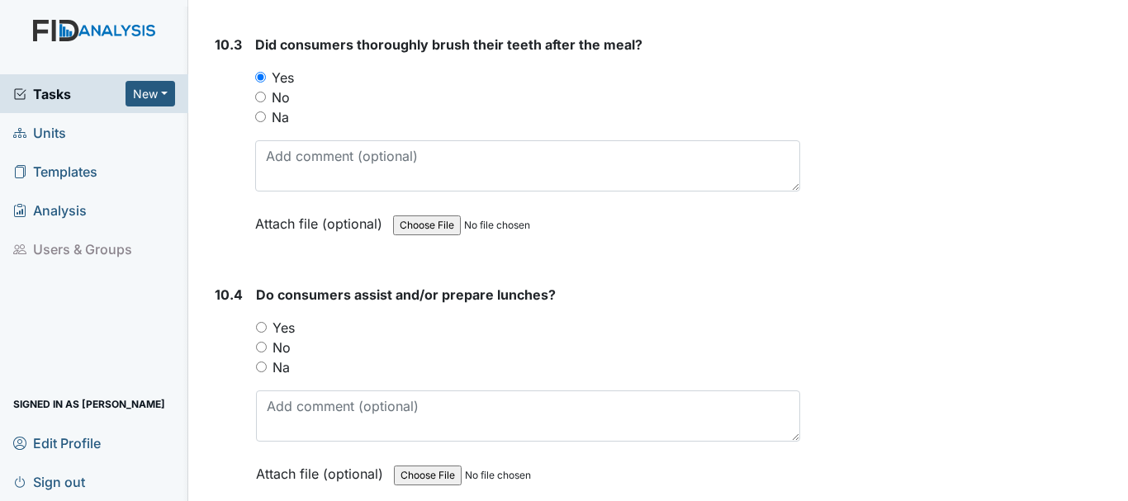
click at [263, 333] on input "Yes" at bounding box center [261, 327] width 11 height 11
radio input "true"
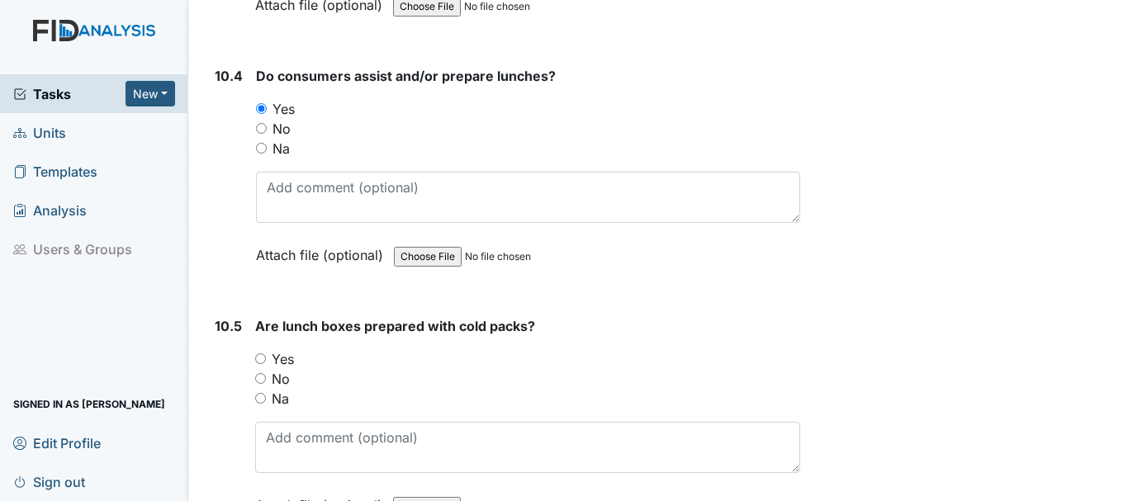
scroll to position [15356, 0]
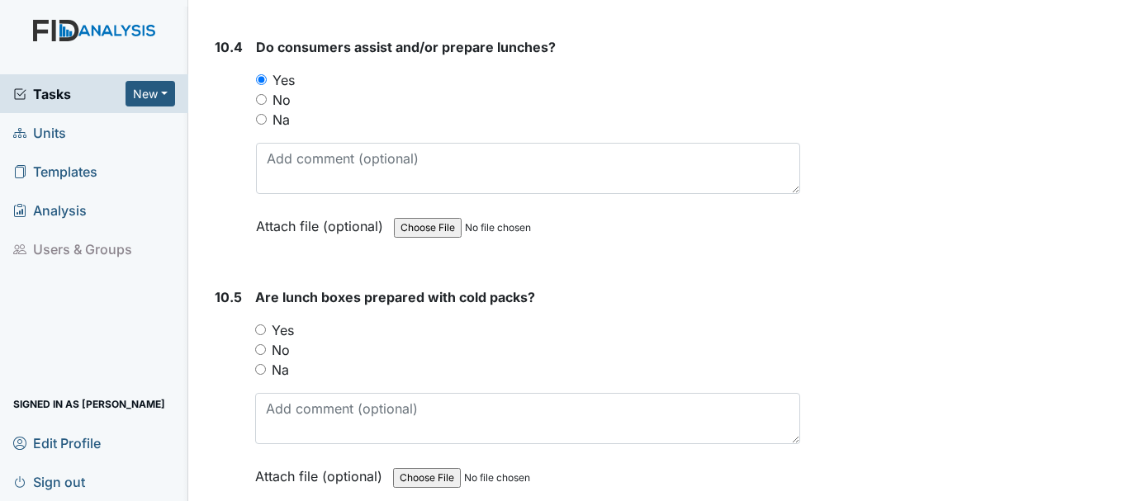
click at [260, 335] on input "Yes" at bounding box center [260, 329] width 11 height 11
radio input "true"
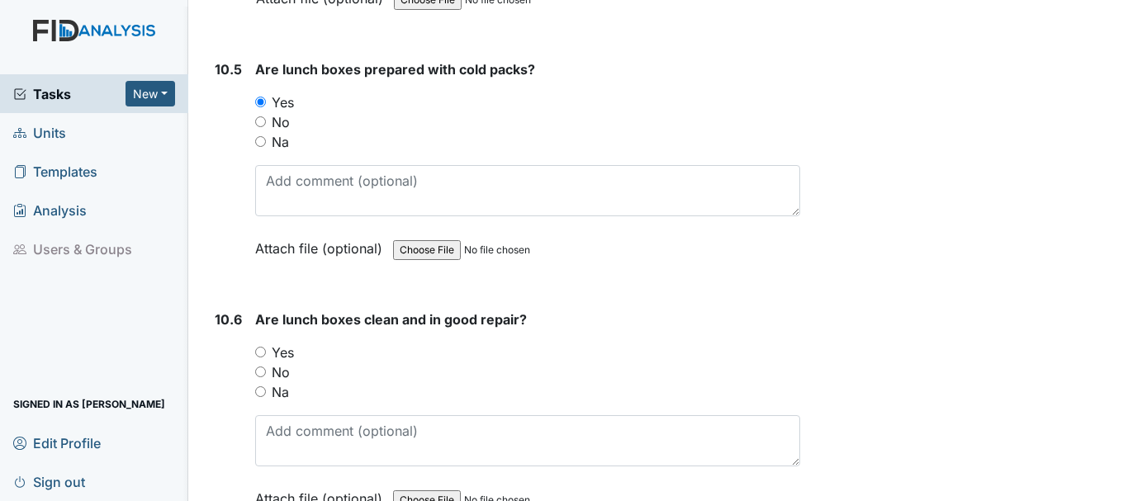
scroll to position [15686, 0]
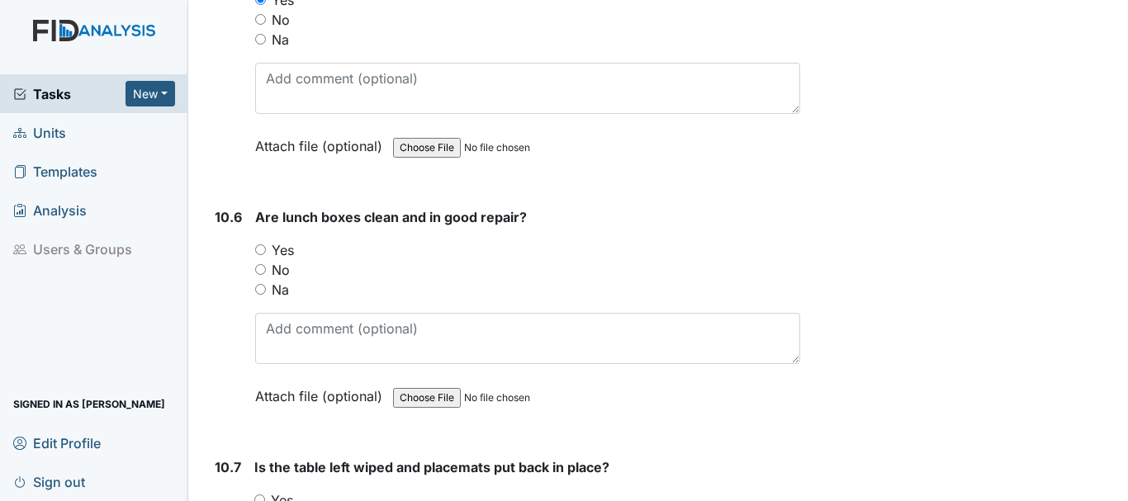
click at [260, 255] on input "Yes" at bounding box center [260, 249] width 11 height 11
radio input "true"
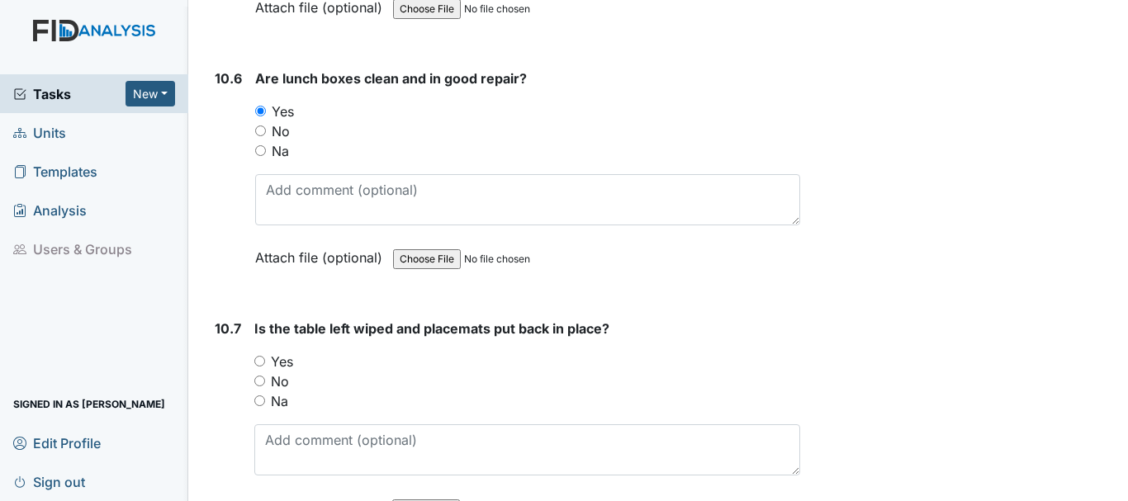
scroll to position [15851, 0]
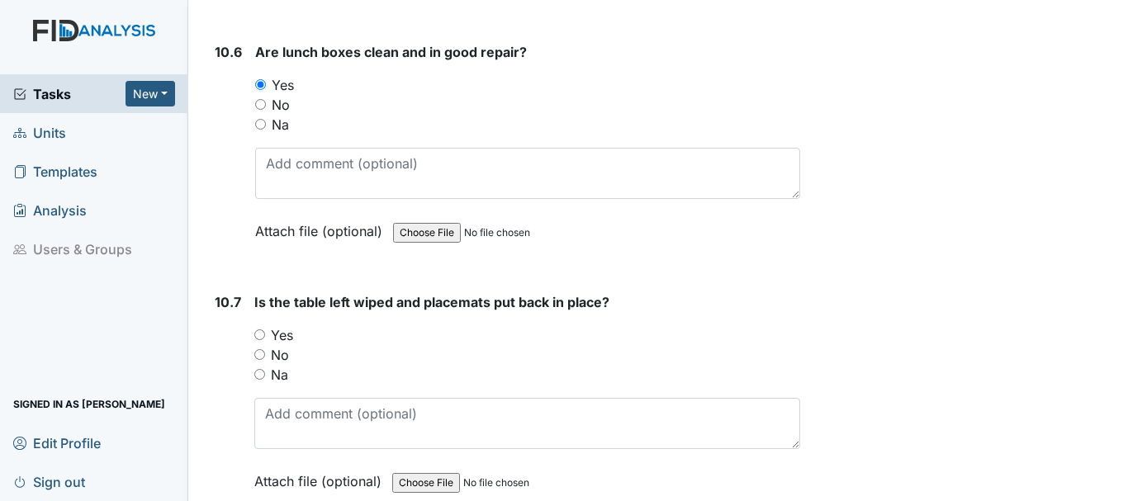
click at [259, 340] on input "Yes" at bounding box center [259, 334] width 11 height 11
radio input "true"
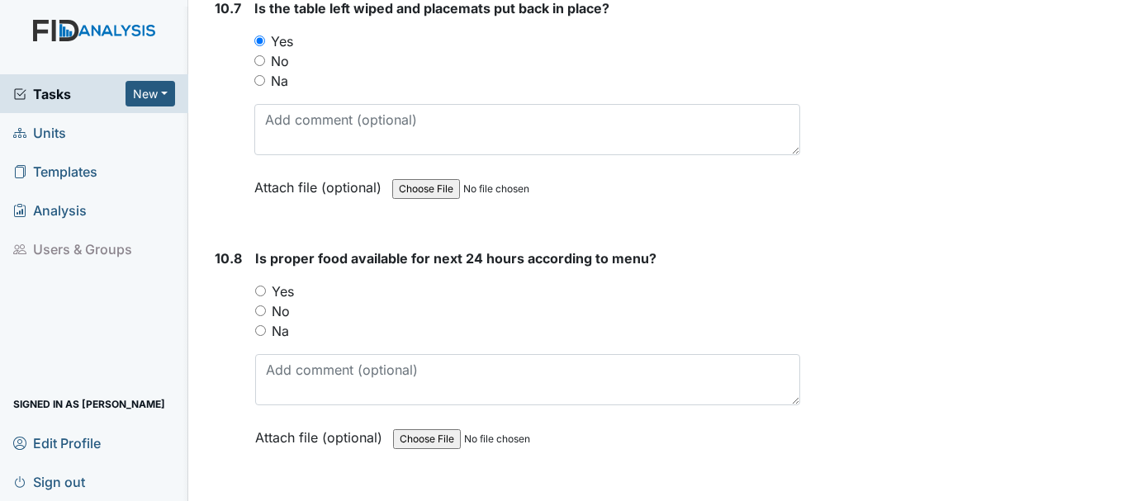
scroll to position [16182, 0]
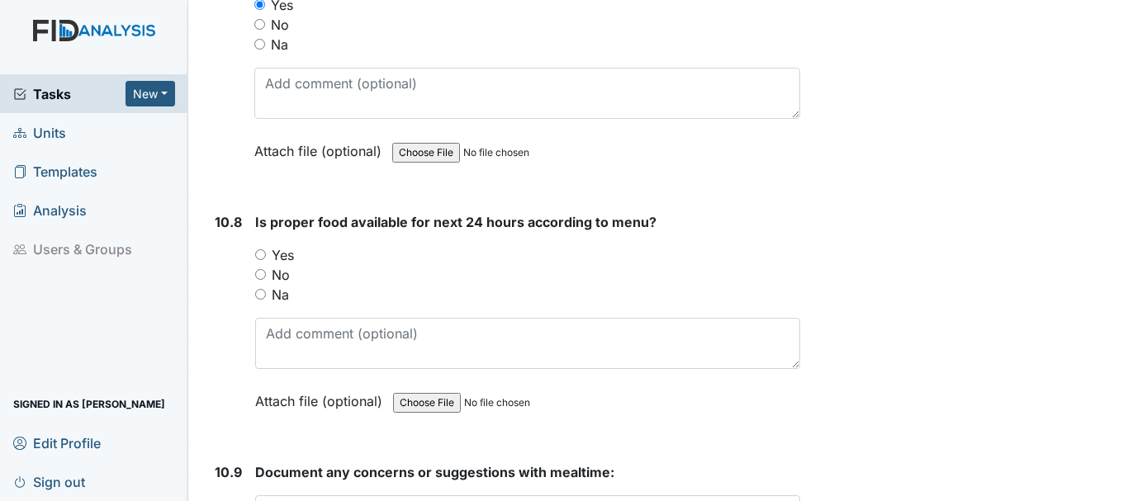
click at [259, 260] on input "Yes" at bounding box center [260, 254] width 11 height 11
radio input "true"
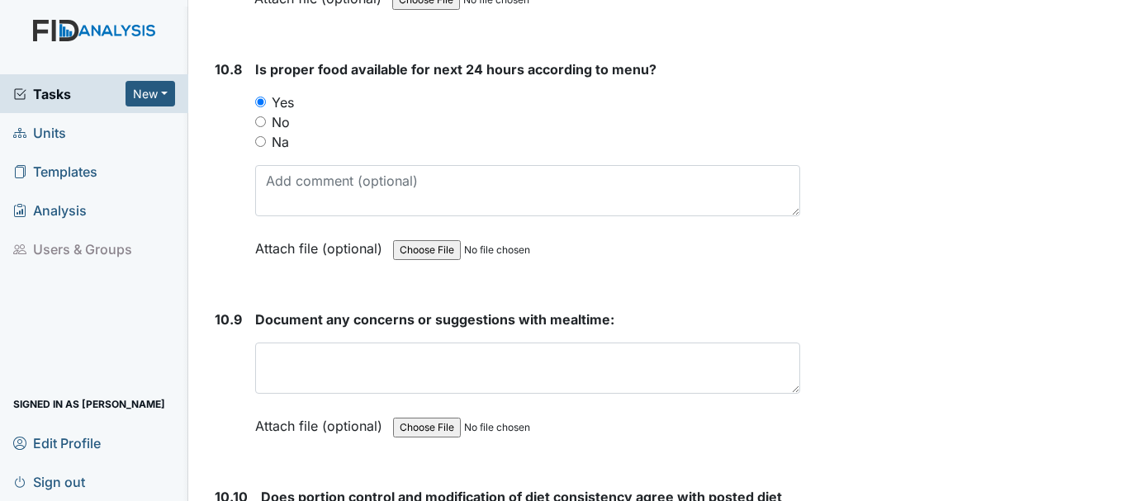
scroll to position [16347, 0]
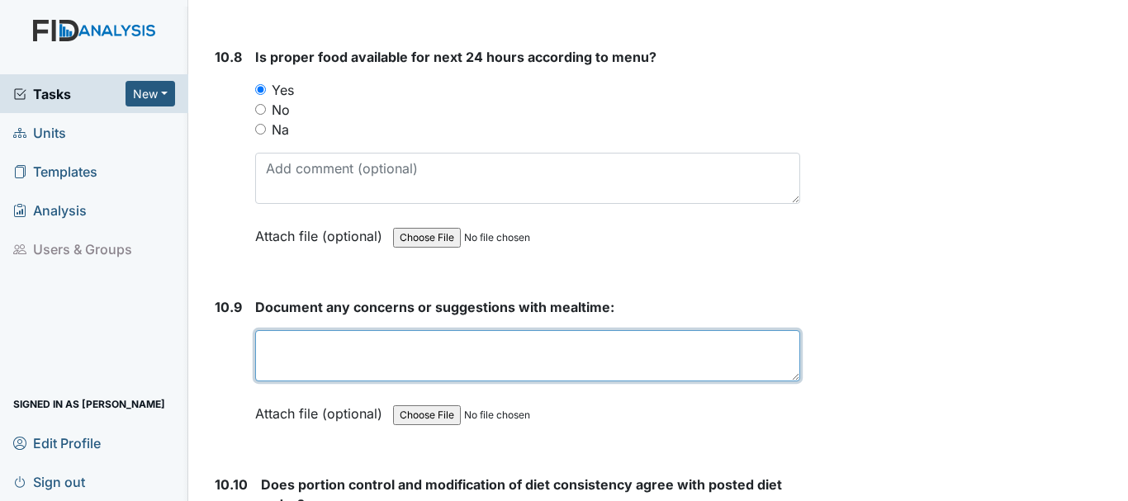
click at [391, 381] on textarea at bounding box center [527, 355] width 545 height 51
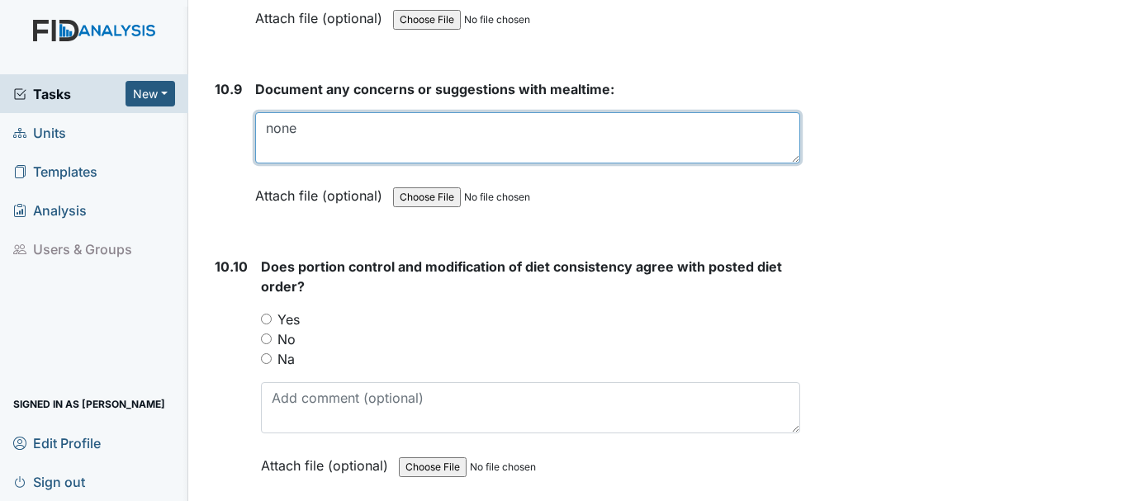
scroll to position [16594, 0]
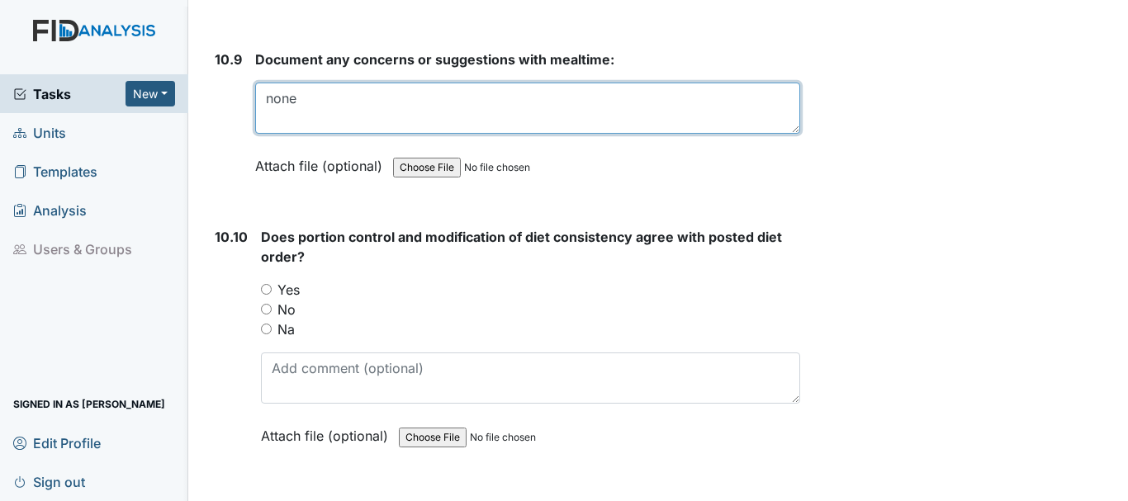
type textarea "none"
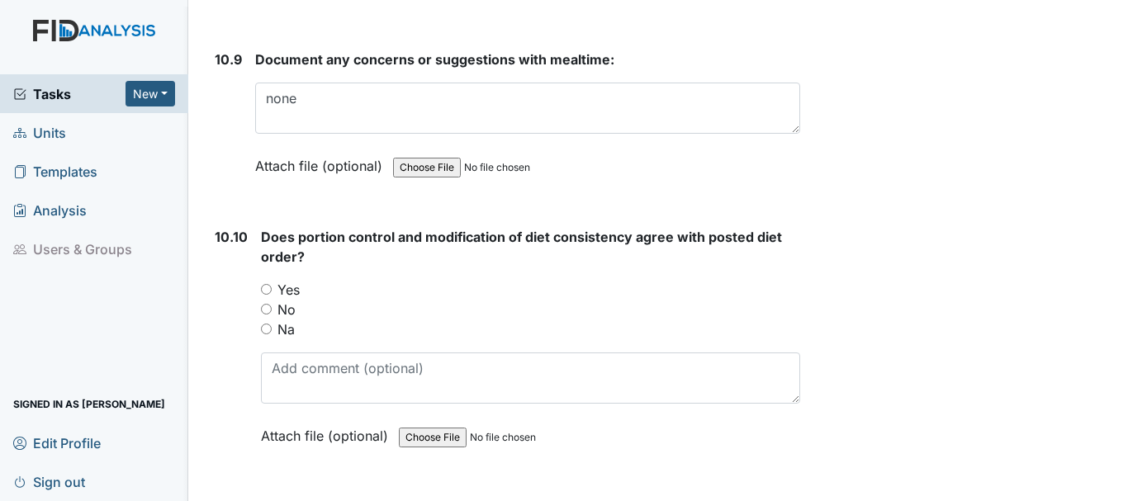
click at [265, 295] on input "Yes" at bounding box center [266, 289] width 11 height 11
radio input "true"
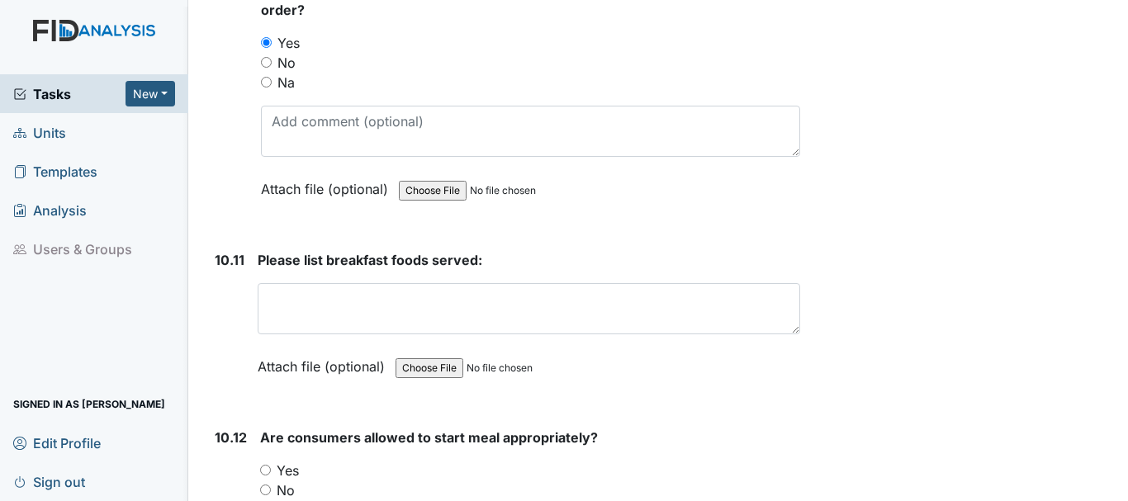
scroll to position [16842, 0]
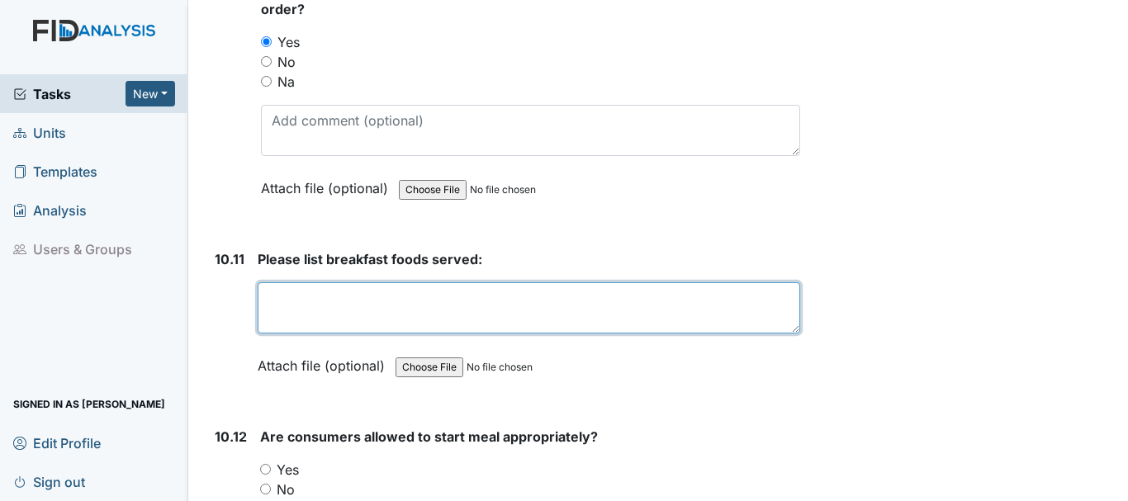
click at [326, 334] on textarea at bounding box center [529, 307] width 542 height 51
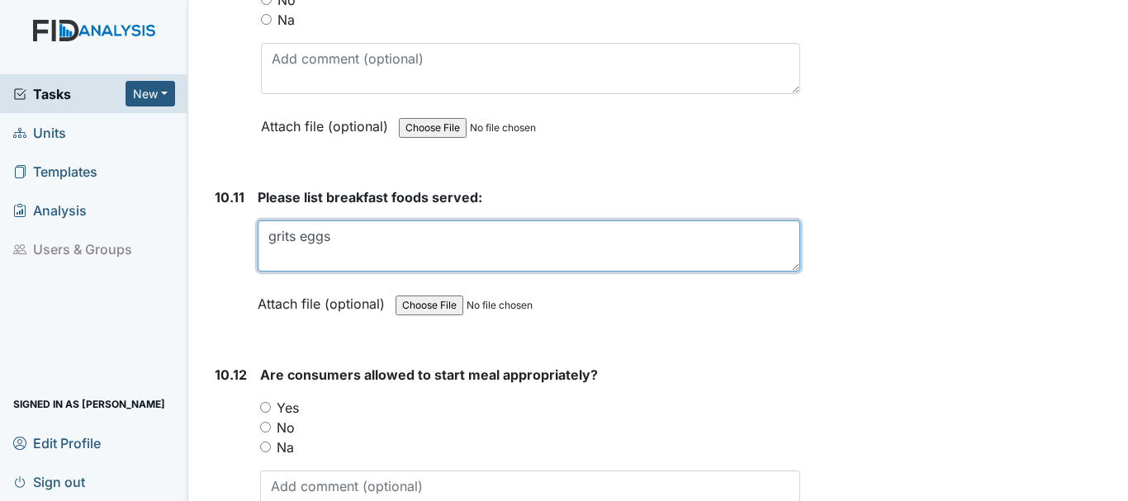
scroll to position [17007, 0]
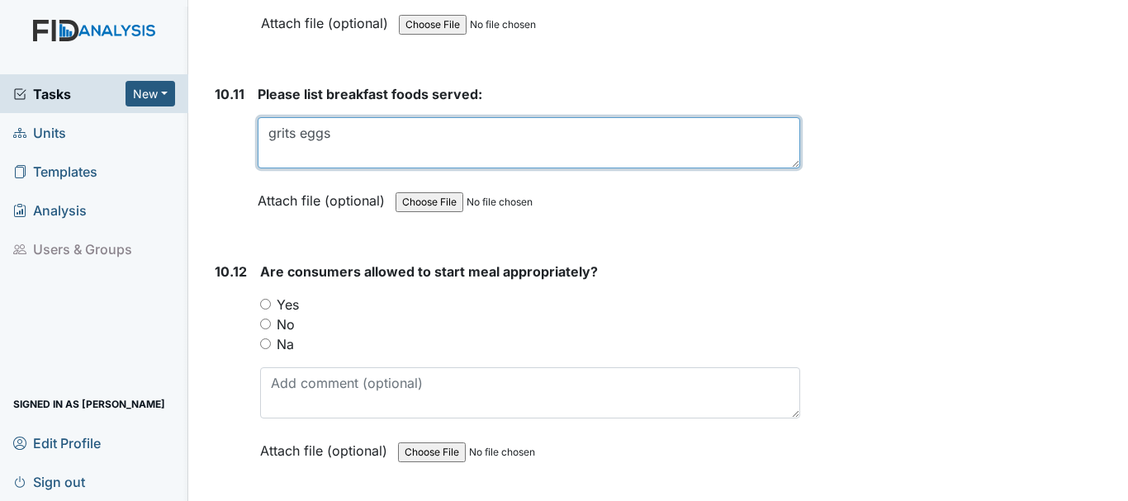
type textarea "grits eggs"
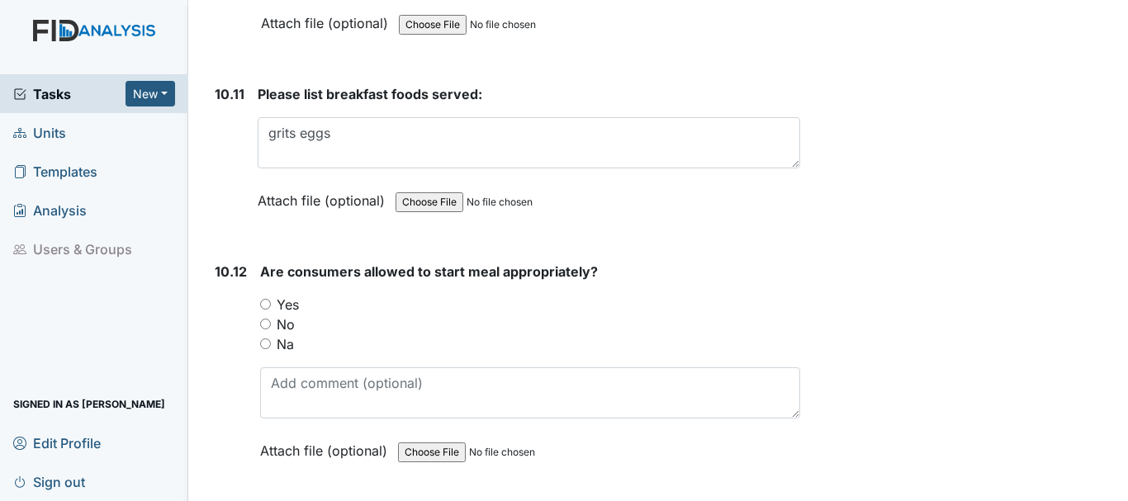
click at [263, 310] on input "Yes" at bounding box center [265, 304] width 11 height 11
radio input "true"
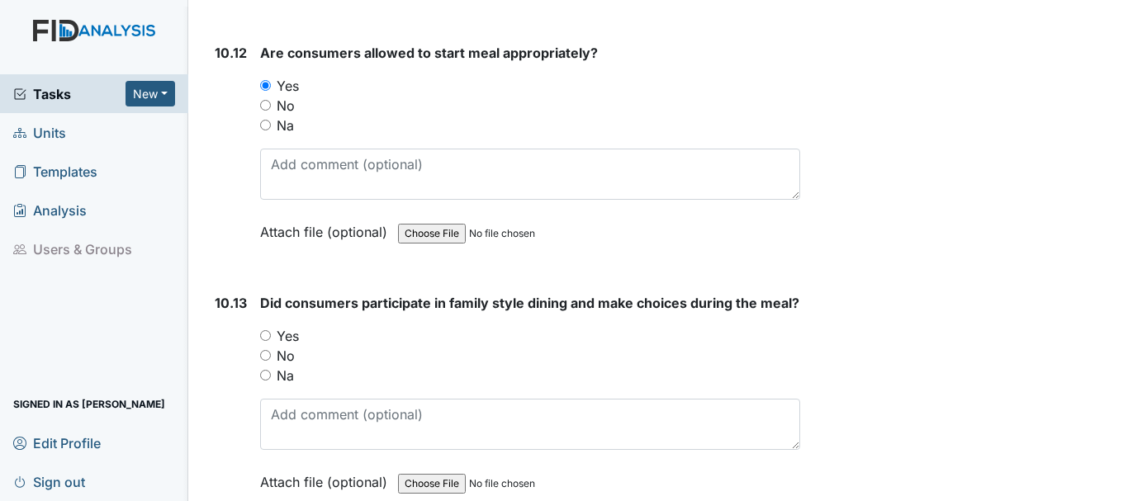
scroll to position [17255, 0]
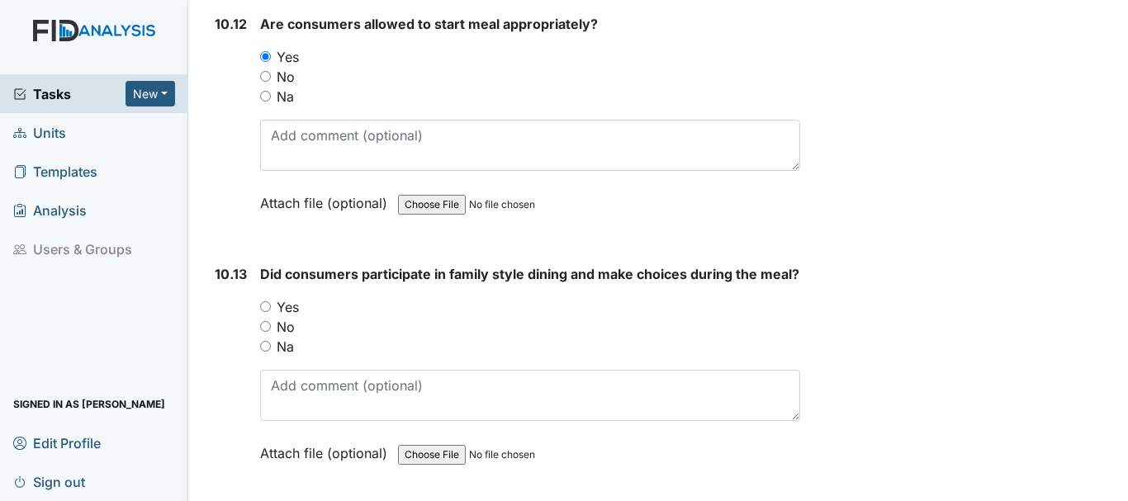
click at [260, 312] on input "Yes" at bounding box center [265, 306] width 11 height 11
radio input "true"
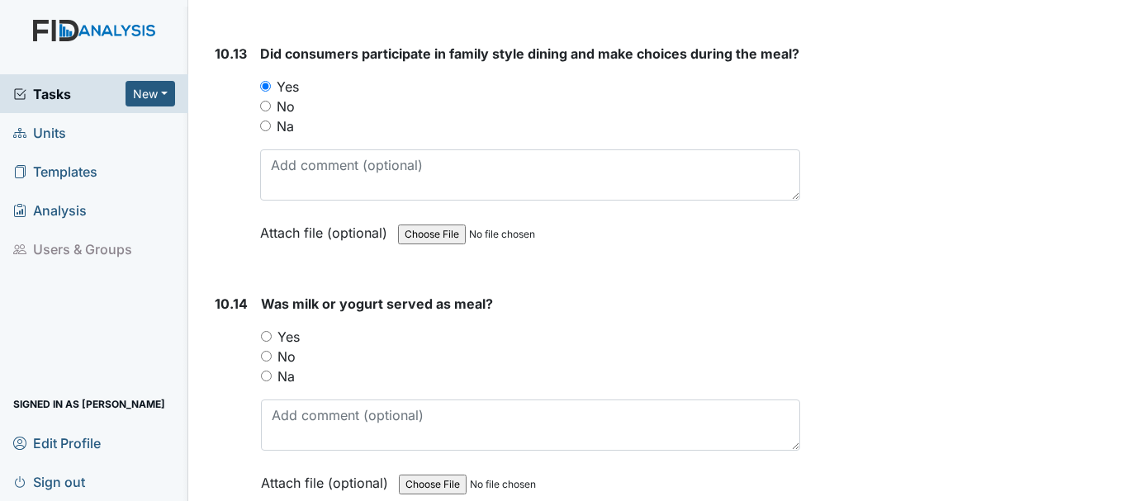
scroll to position [17503, 0]
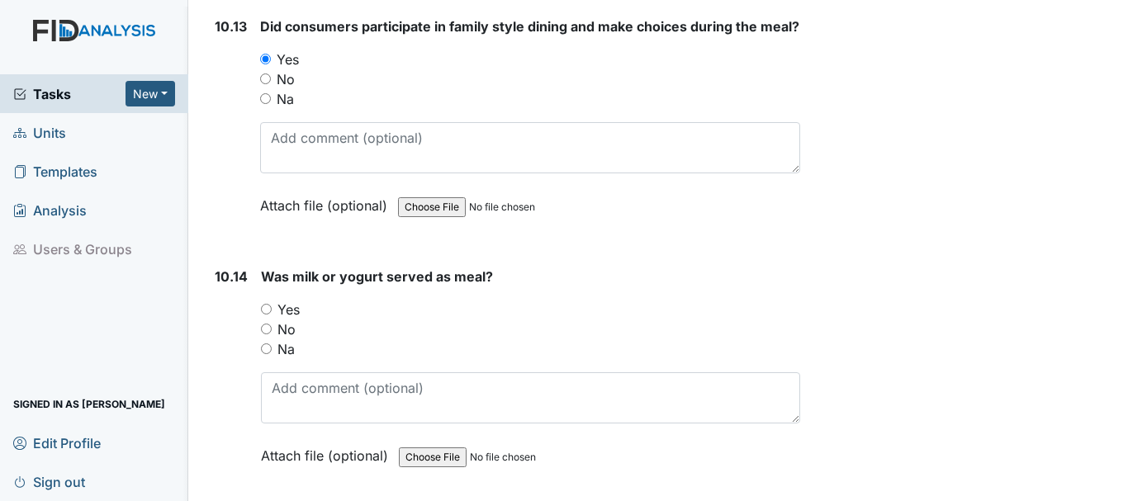
drag, startPoint x: 266, startPoint y: 346, endPoint x: 315, endPoint y: 348, distance: 48.8
click at [266, 315] on input "Yes" at bounding box center [266, 309] width 11 height 11
radio input "true"
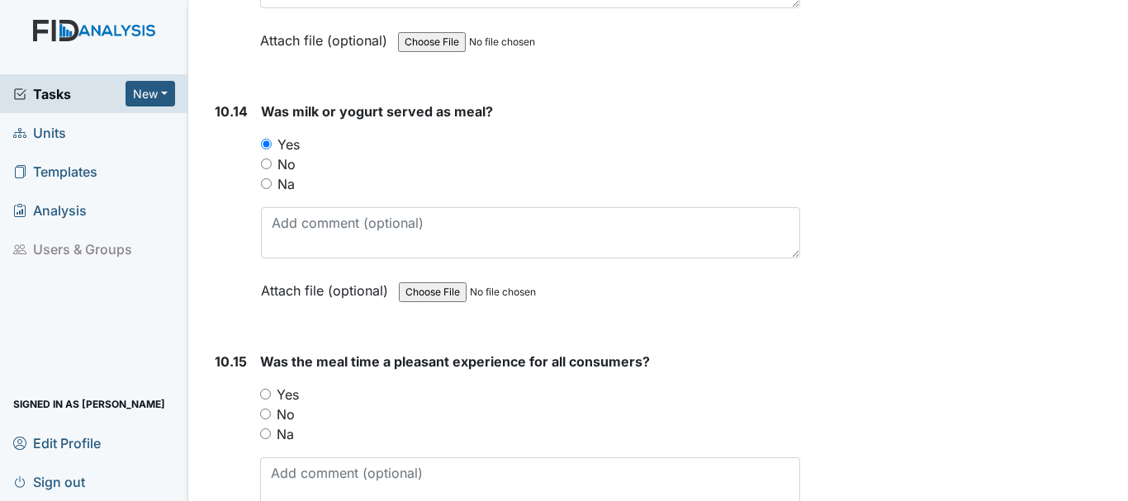
scroll to position [17750, 0]
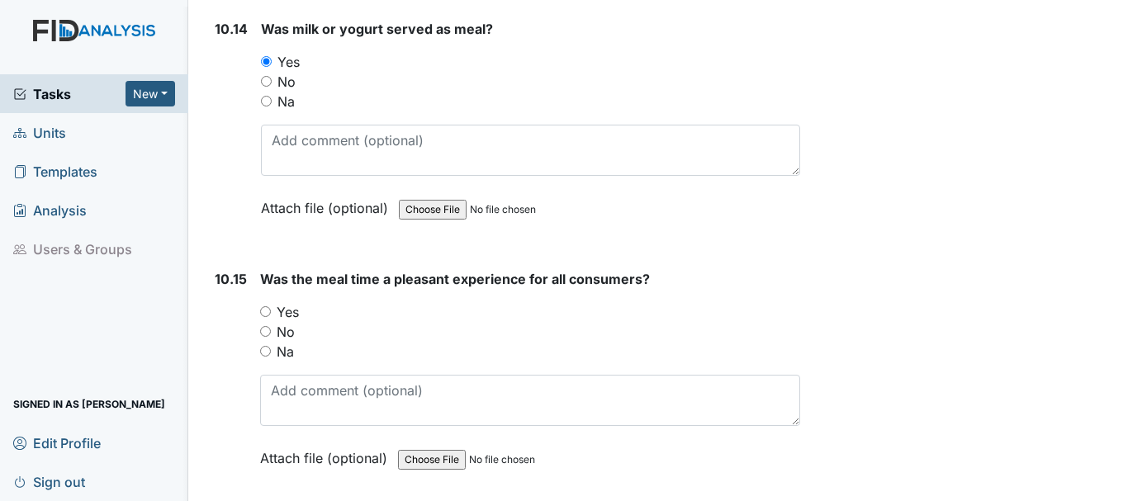
click at [267, 317] on input "Yes" at bounding box center [265, 311] width 11 height 11
radio input "true"
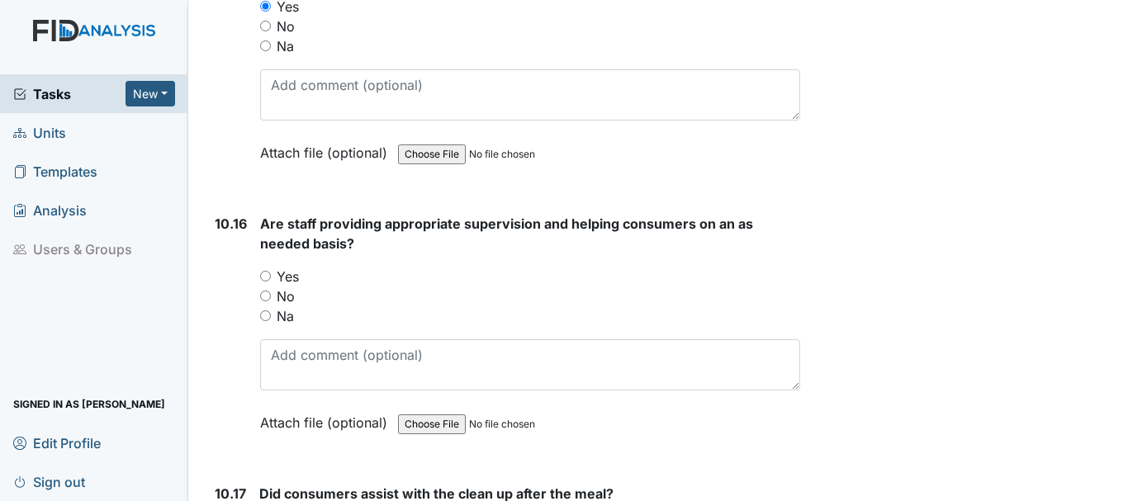
scroll to position [18080, 0]
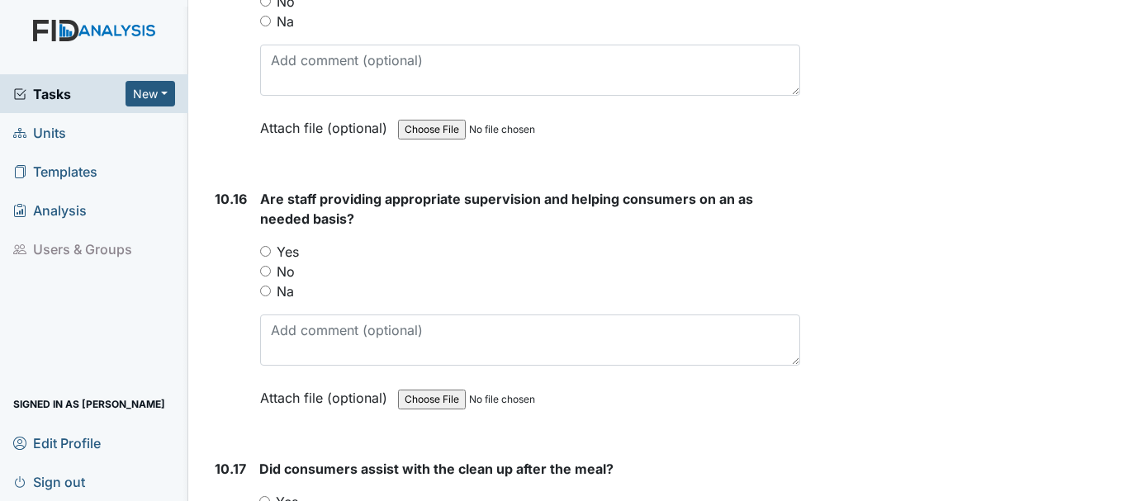
click at [263, 257] on input "Yes" at bounding box center [265, 251] width 11 height 11
radio input "true"
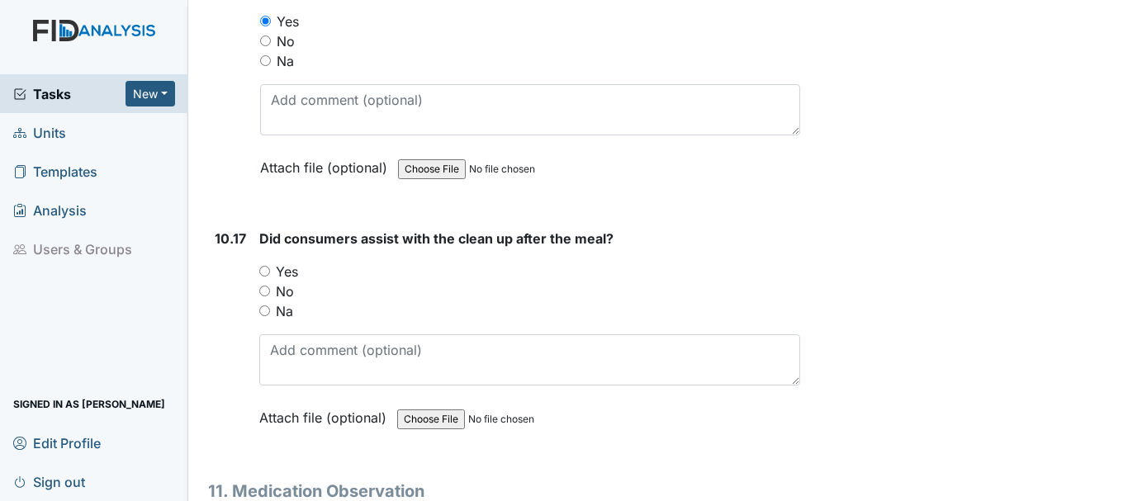
scroll to position [18411, 0]
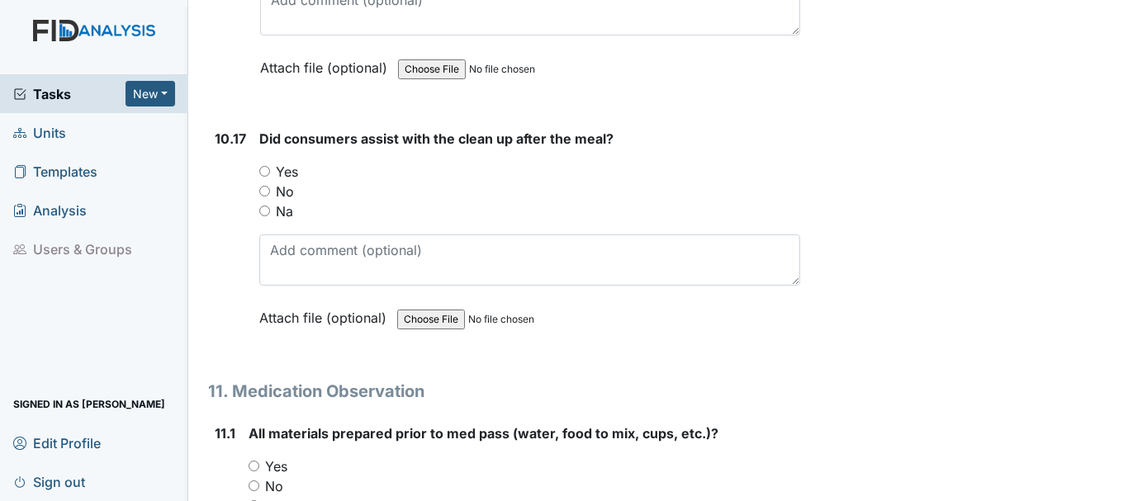
drag, startPoint x: 265, startPoint y: 208, endPoint x: 379, endPoint y: 218, distance: 114.4
click at [265, 177] on input "Yes" at bounding box center [264, 171] width 11 height 11
radio input "true"
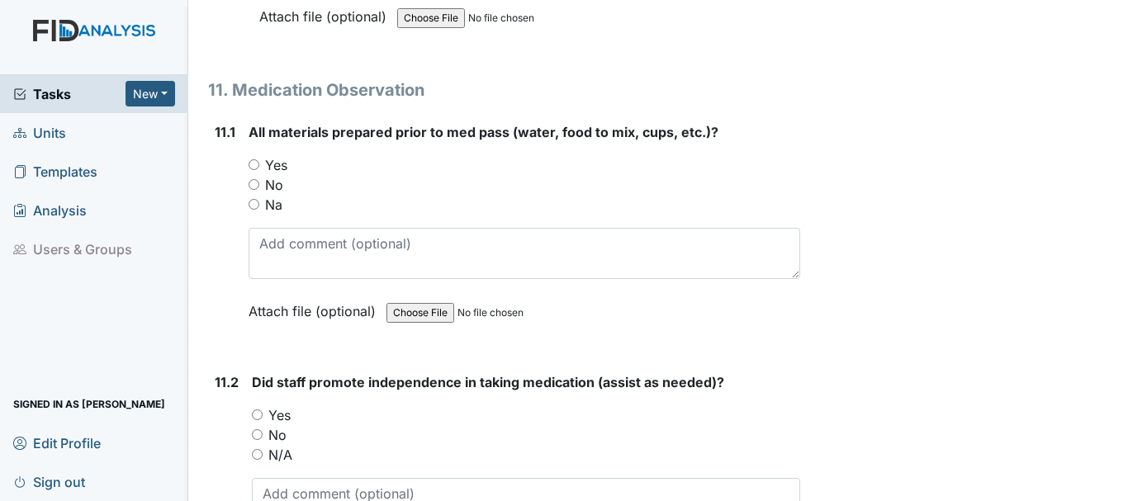
scroll to position [18741, 0]
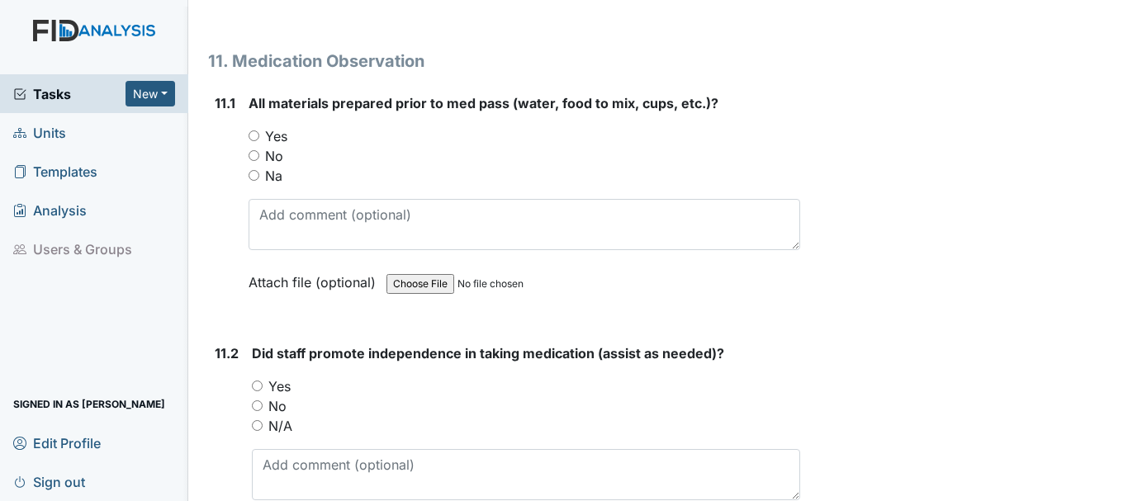
click at [253, 141] on input "Yes" at bounding box center [254, 135] width 11 height 11
radio input "true"
click at [255, 391] on input "Yes" at bounding box center [257, 386] width 11 height 11
radio input "true"
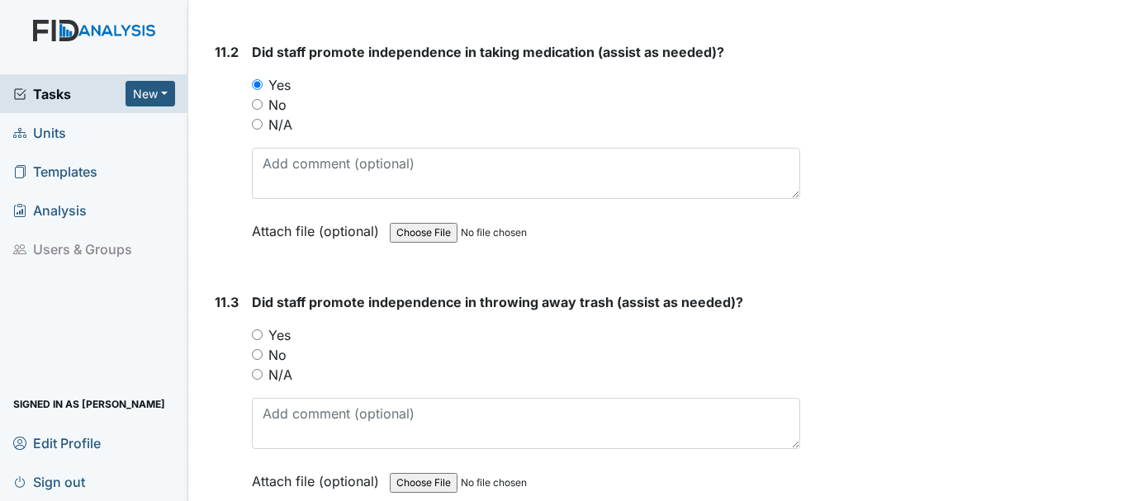
scroll to position [19071, 0]
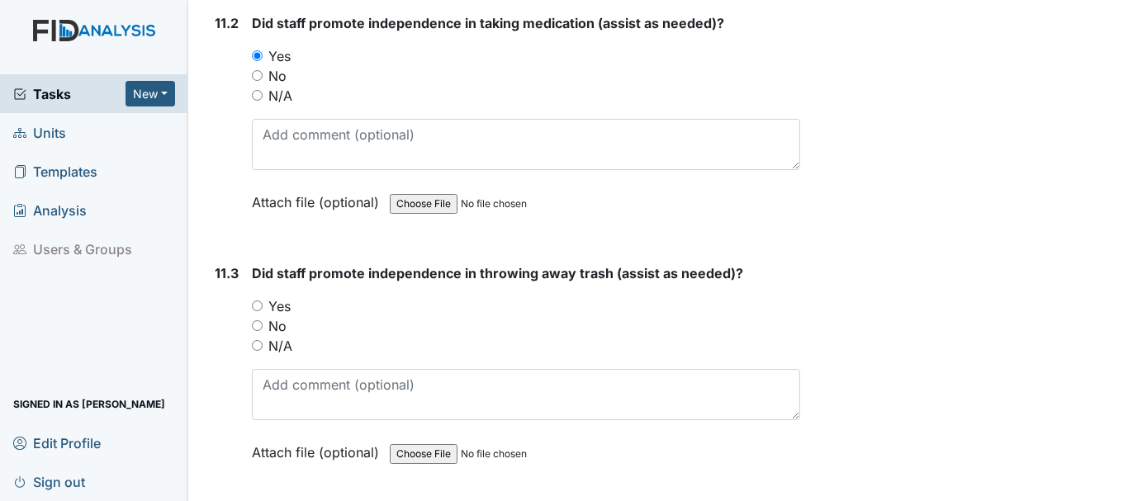
drag, startPoint x: 257, startPoint y: 344, endPoint x: 312, endPoint y: 340, distance: 55.5
click at [258, 311] on input "Yes" at bounding box center [257, 306] width 11 height 11
radio input "true"
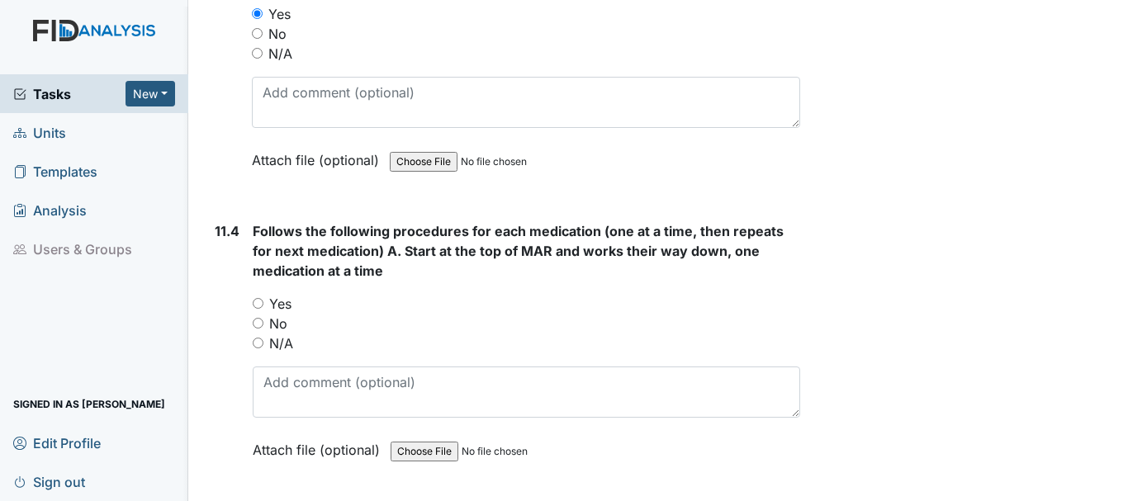
scroll to position [19401, 0]
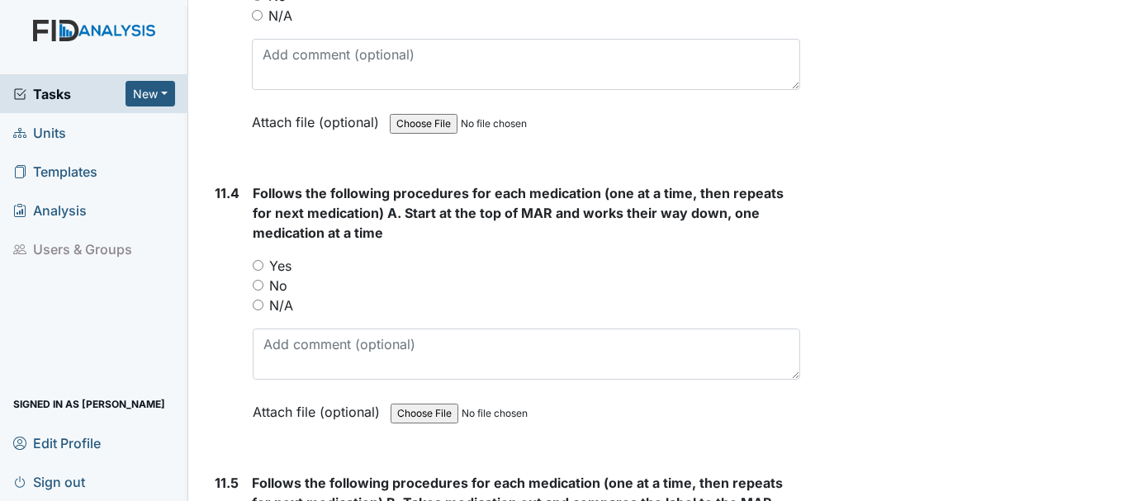
click at [257, 271] on input "Yes" at bounding box center [258, 265] width 11 height 11
radio input "true"
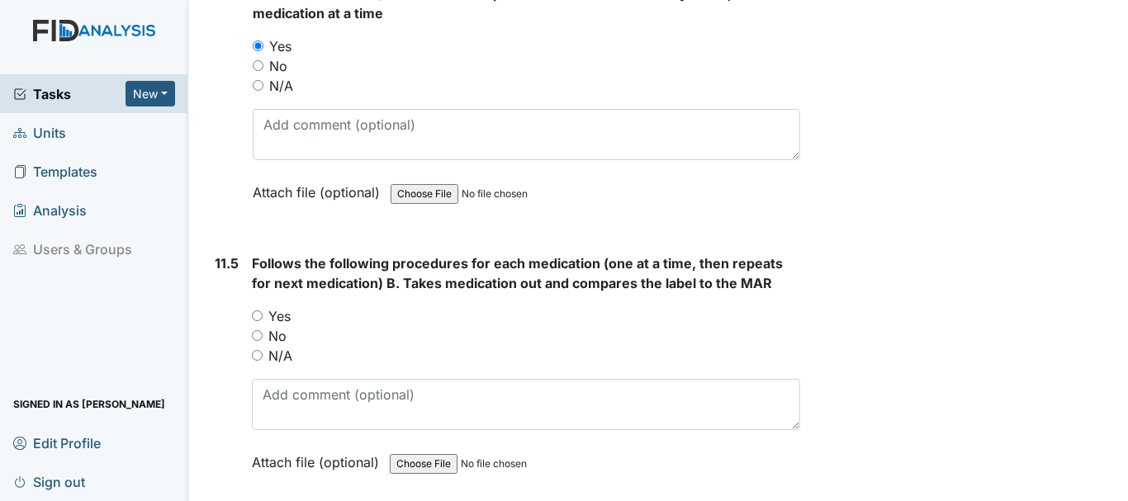
scroll to position [19649, 0]
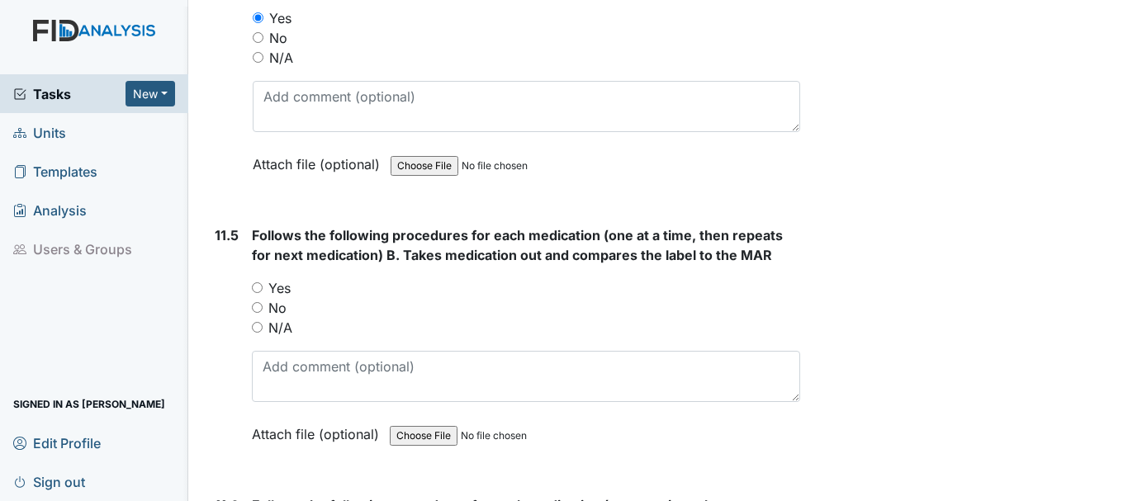
click at [258, 293] on input "Yes" at bounding box center [257, 287] width 11 height 11
radio input "true"
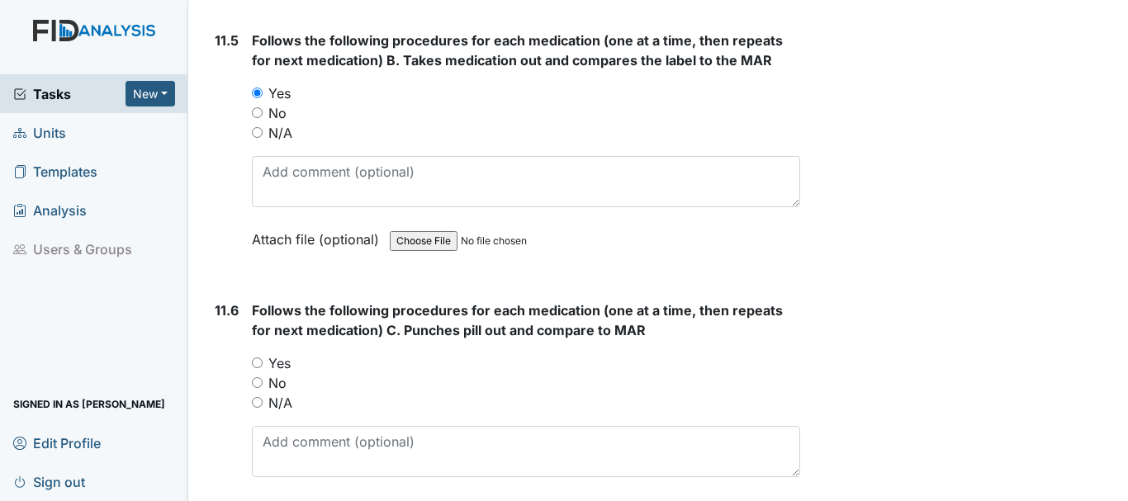
scroll to position [19897, 0]
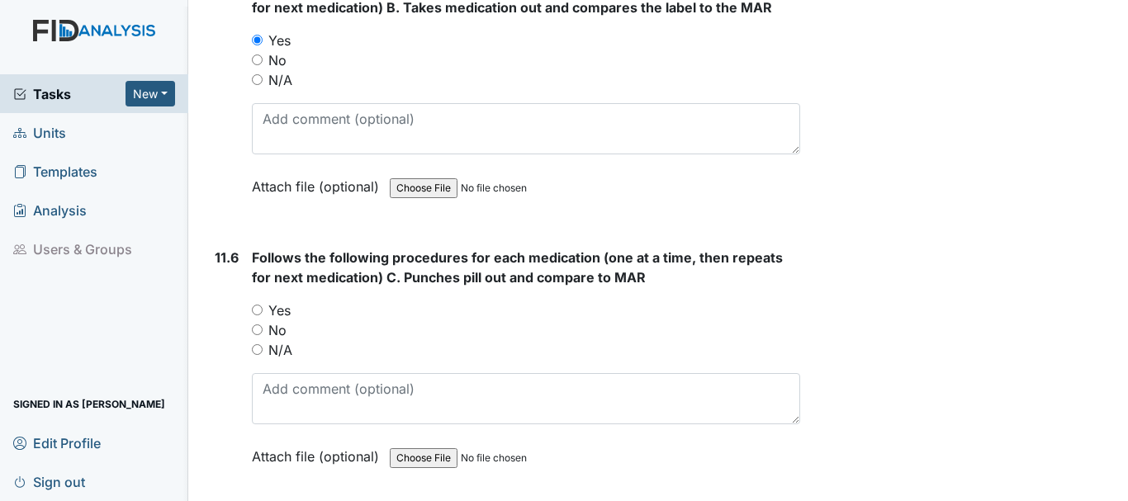
click at [256, 315] on input "Yes" at bounding box center [257, 310] width 11 height 11
radio input "true"
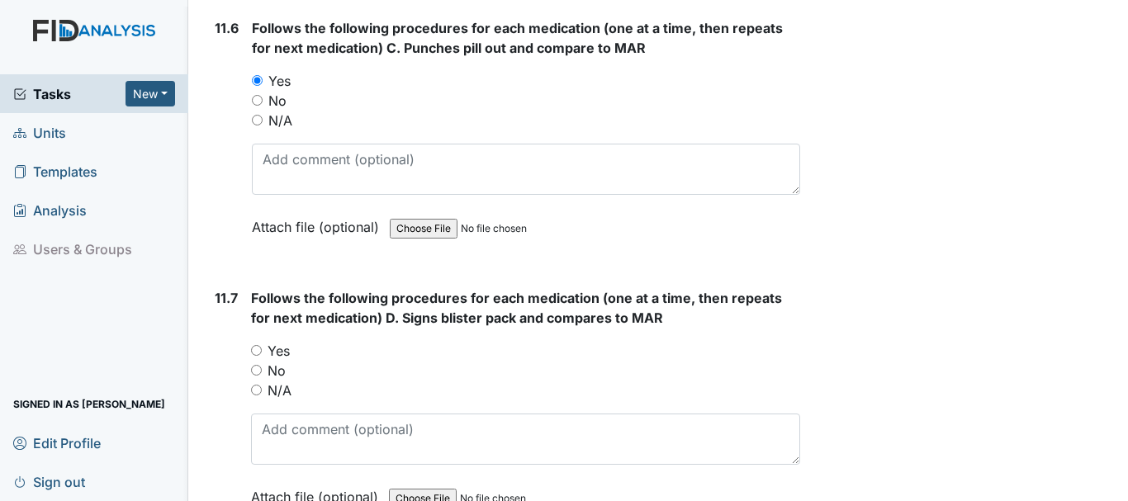
scroll to position [20227, 0]
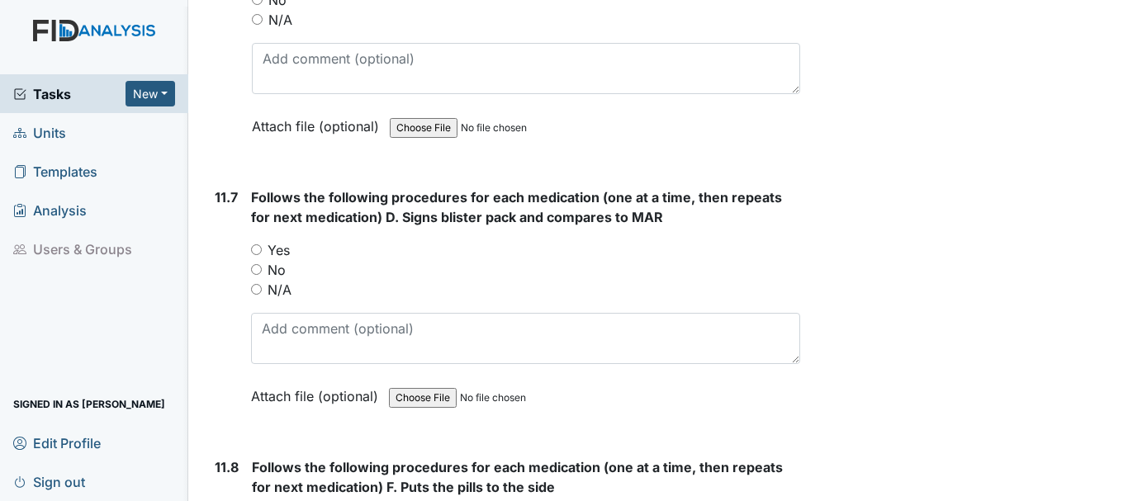
click at [254, 255] on input "Yes" at bounding box center [256, 249] width 11 height 11
radio input "true"
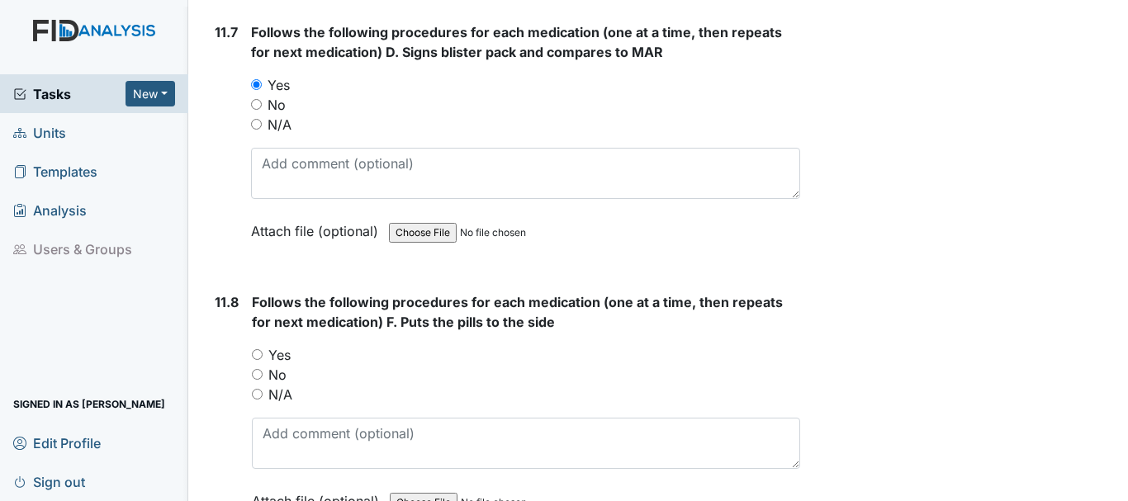
scroll to position [20475, 0]
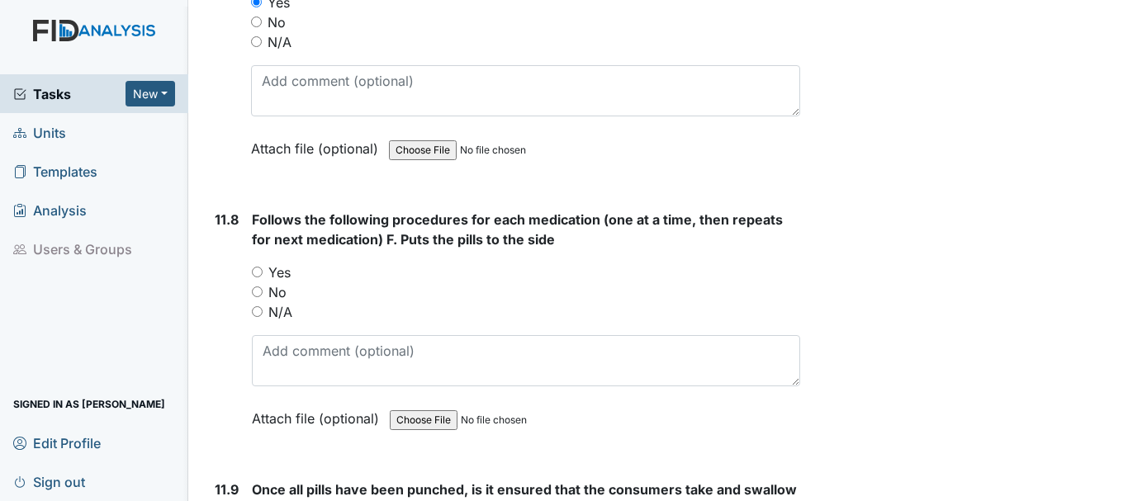
click at [259, 277] on input "Yes" at bounding box center [257, 272] width 11 height 11
radio input "true"
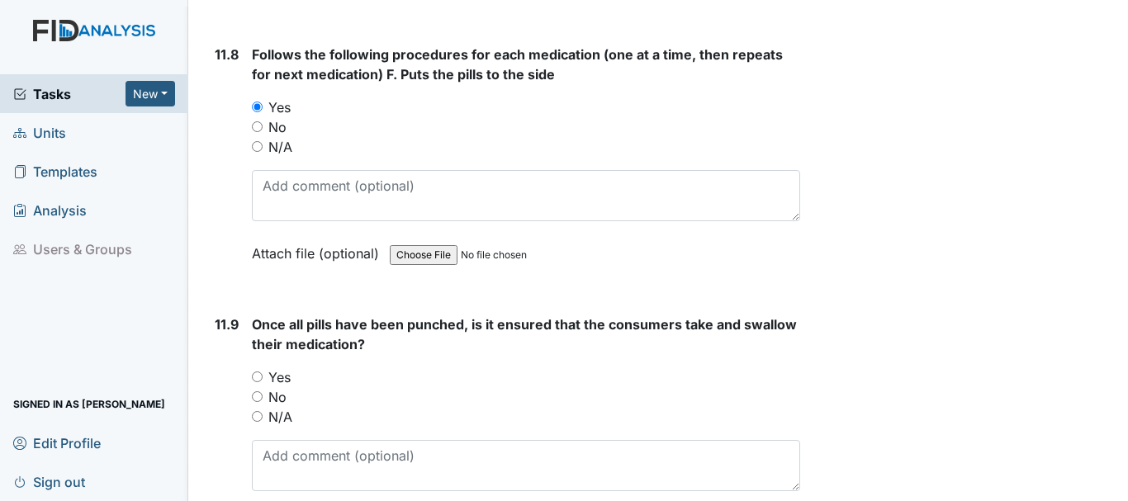
scroll to position [20722, 0]
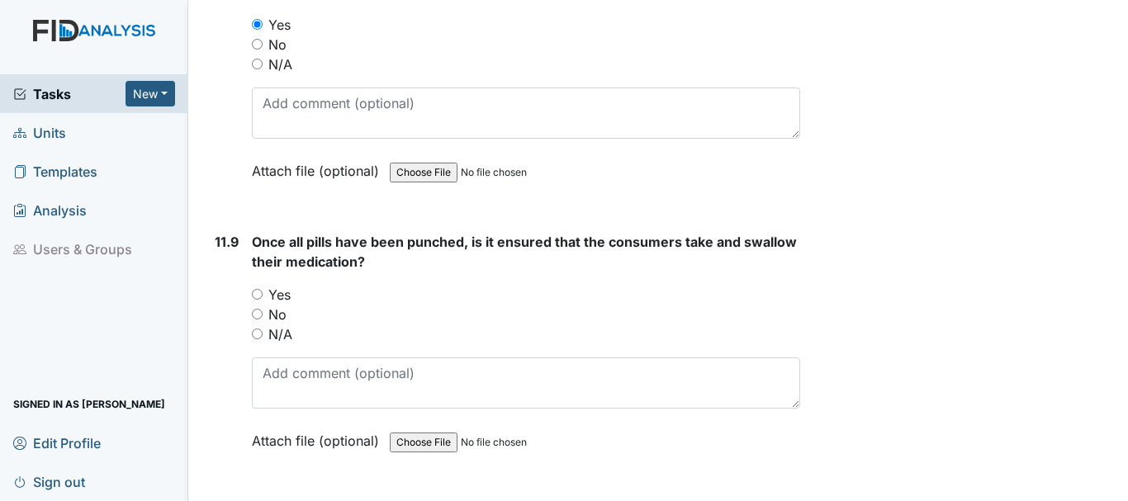
click at [255, 300] on input "Yes" at bounding box center [257, 294] width 11 height 11
radio input "true"
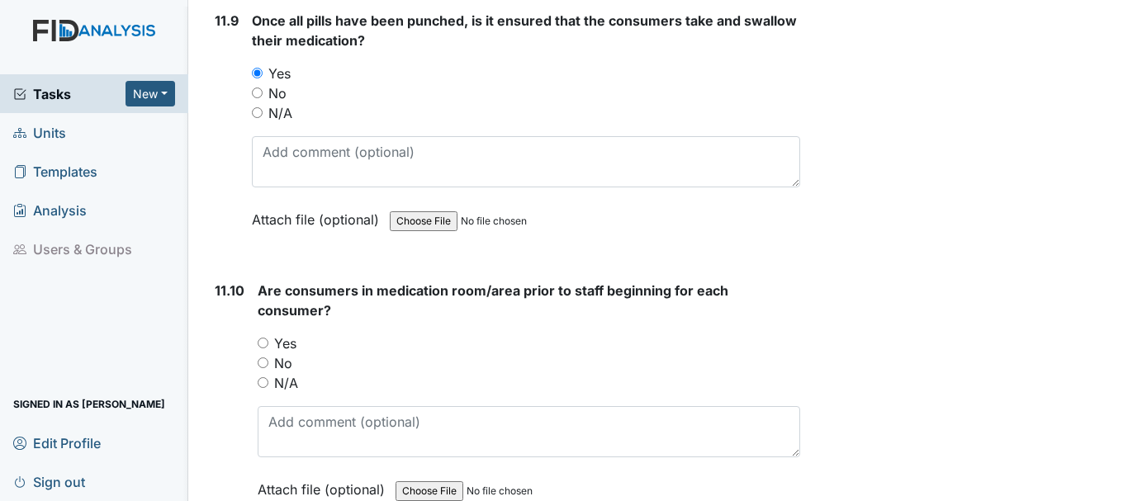
scroll to position [20970, 0]
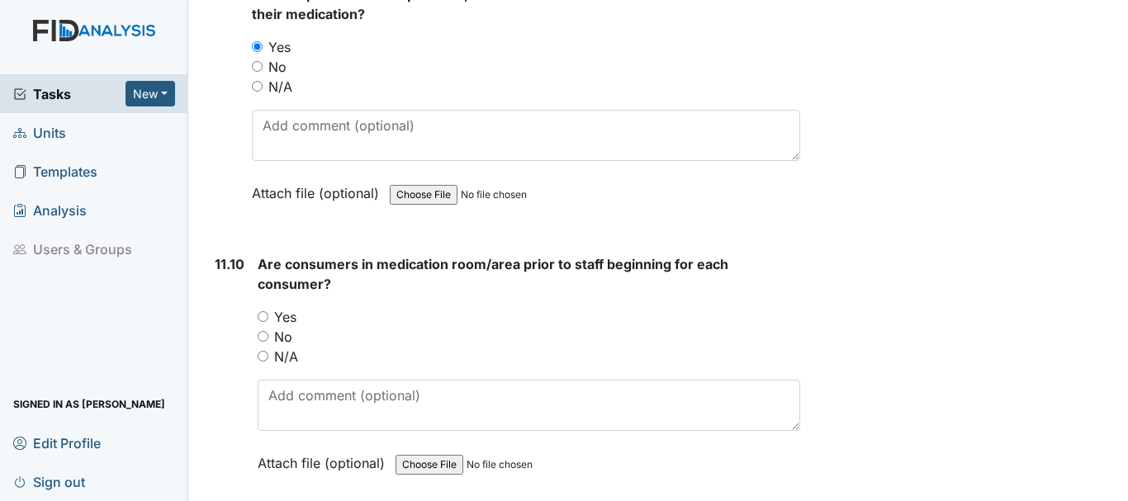
click at [260, 322] on input "Yes" at bounding box center [263, 316] width 11 height 11
radio input "true"
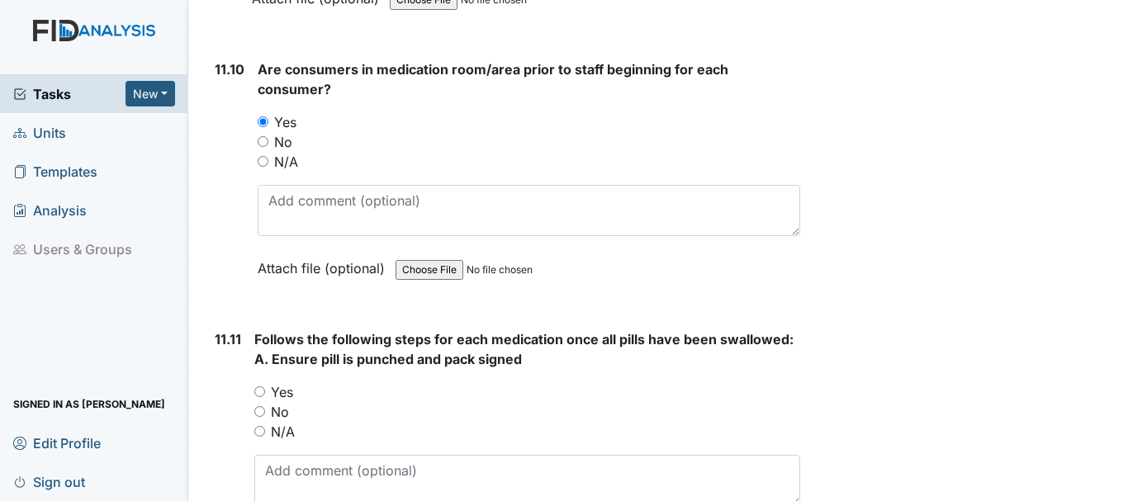
scroll to position [21218, 0]
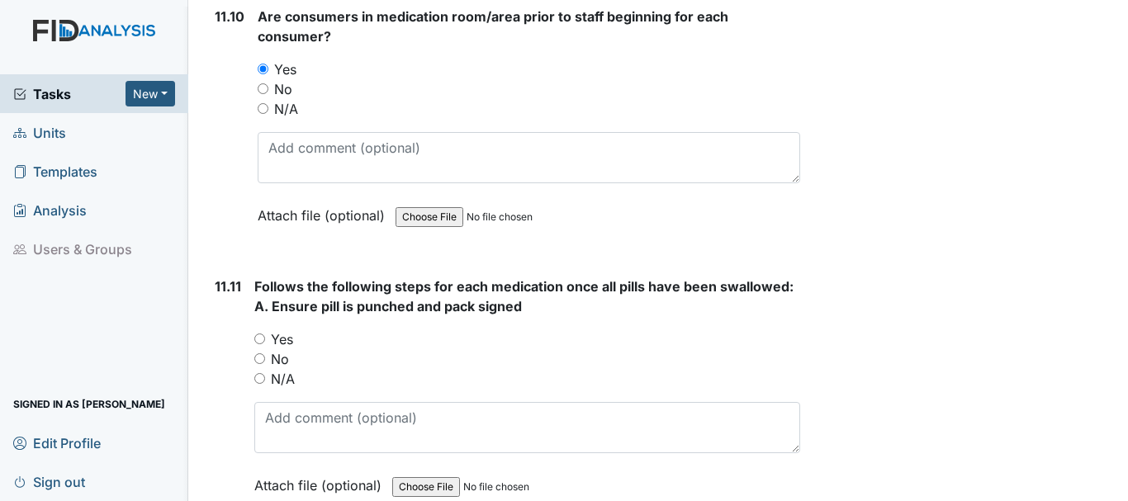
click at [260, 344] on input "Yes" at bounding box center [259, 339] width 11 height 11
radio input "true"
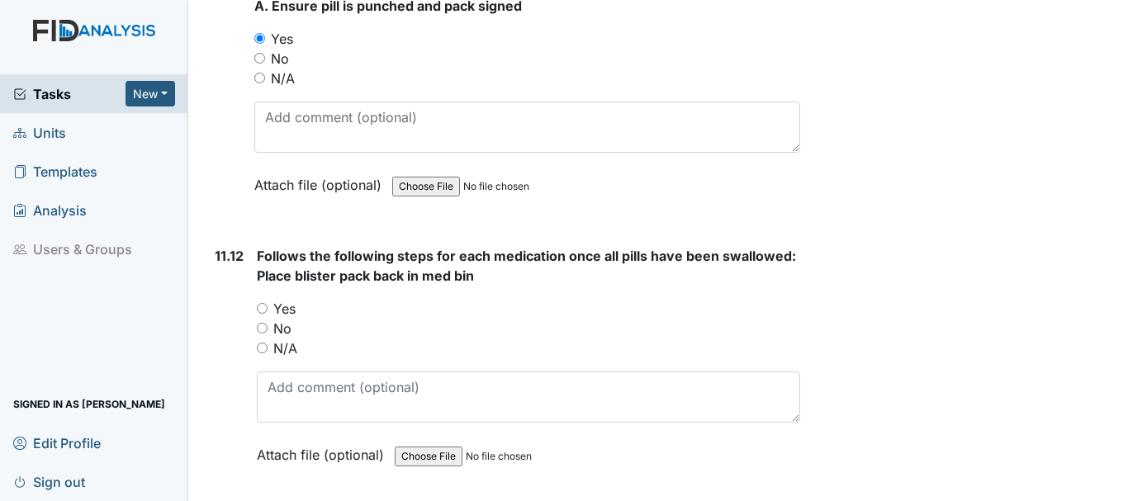
scroll to position [21548, 0]
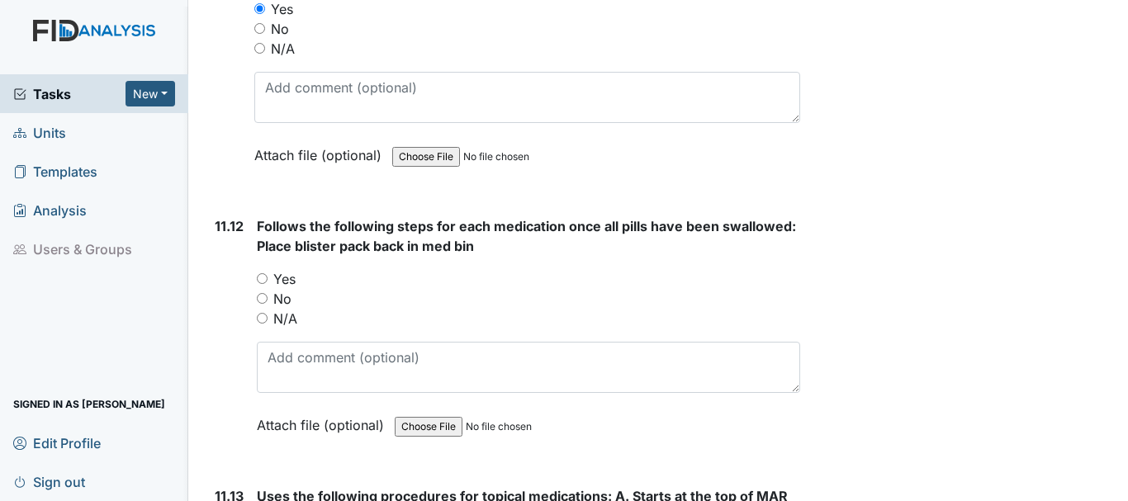
click at [262, 284] on input "Yes" at bounding box center [262, 278] width 11 height 11
radio input "true"
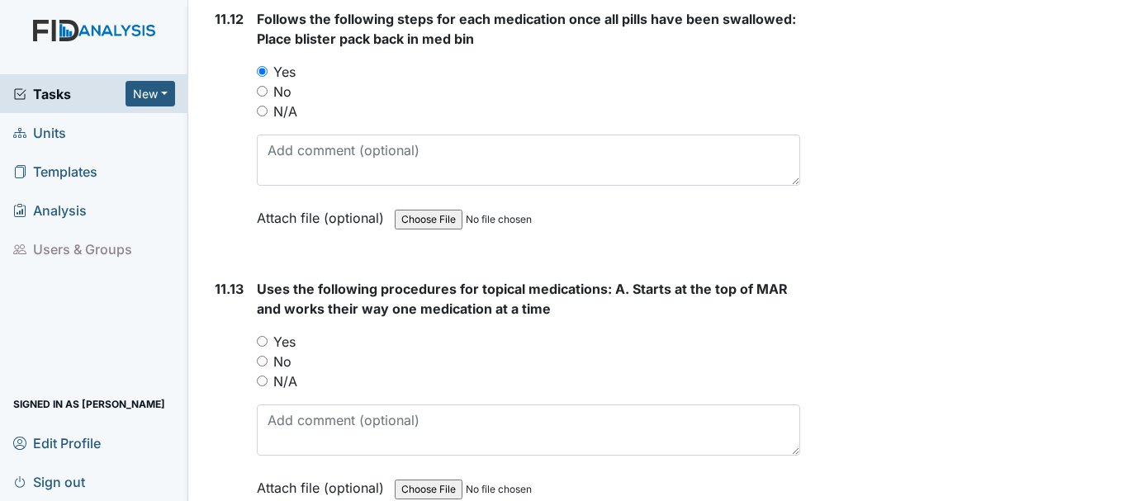
scroll to position [21796, 0]
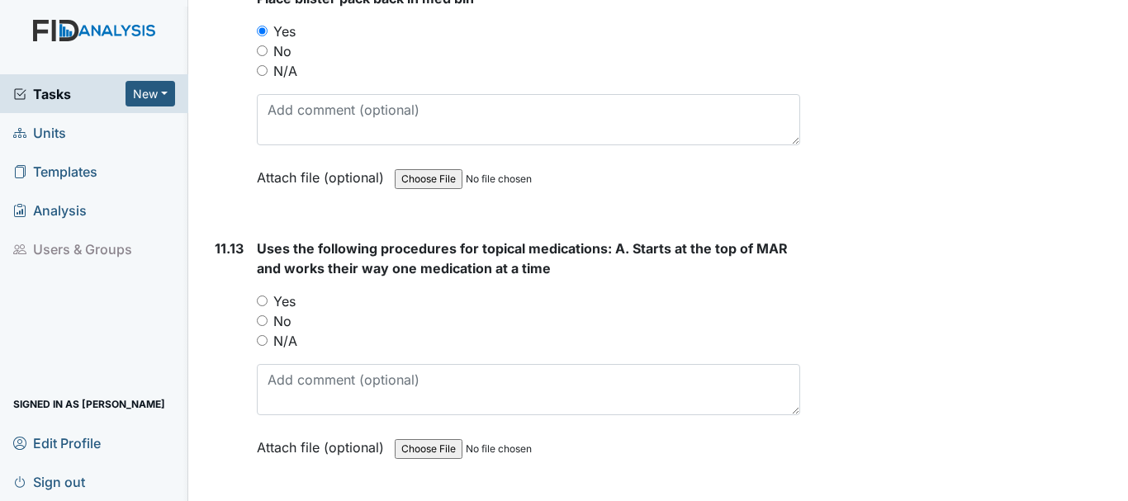
click at [261, 346] on input "N/A" at bounding box center [262, 340] width 11 height 11
radio input "true"
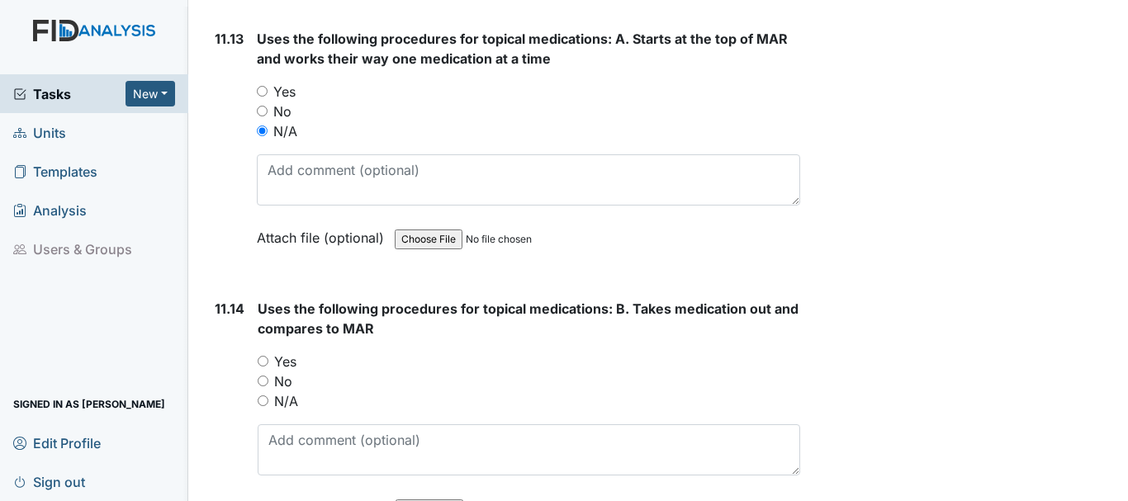
scroll to position [22043, 0]
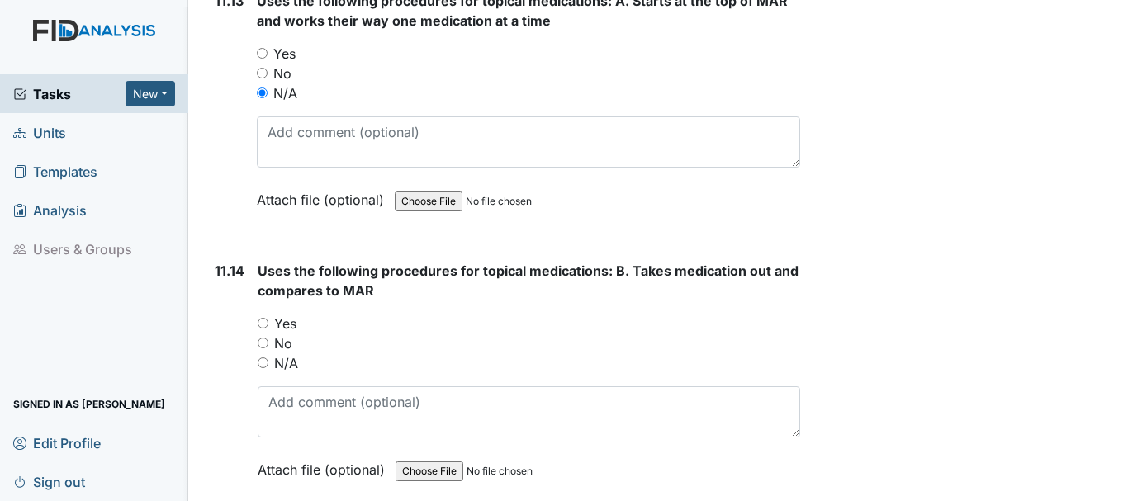
click at [262, 368] on input "N/A" at bounding box center [263, 362] width 11 height 11
radio input "true"
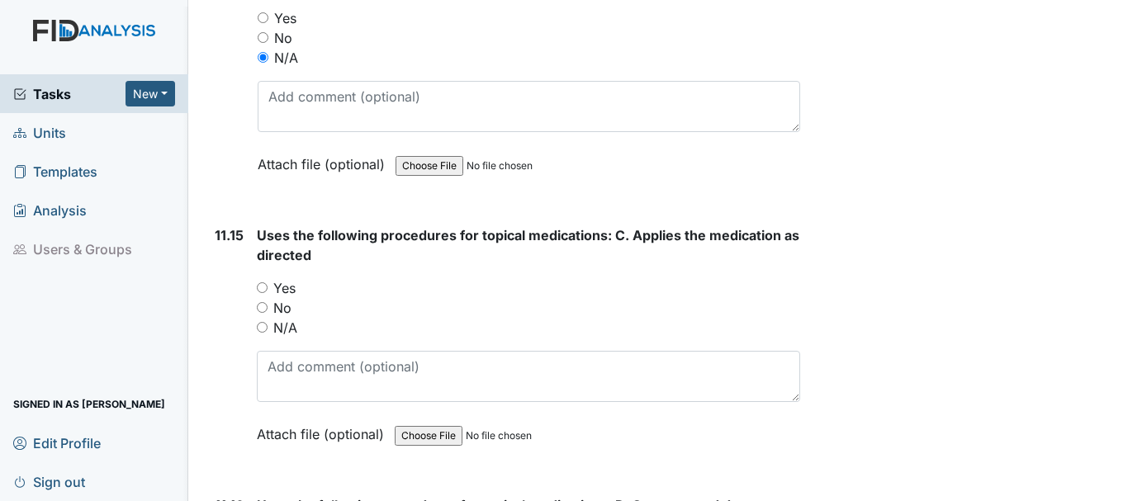
scroll to position [22374, 0]
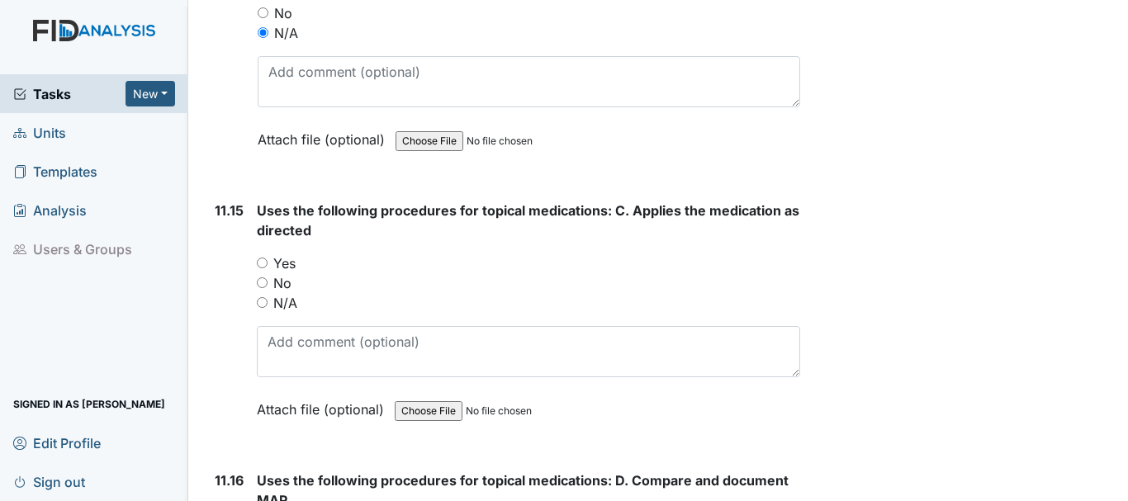
drag, startPoint x: 258, startPoint y: 341, endPoint x: 364, endPoint y: 330, distance: 106.2
click at [259, 308] on input "N/A" at bounding box center [262, 302] width 11 height 11
radio input "true"
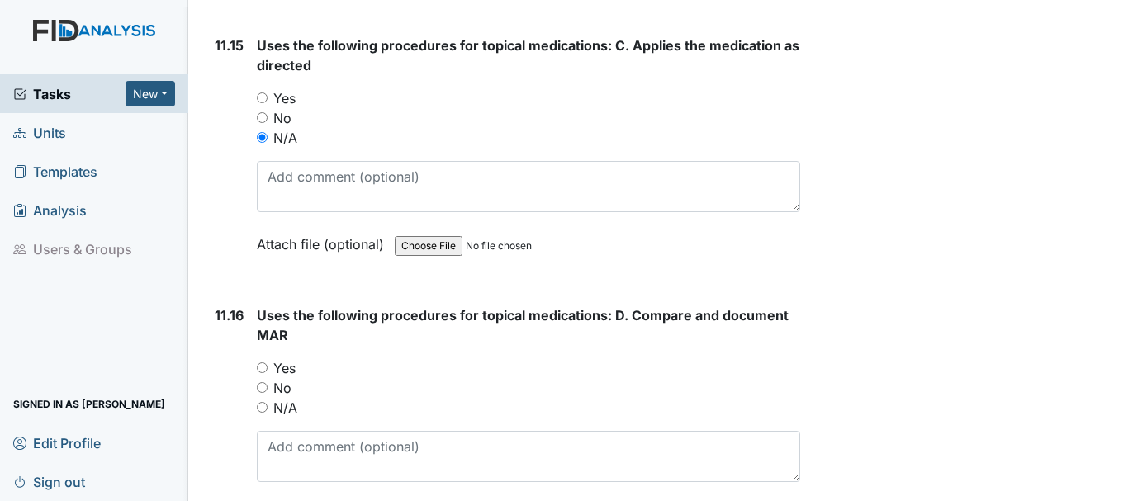
scroll to position [22621, 0]
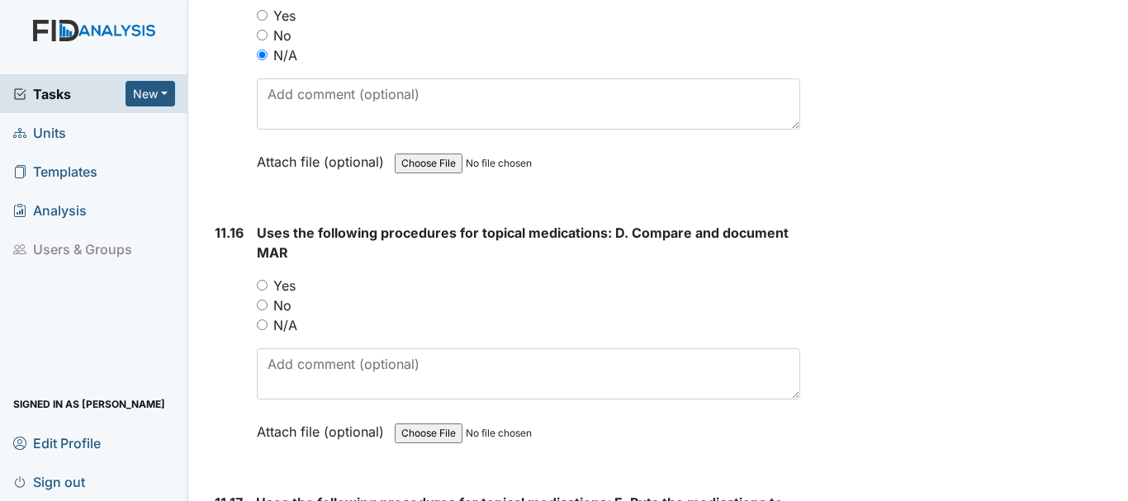
click at [260, 330] on input "N/A" at bounding box center [262, 325] width 11 height 11
radio input "true"
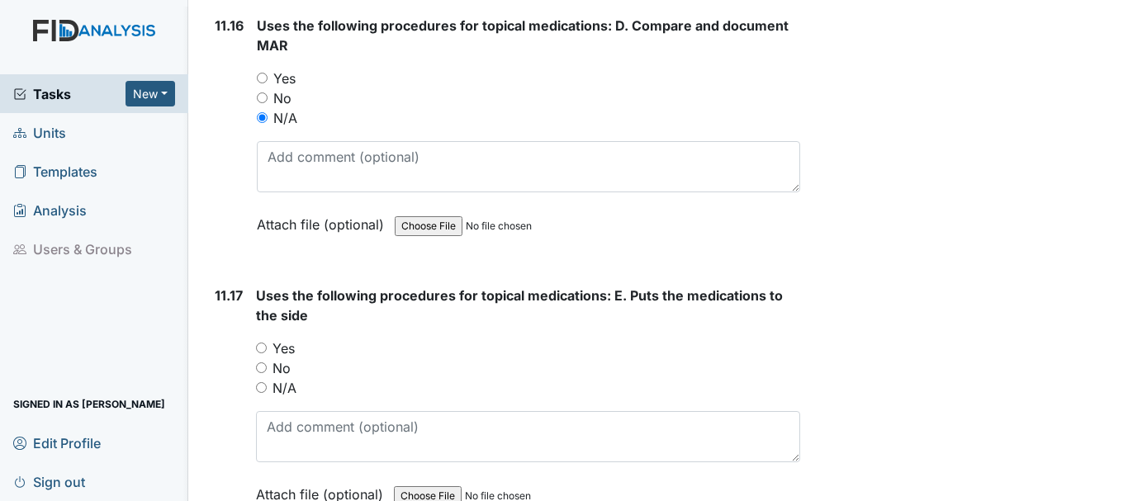
scroll to position [22869, 0]
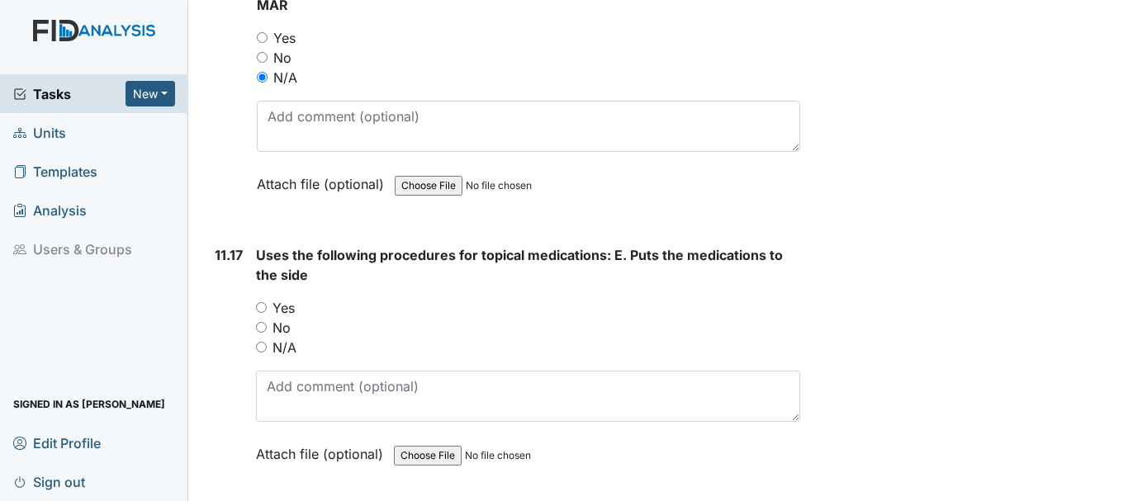
drag, startPoint x: 262, startPoint y: 383, endPoint x: 275, endPoint y: 383, distance: 13.2
click at [263, 353] on input "N/A" at bounding box center [261, 347] width 11 height 11
radio input "true"
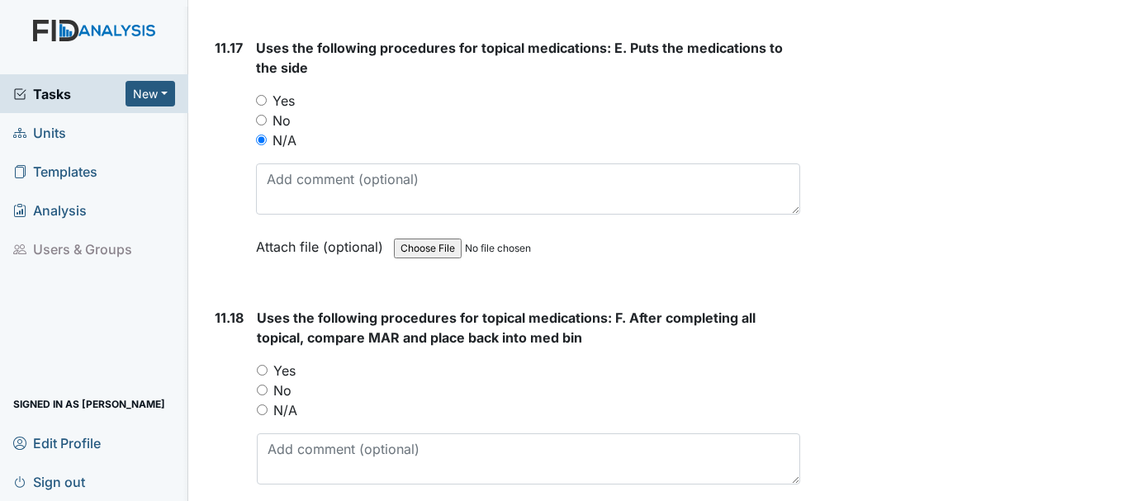
scroll to position [23117, 0]
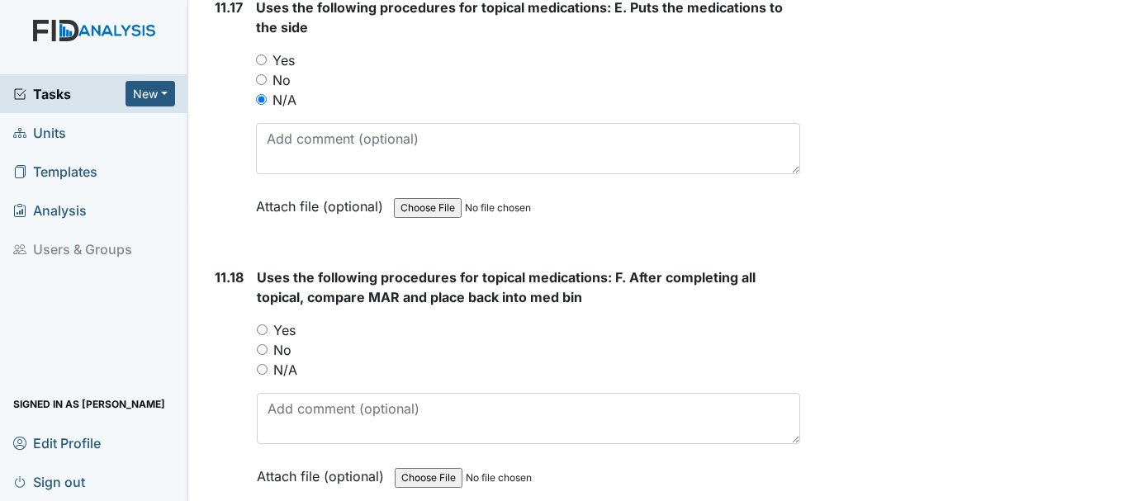
click at [260, 375] on input "N/A" at bounding box center [262, 369] width 11 height 11
radio input "true"
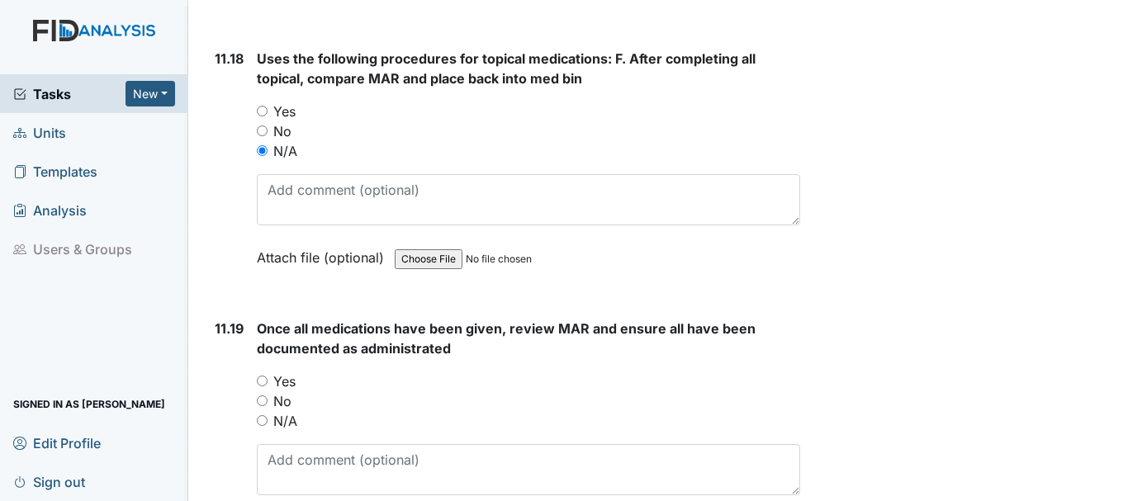
scroll to position [23364, 0]
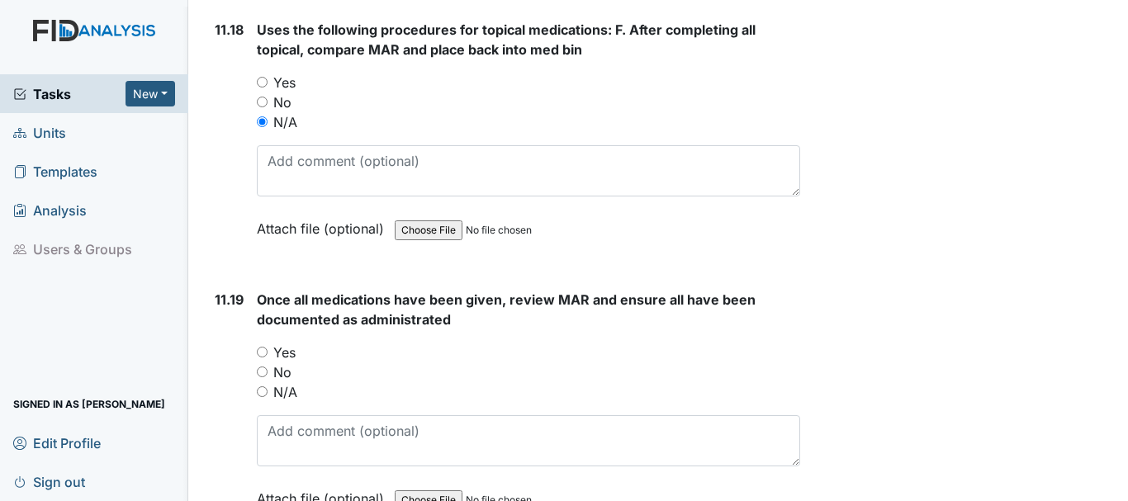
click at [263, 357] on input "Yes" at bounding box center [262, 352] width 11 height 11
radio input "true"
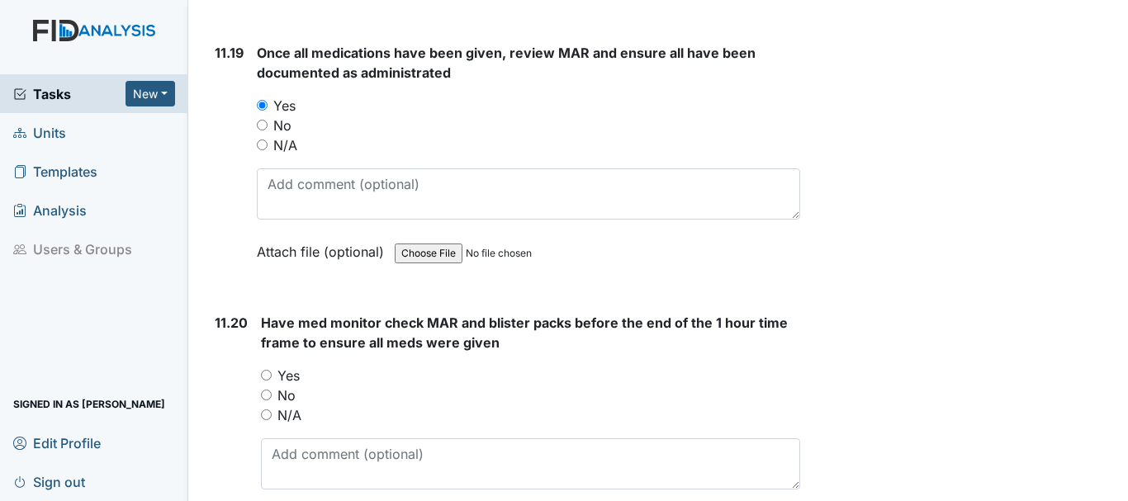
scroll to position [23612, 0]
click at [267, 380] on input "Yes" at bounding box center [266, 374] width 11 height 11
radio input "true"
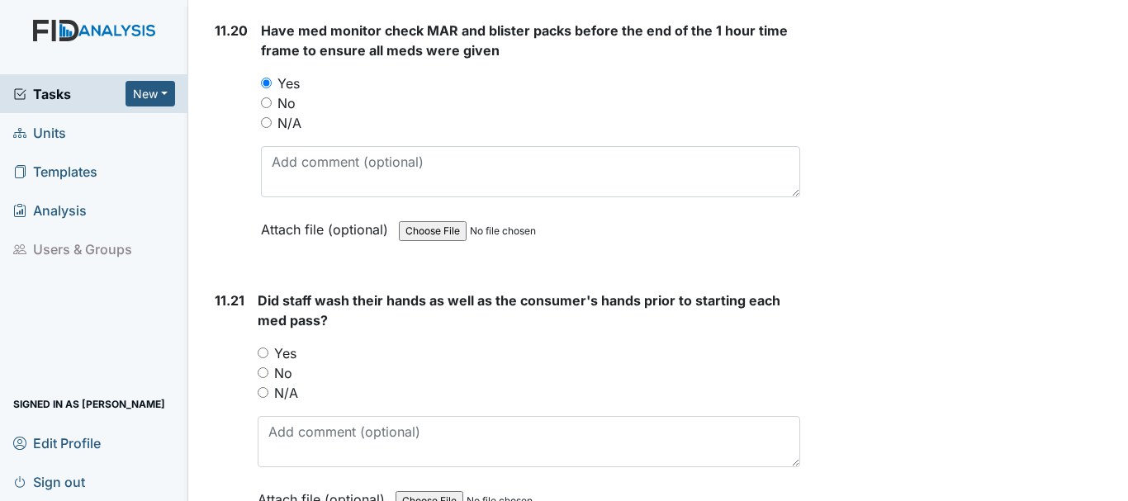
scroll to position [23942, 0]
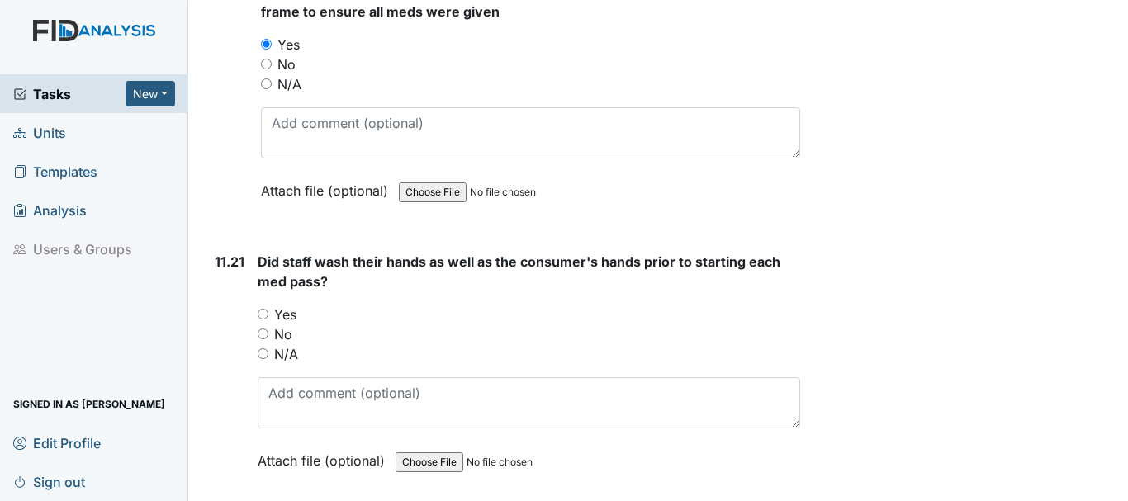
click at [263, 320] on input "Yes" at bounding box center [263, 314] width 11 height 11
radio input "true"
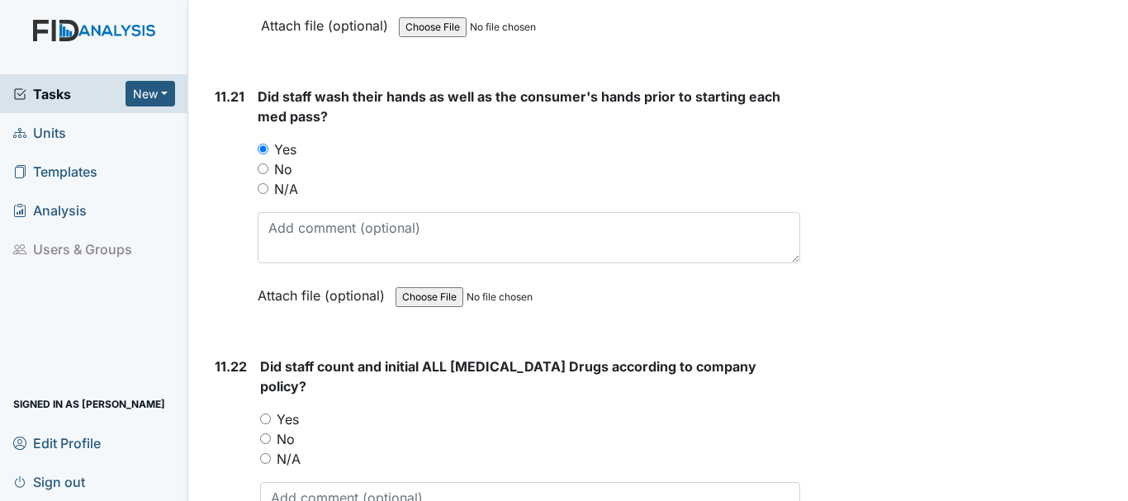
scroll to position [24190, 0]
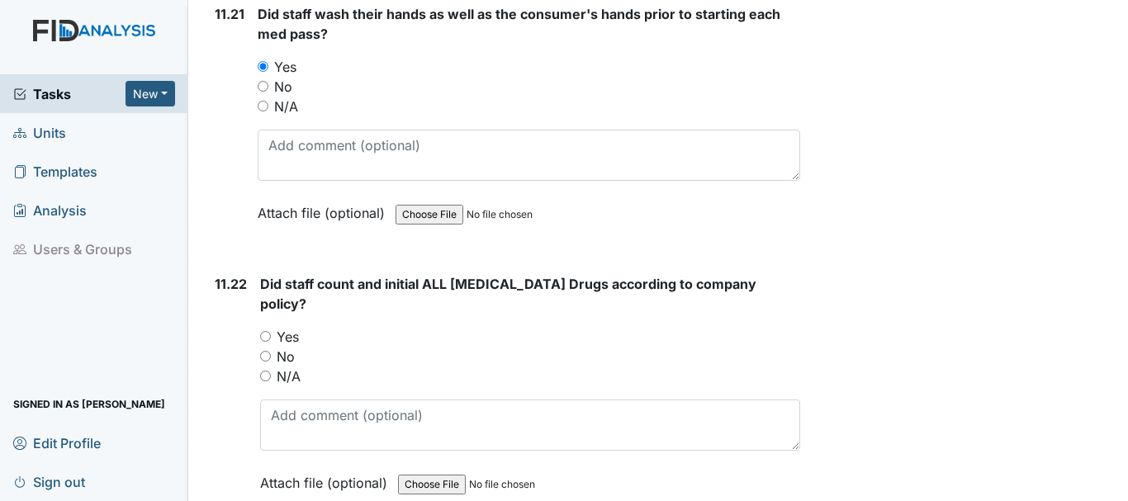
drag, startPoint x: 261, startPoint y: 352, endPoint x: 339, endPoint y: 353, distance: 78.4
click at [261, 342] on input "Yes" at bounding box center [265, 336] width 11 height 11
radio input "true"
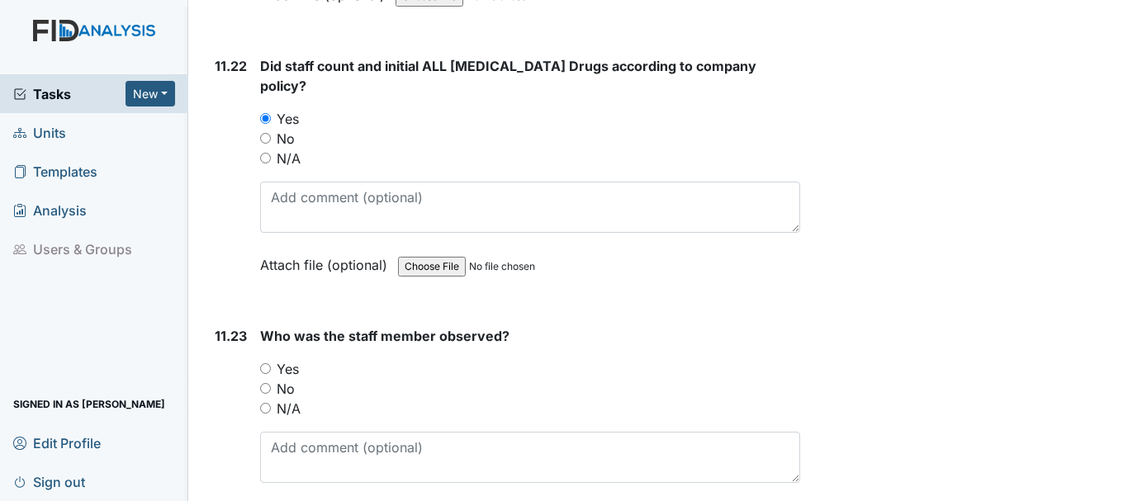
scroll to position [24437, 0]
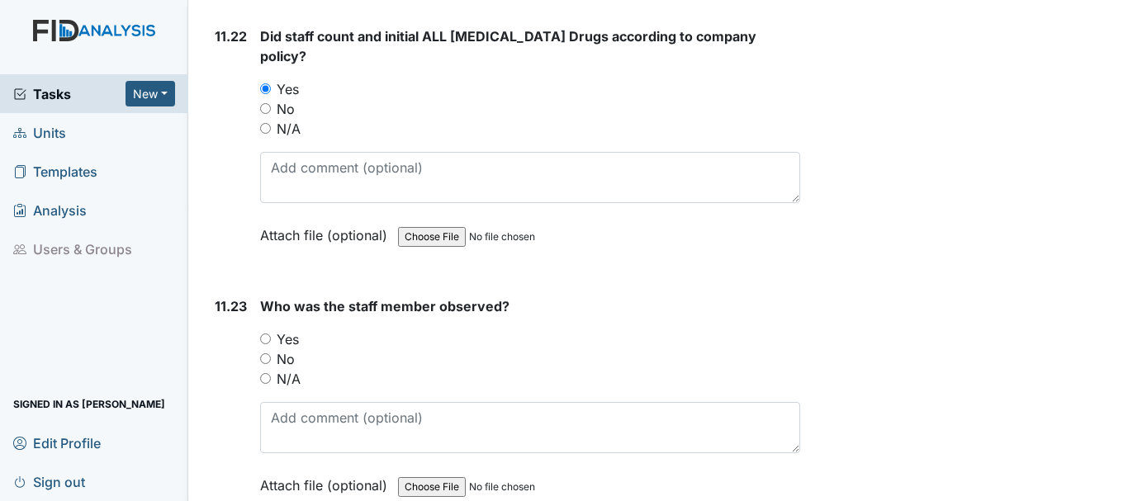
click at [267, 344] on input "Yes" at bounding box center [265, 339] width 11 height 11
radio input "true"
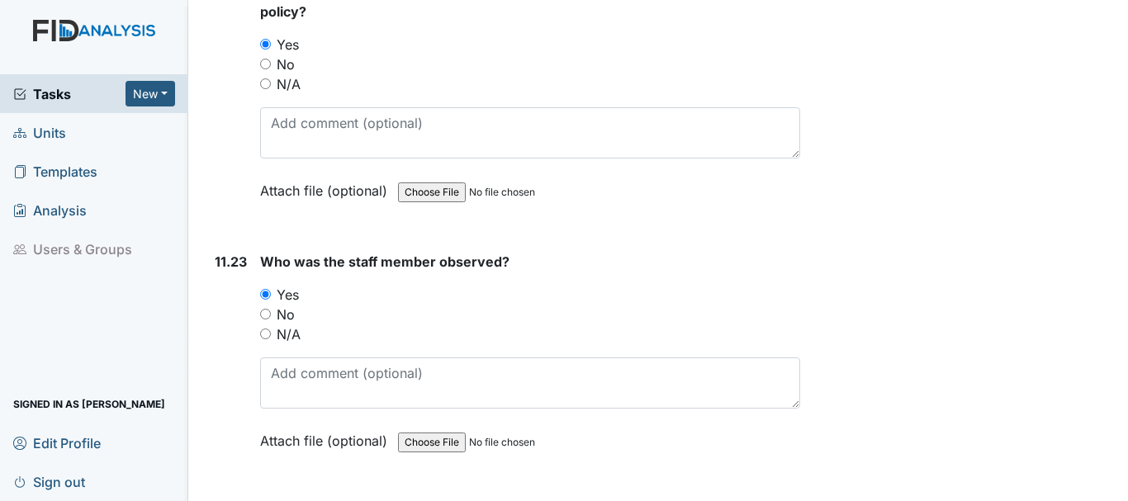
scroll to position [24520, 0]
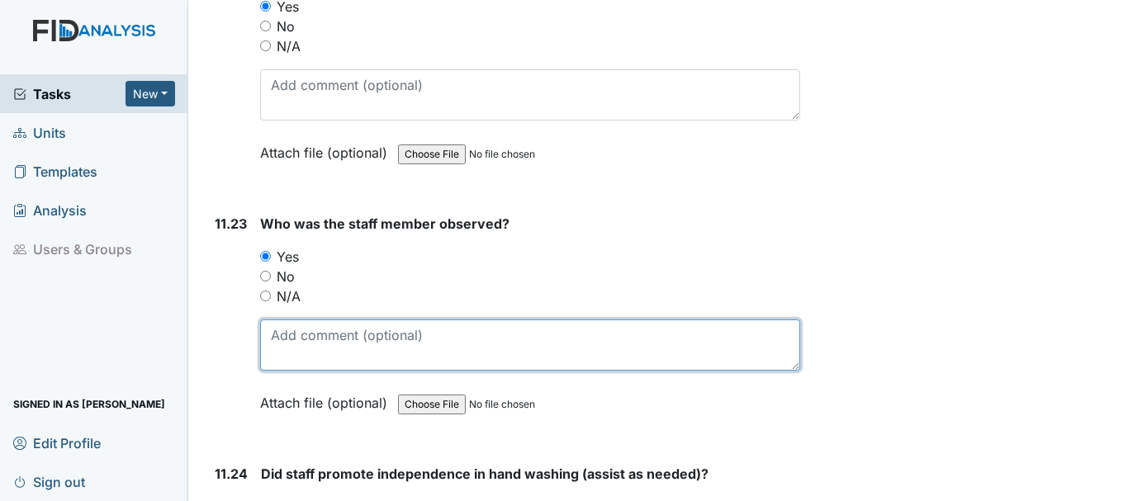
click at [357, 364] on textarea at bounding box center [530, 345] width 540 height 51
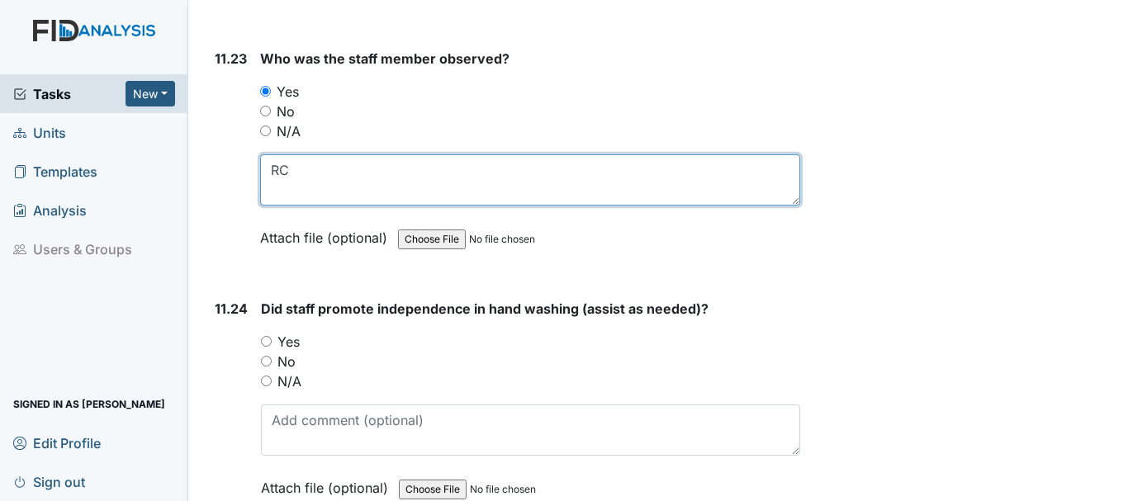
scroll to position [24768, 0]
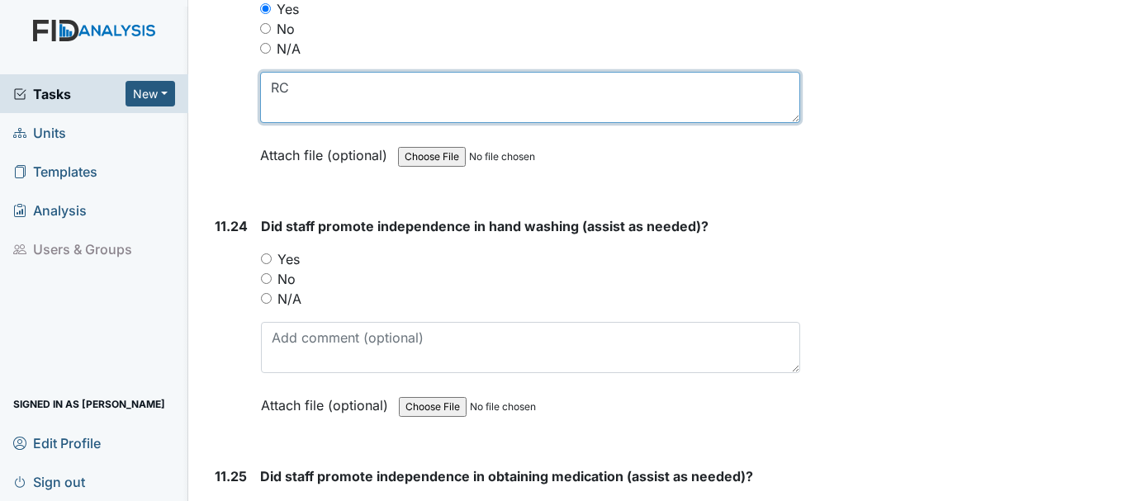
type textarea "RC"
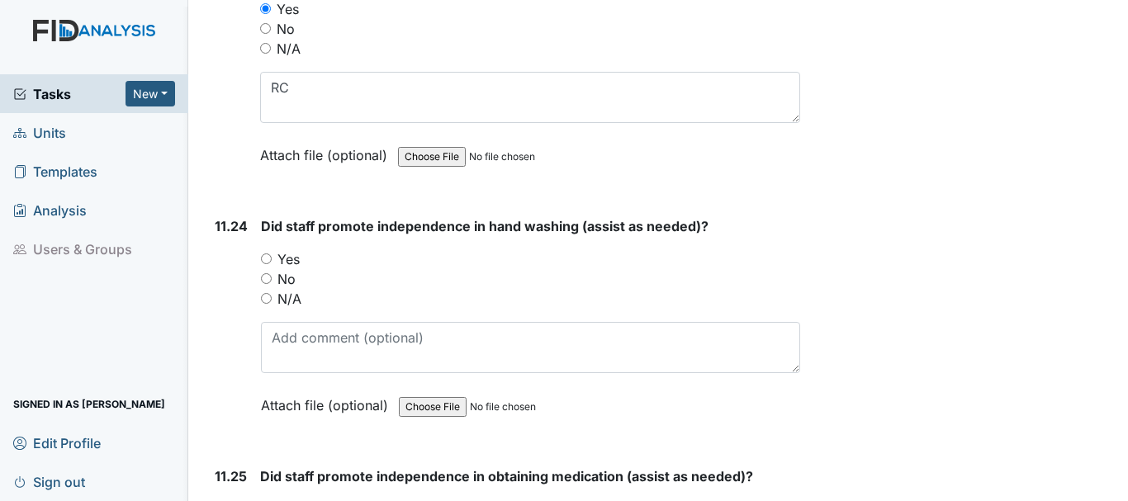
click at [267, 264] on input "Yes" at bounding box center [266, 258] width 11 height 11
radio input "true"
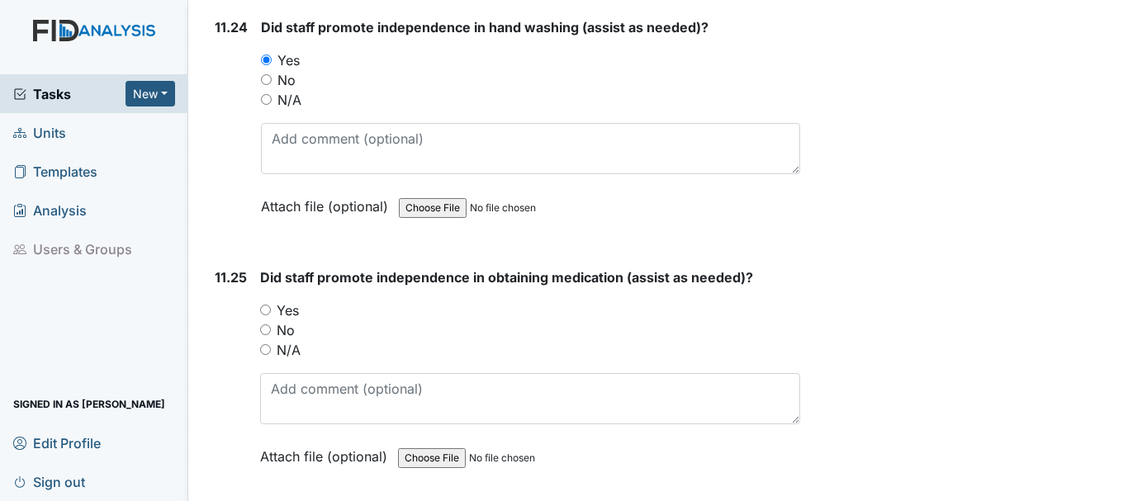
scroll to position [25015, 0]
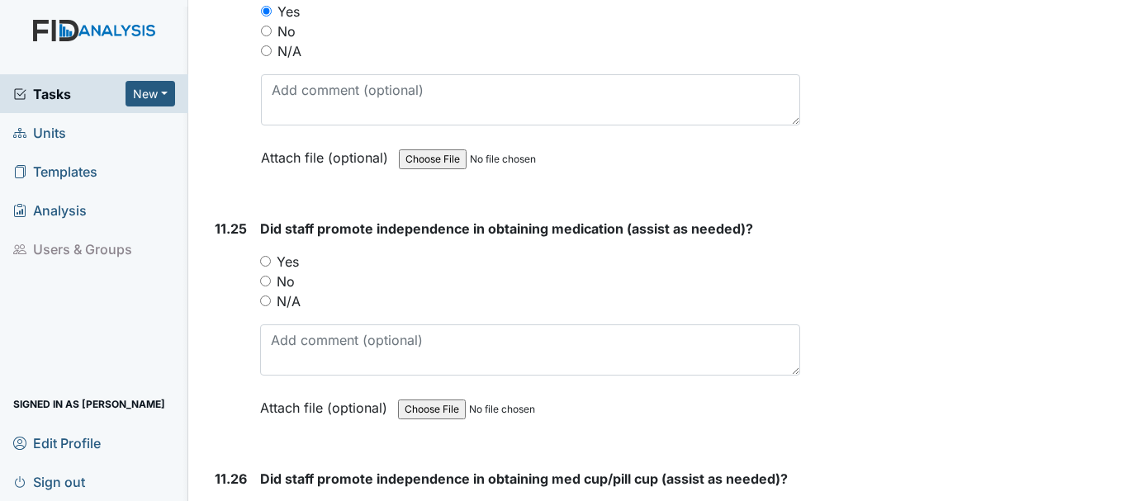
click at [267, 267] on input "Yes" at bounding box center [265, 261] width 11 height 11
radio input "true"
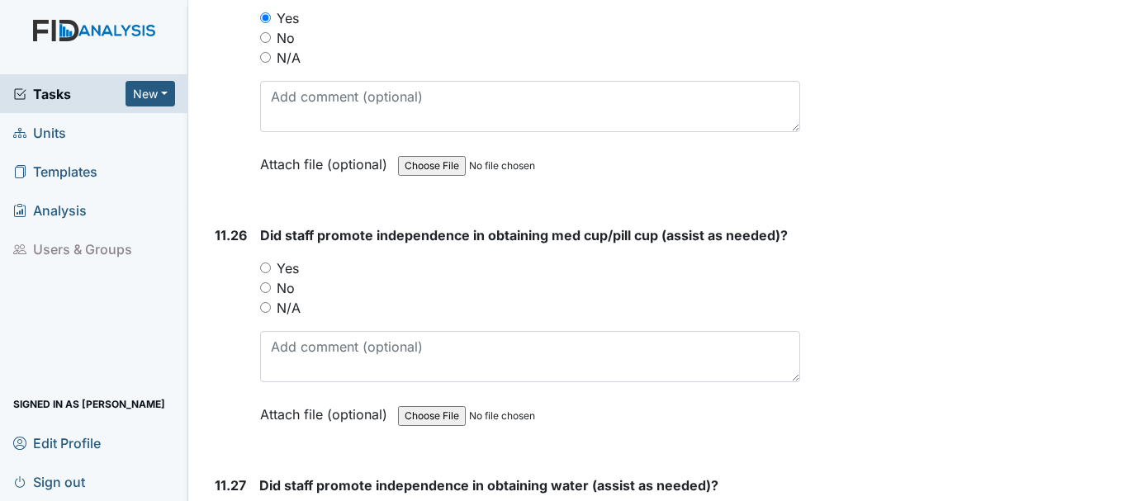
scroll to position [25263, 0]
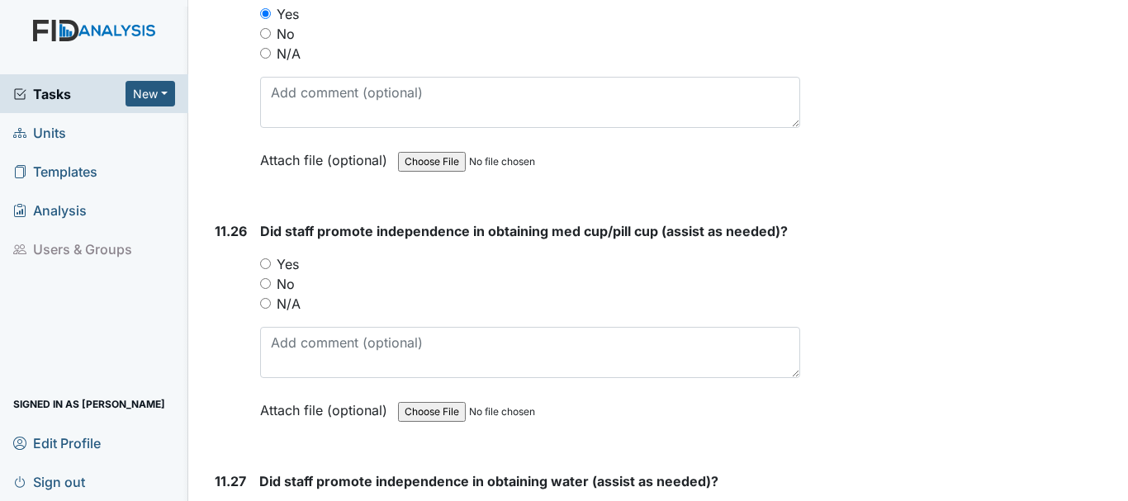
click at [263, 269] on input "Yes" at bounding box center [265, 263] width 11 height 11
radio input "true"
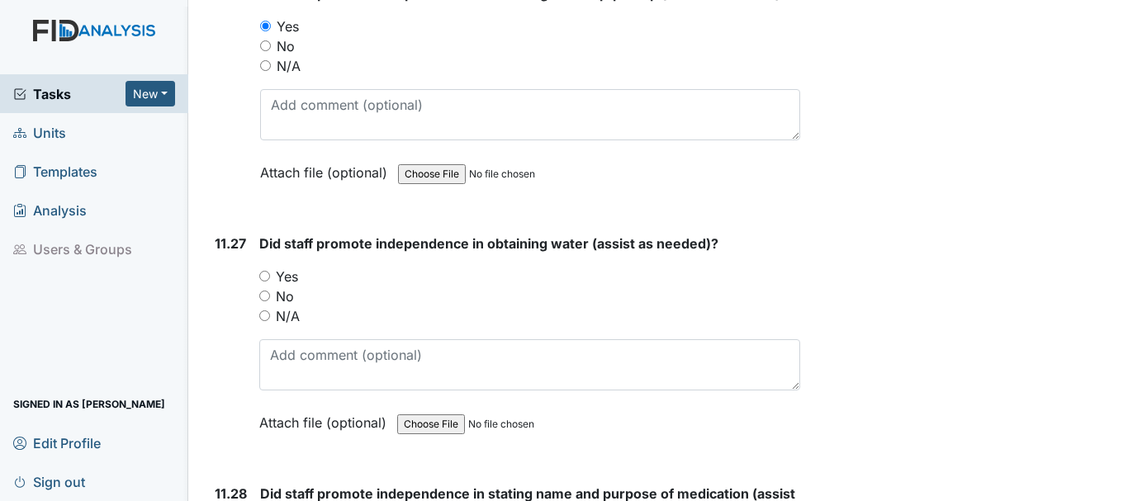
scroll to position [25511, 0]
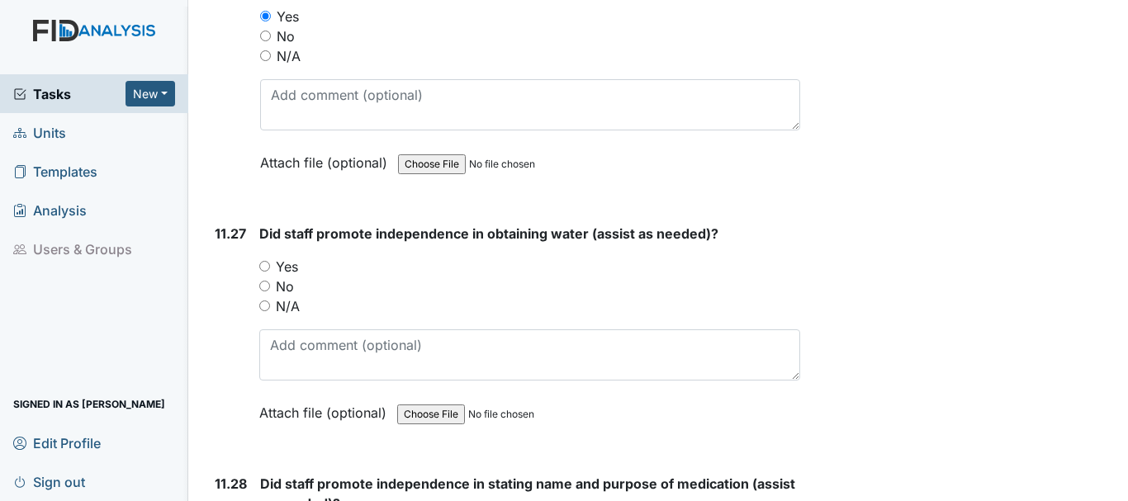
click at [267, 272] on input "Yes" at bounding box center [264, 266] width 11 height 11
radio input "true"
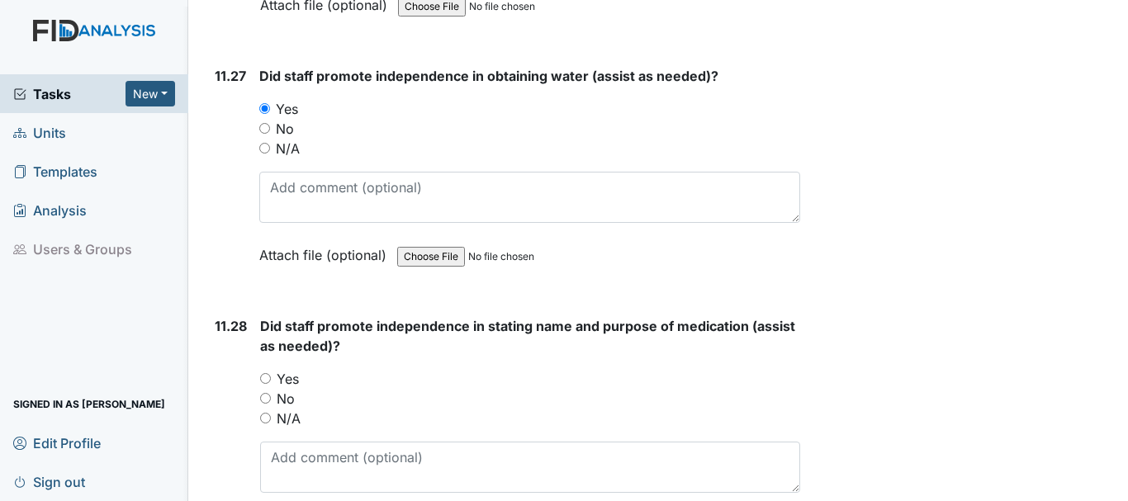
scroll to position [25676, 0]
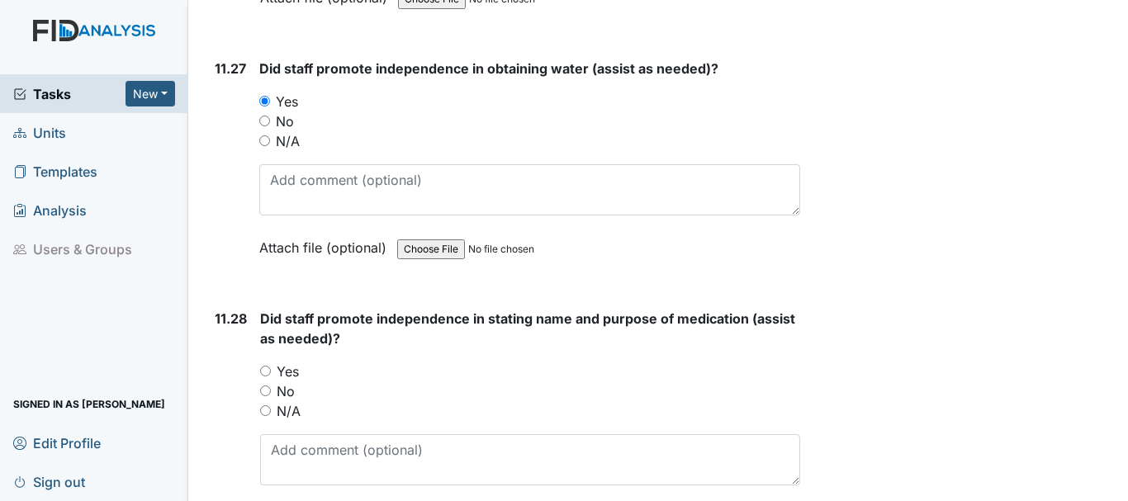
click at [266, 376] on input "Yes" at bounding box center [265, 371] width 11 height 11
radio input "true"
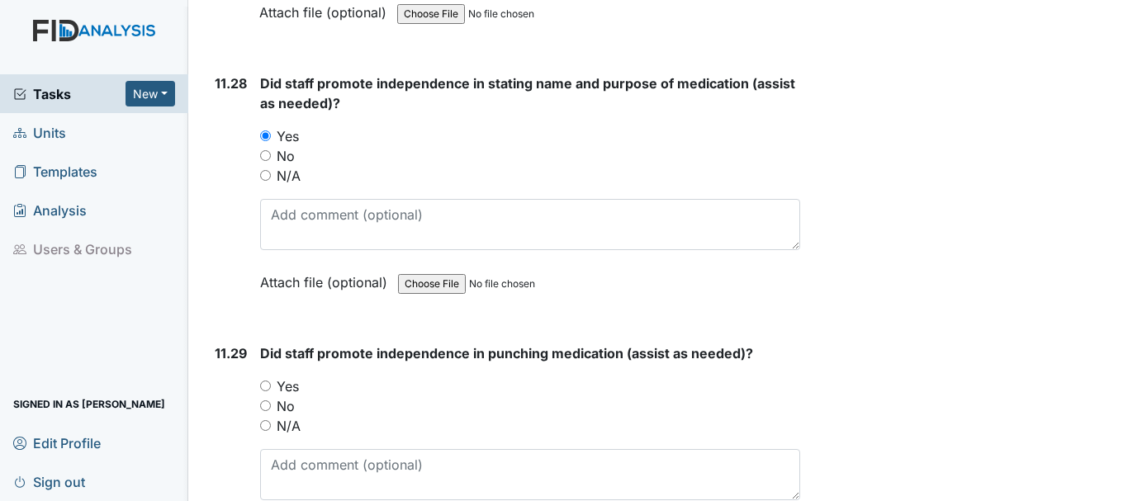
scroll to position [26006, 0]
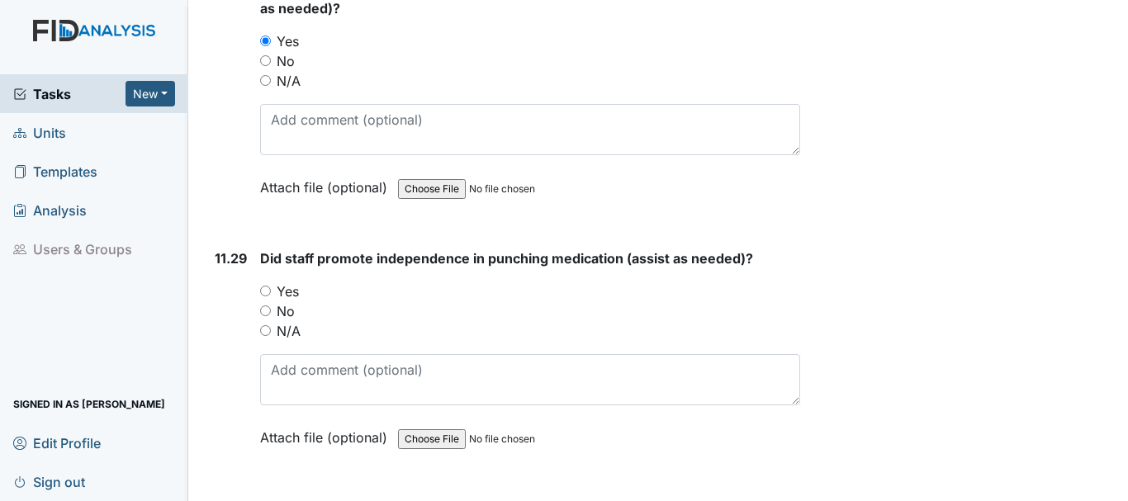
click at [259, 313] on div "11.29 Did staff promote independence in punching medication (assist as needed)?…" at bounding box center [504, 361] width 592 height 224
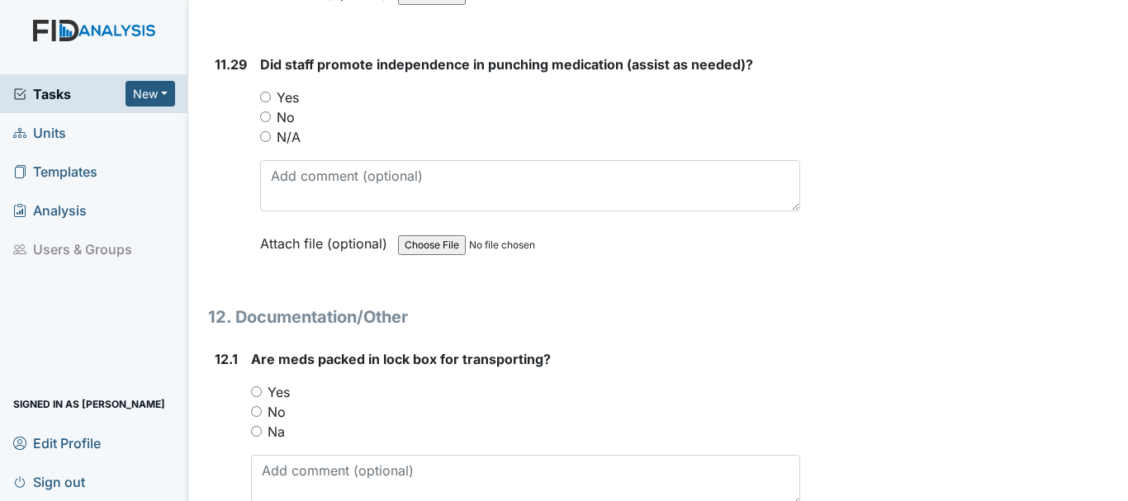
scroll to position [26254, 0]
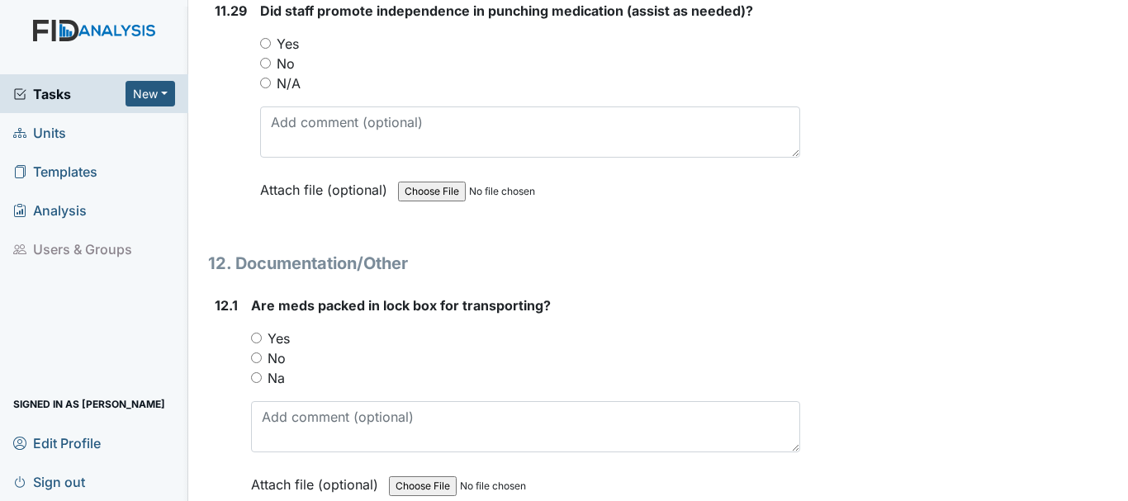
click at [258, 343] on input "Yes" at bounding box center [256, 338] width 11 height 11
radio input "true"
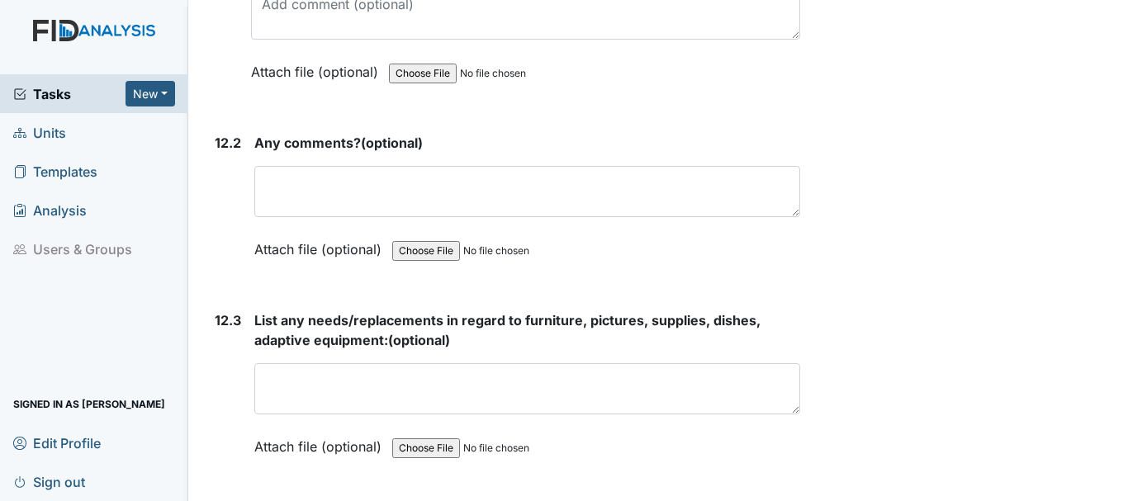
scroll to position [26749, 0]
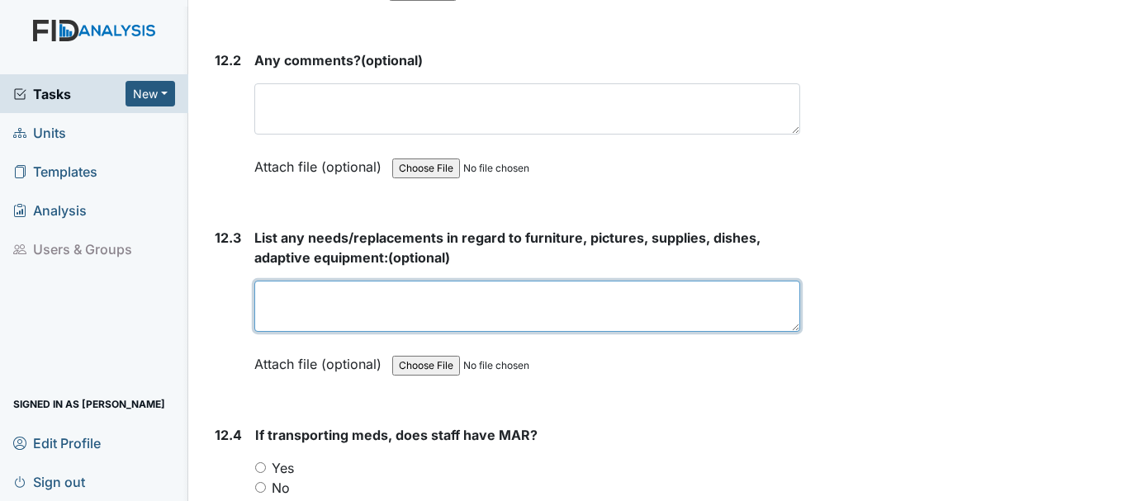
click at [316, 332] on textarea at bounding box center [527, 306] width 546 height 51
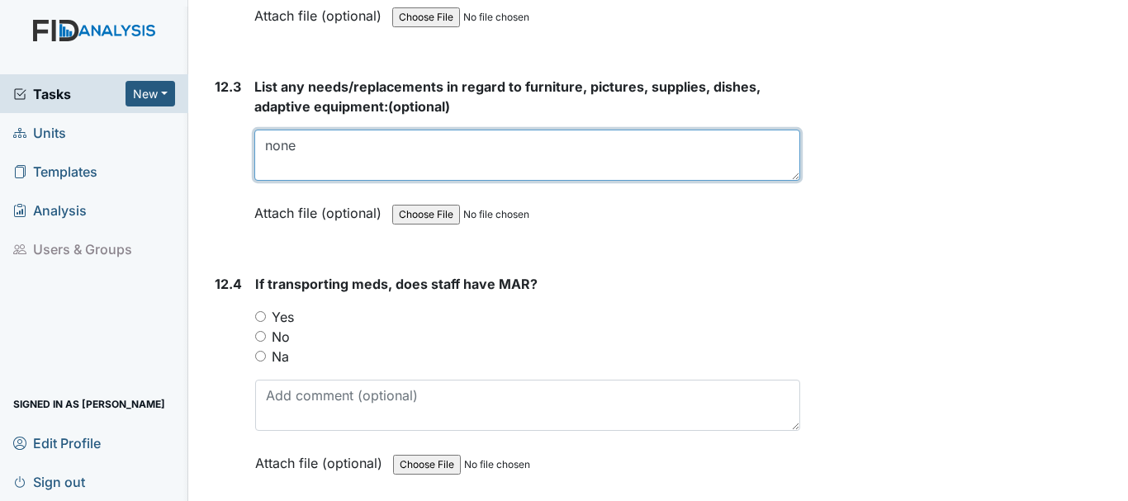
scroll to position [26914, 0]
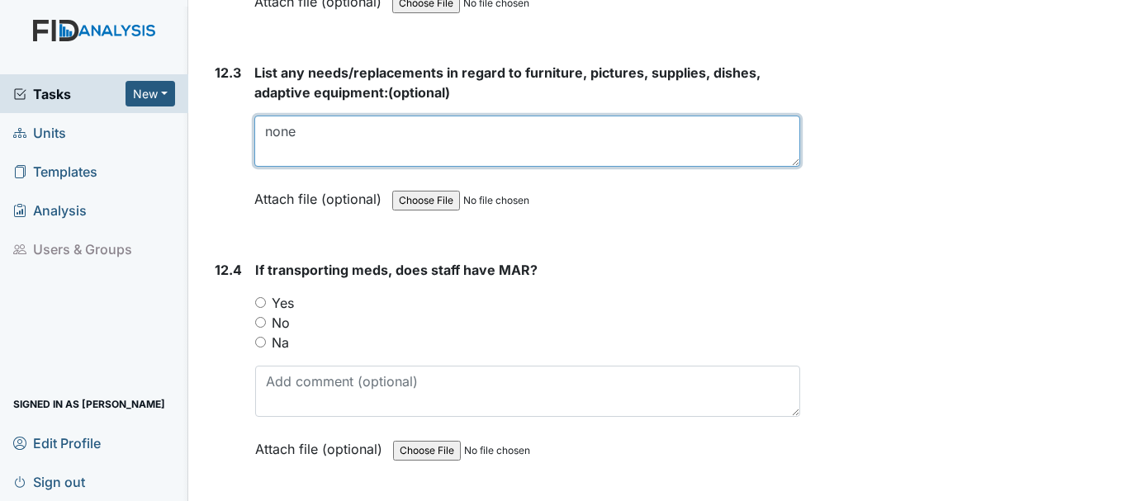
type textarea "none"
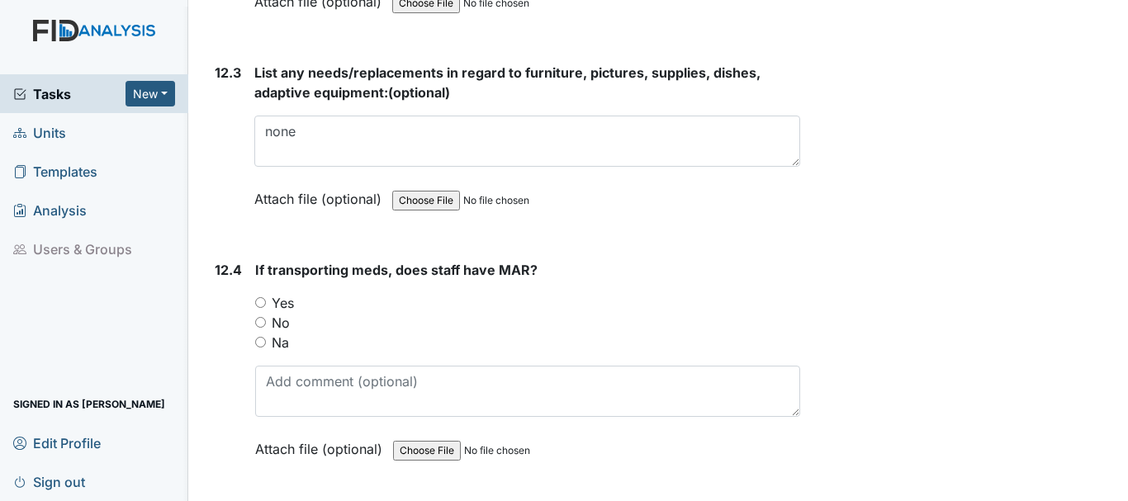
click at [262, 308] on input "Yes" at bounding box center [260, 302] width 11 height 11
radio input "true"
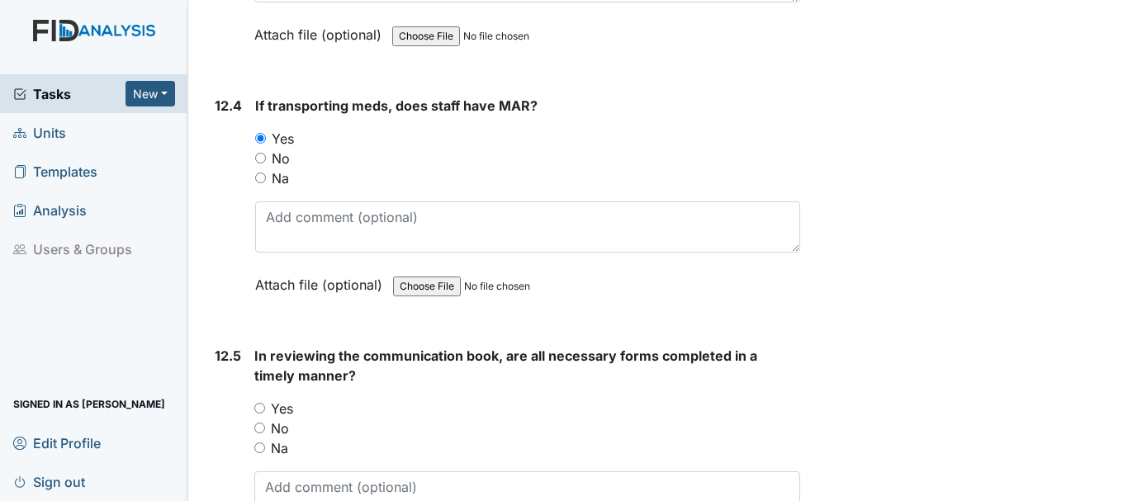
scroll to position [27079, 0]
drag, startPoint x: 259, startPoint y: 428, endPoint x: 353, endPoint y: 400, distance: 98.2
click at [260, 413] on input "Yes" at bounding box center [259, 407] width 11 height 11
radio input "true"
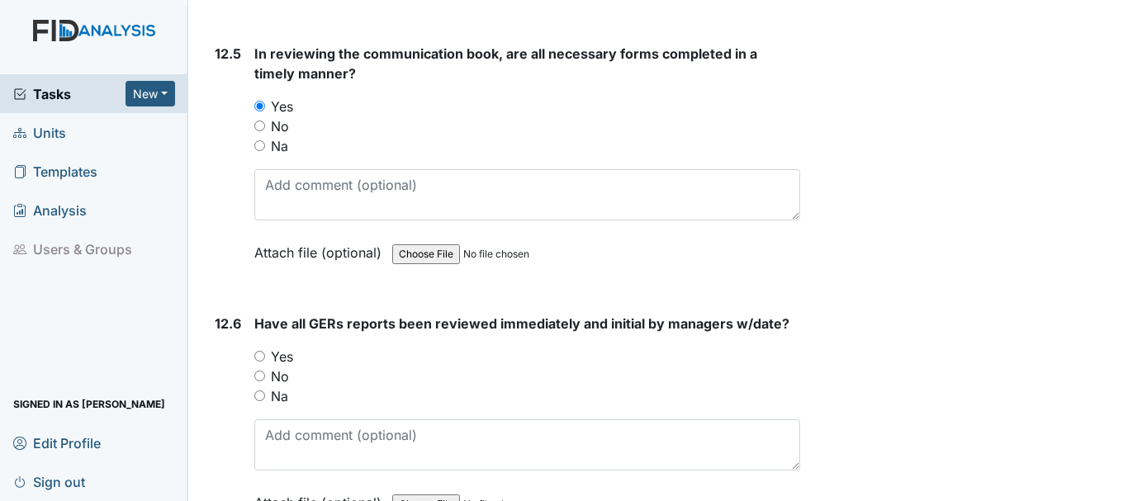
scroll to position [27410, 0]
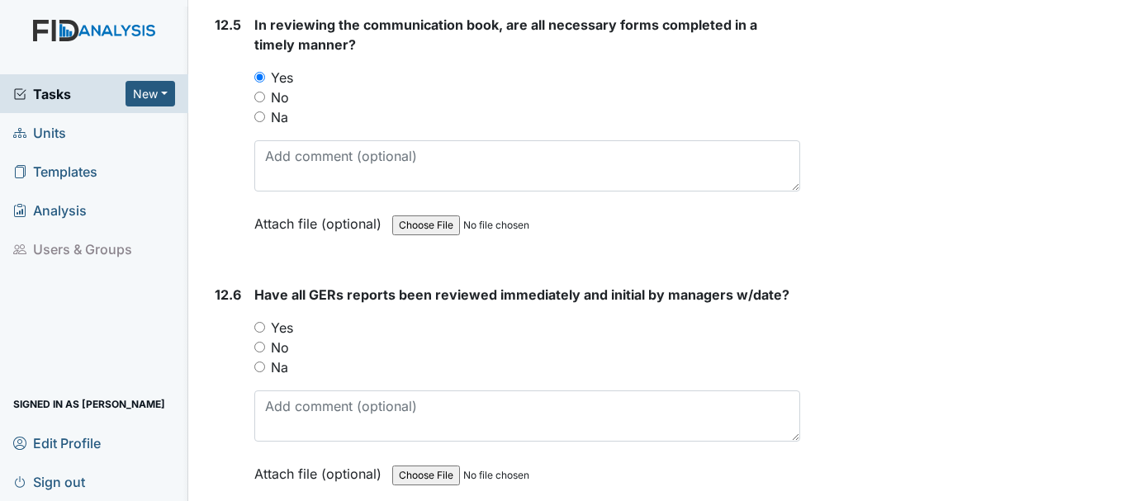
drag, startPoint x: 256, startPoint y: 347, endPoint x: 326, endPoint y: 348, distance: 70.2
click at [257, 333] on input "Yes" at bounding box center [259, 327] width 11 height 11
radio input "true"
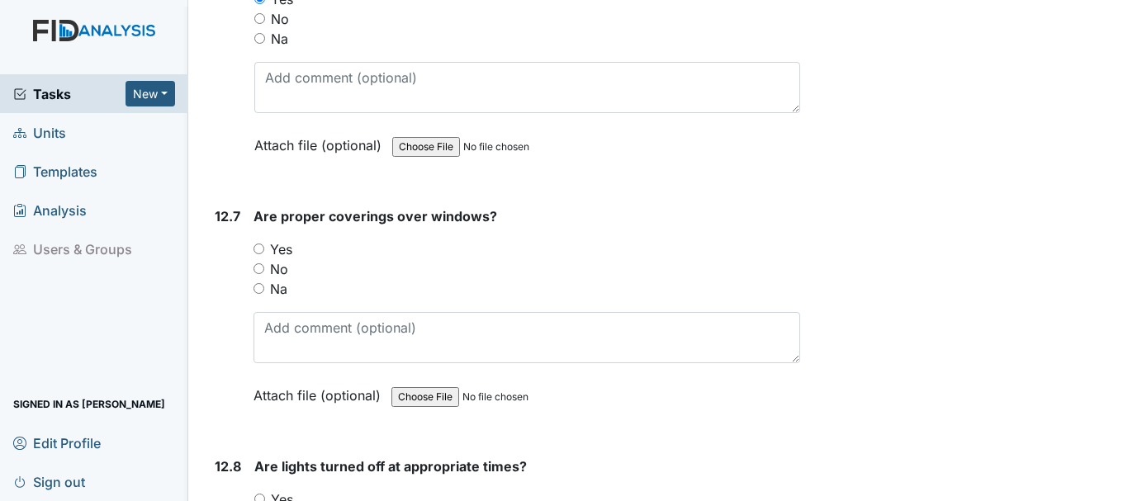
scroll to position [27740, 0]
drag, startPoint x: 258, startPoint y: 265, endPoint x: 350, endPoint y: 261, distance: 92.6
click at [258, 253] on input "Yes" at bounding box center [258, 247] width 11 height 11
radio input "true"
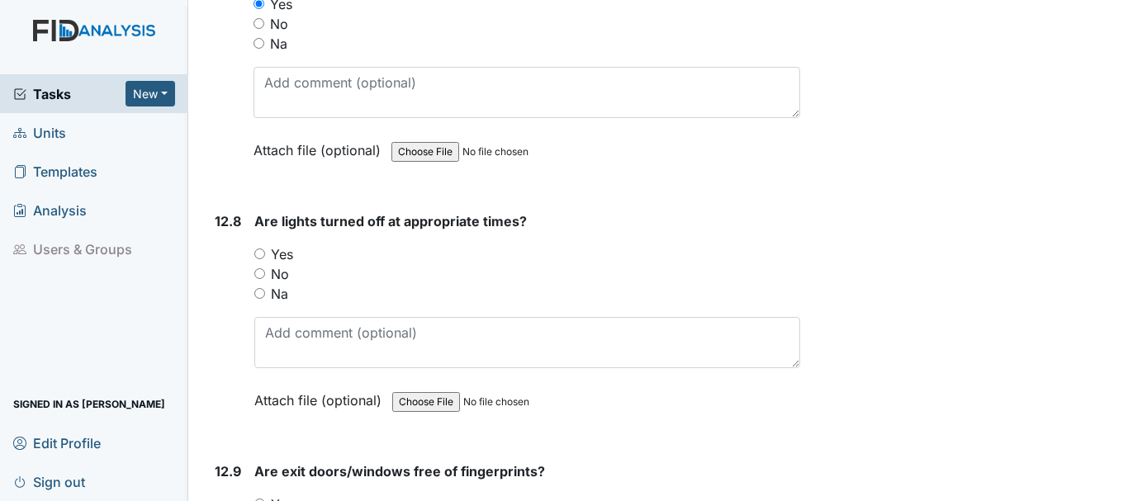
scroll to position [27988, 0]
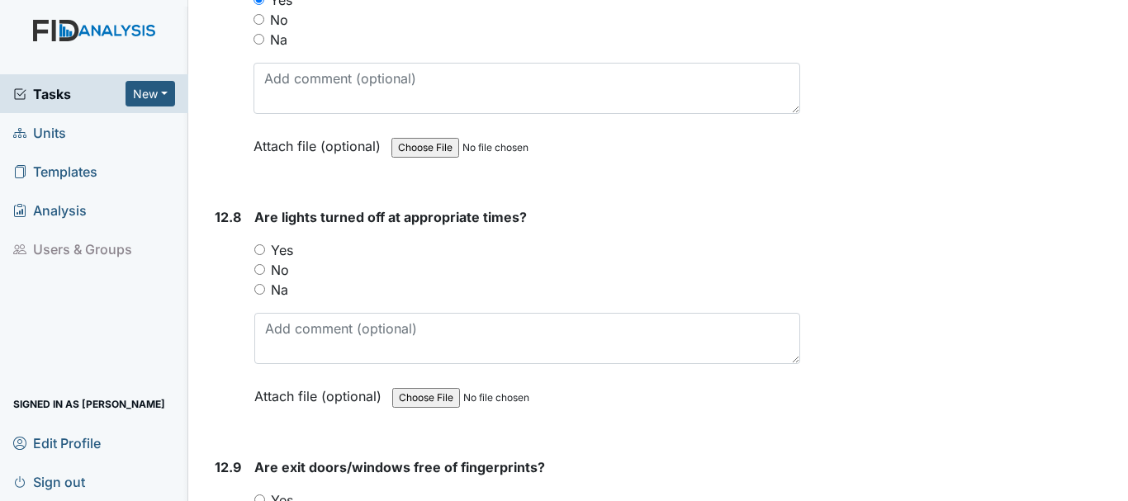
click at [259, 255] on input "Yes" at bounding box center [259, 249] width 11 height 11
radio input "true"
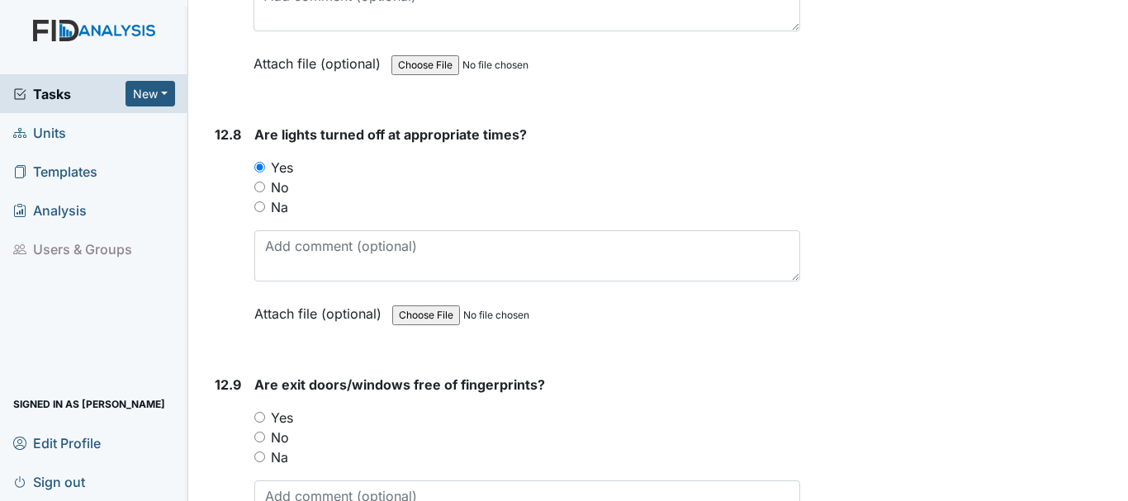
click at [259, 423] on input "Yes" at bounding box center [259, 417] width 11 height 11
radio input "true"
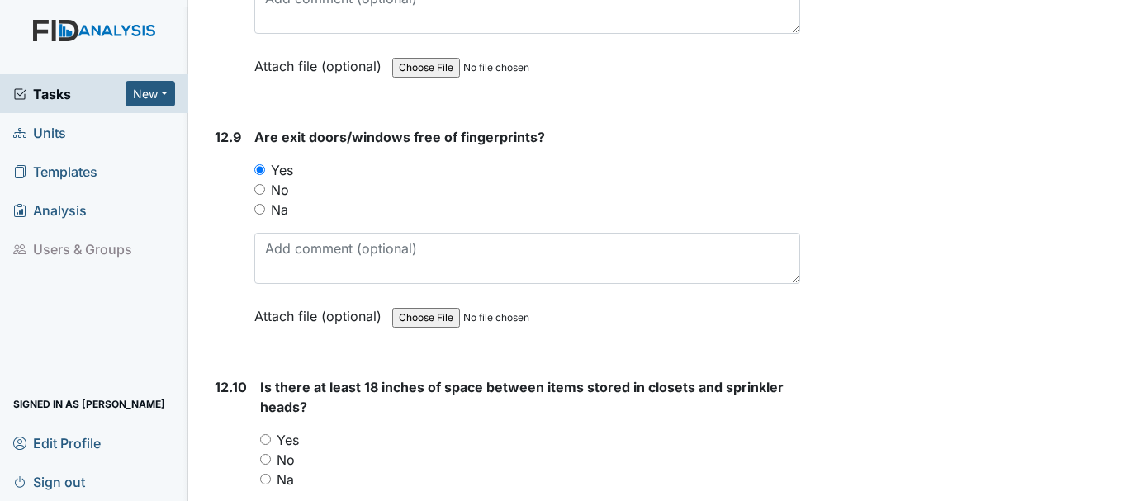
scroll to position [28400, 0]
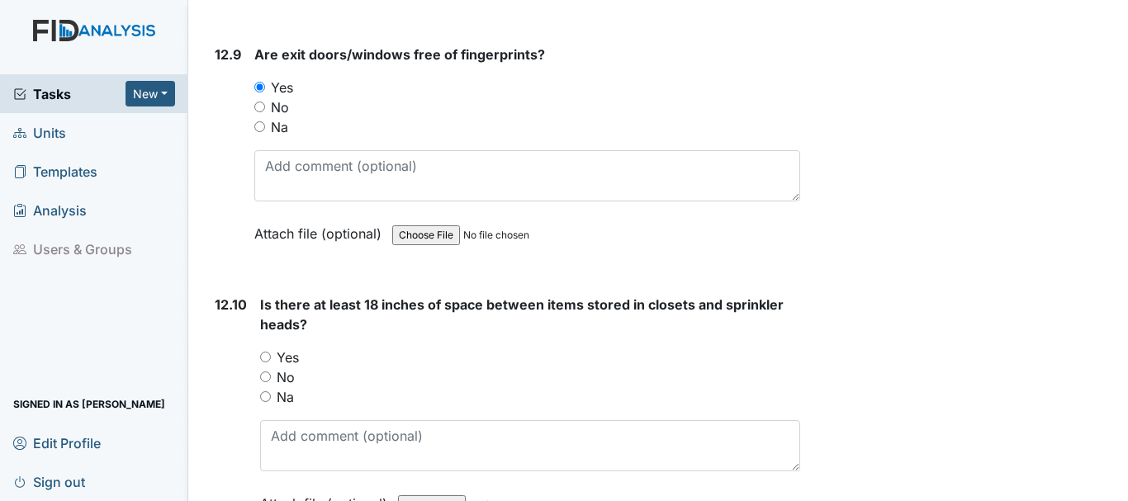
click at [263, 362] on input "Yes" at bounding box center [265, 357] width 11 height 11
radio input "true"
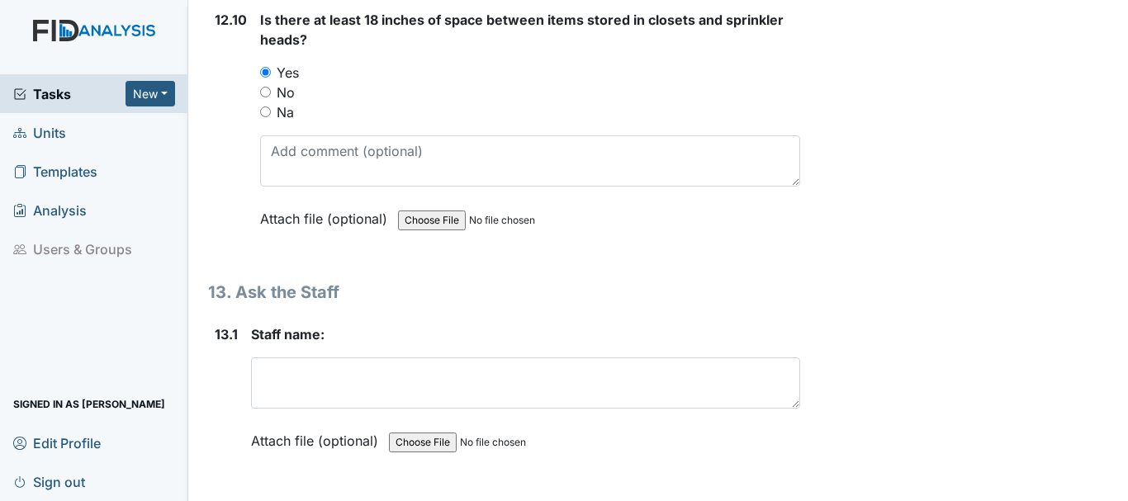
scroll to position [28731, 0]
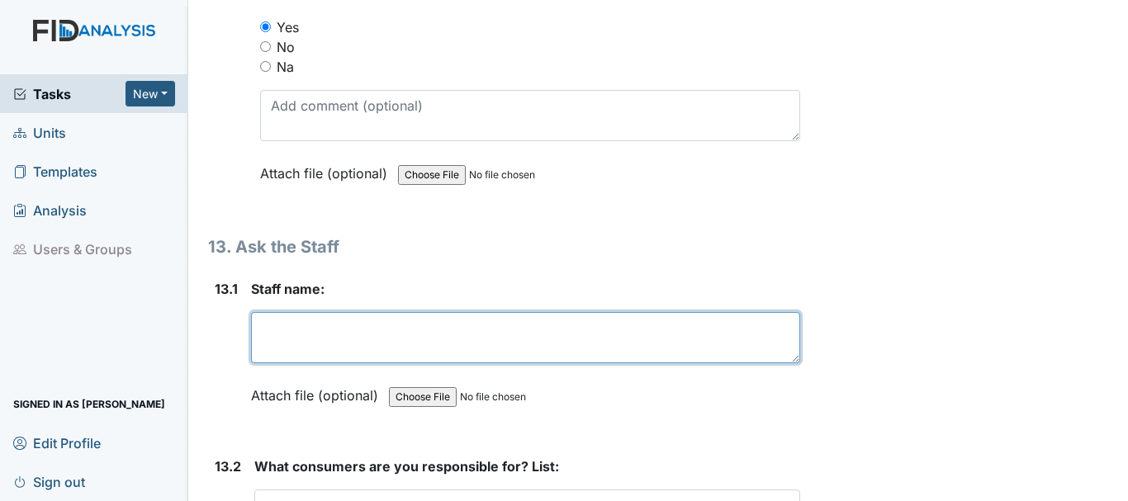
click at [322, 363] on textarea at bounding box center [525, 337] width 549 height 51
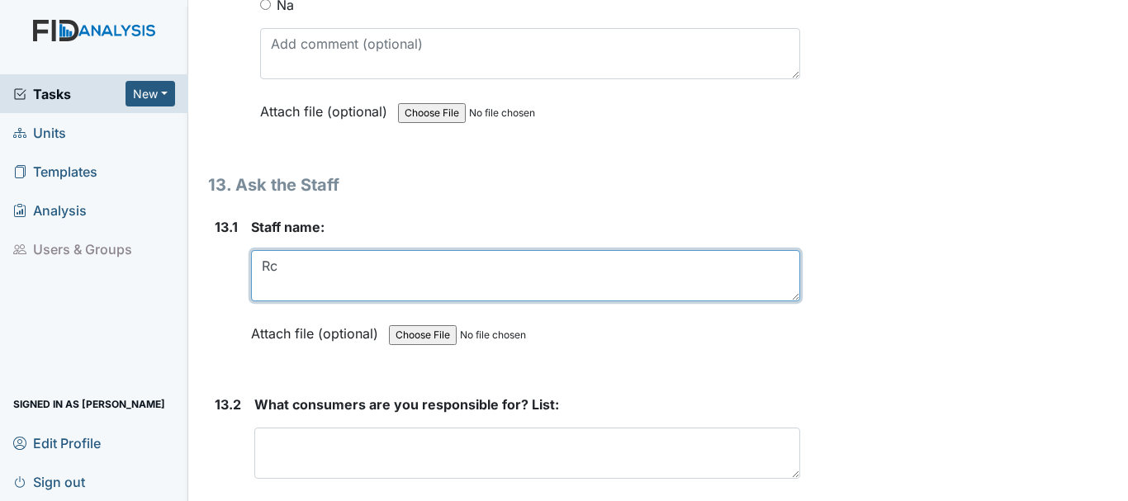
scroll to position [28896, 0]
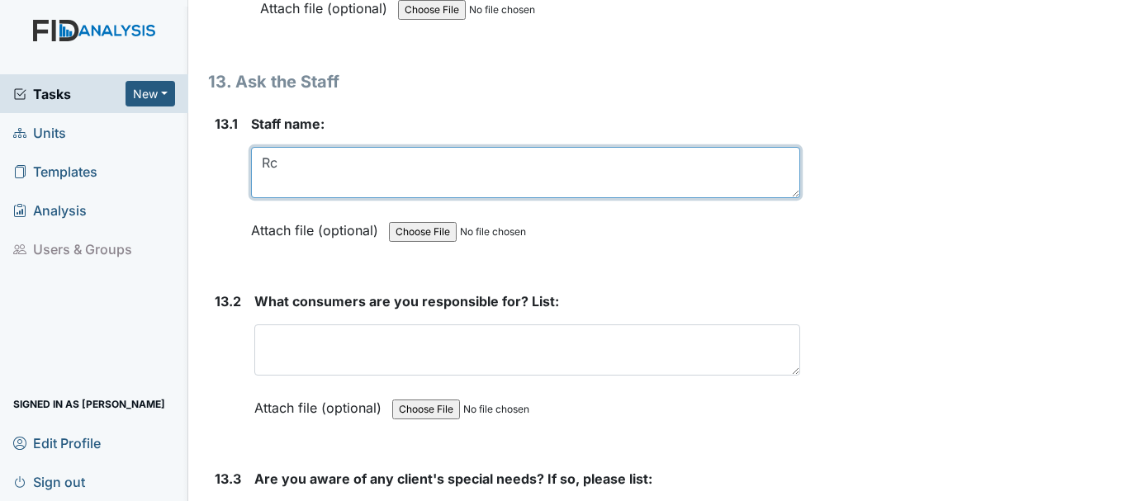
type textarea "Rc"
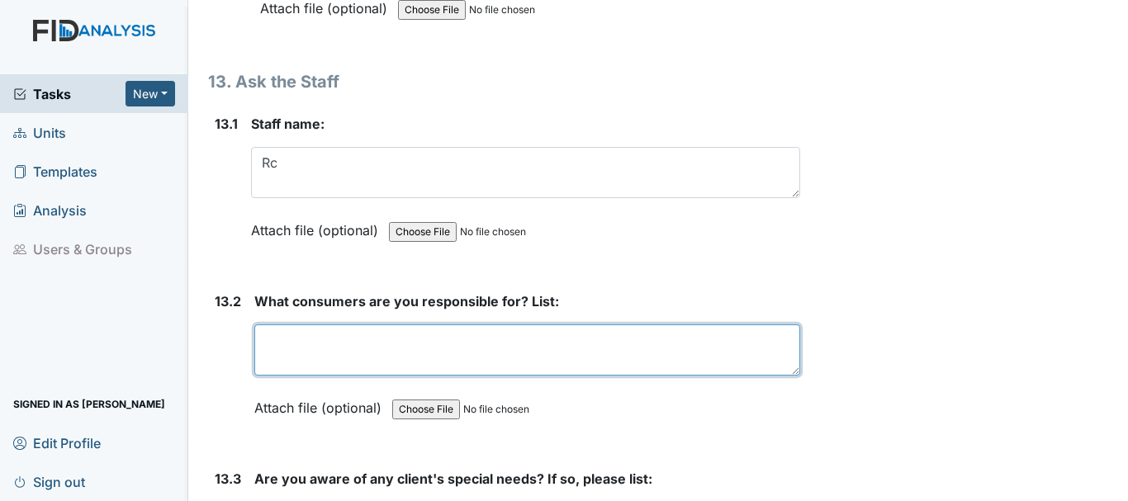
click at [326, 376] on textarea at bounding box center [527, 349] width 546 height 51
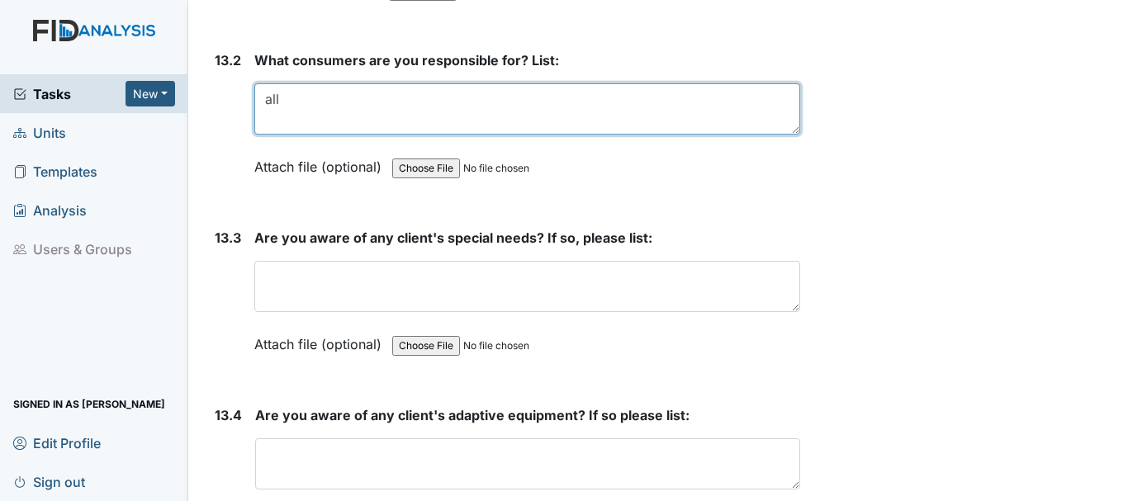
scroll to position [29143, 0]
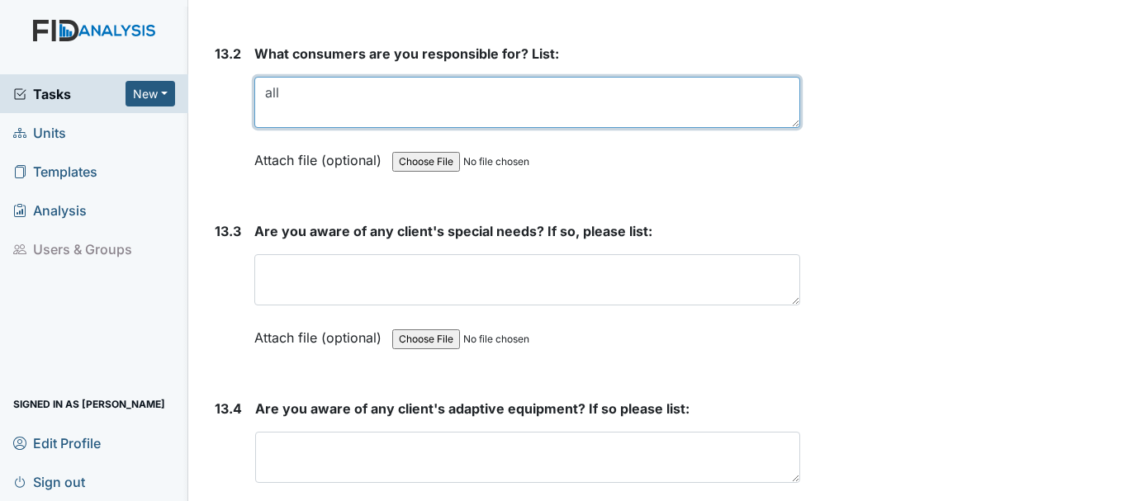
type textarea "all"
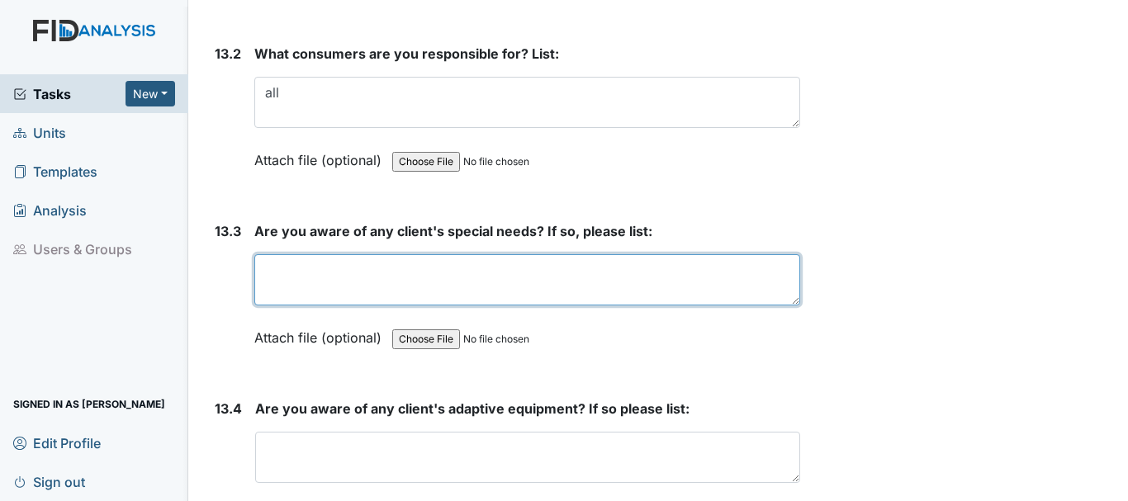
click at [358, 302] on textarea at bounding box center [527, 279] width 546 height 51
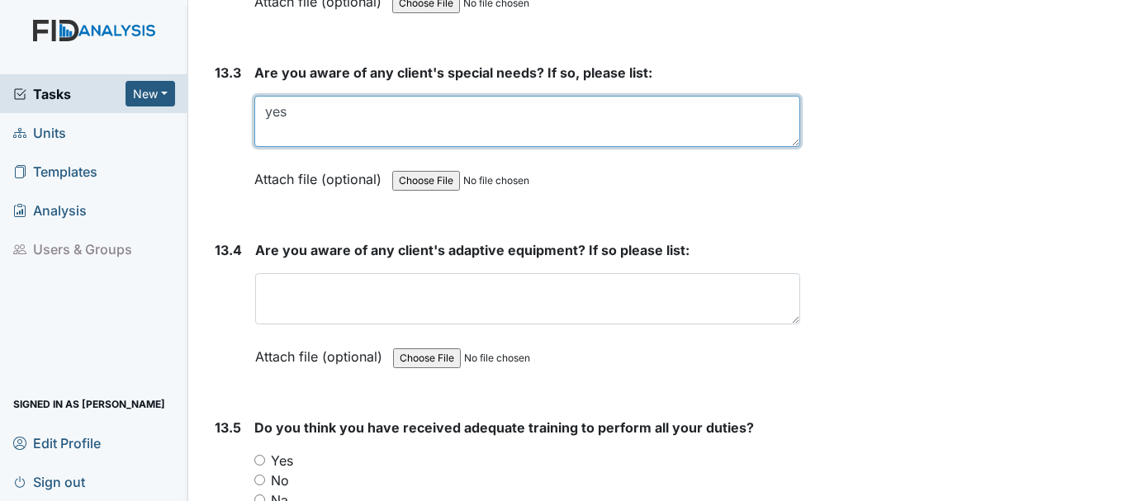
scroll to position [29308, 0]
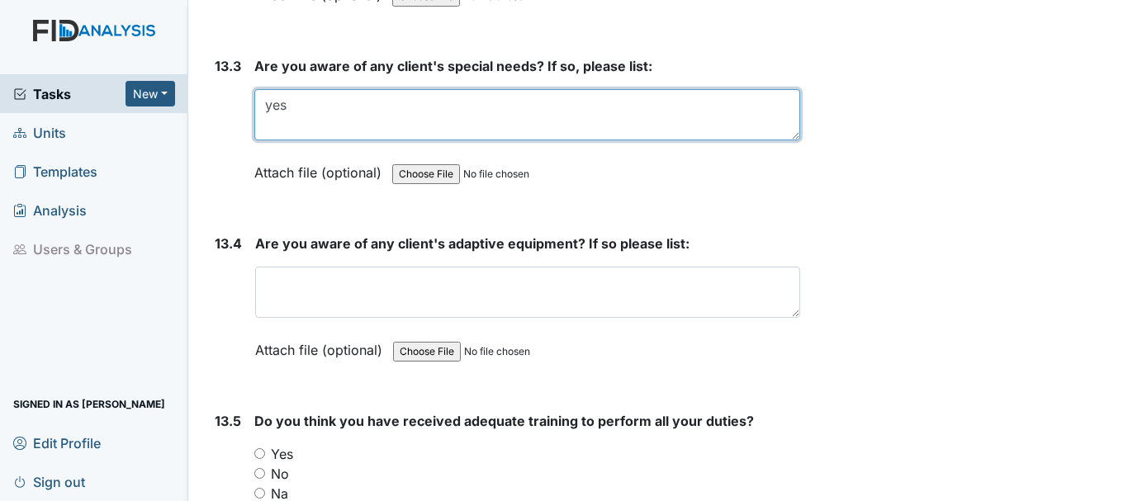
type textarea "yes"
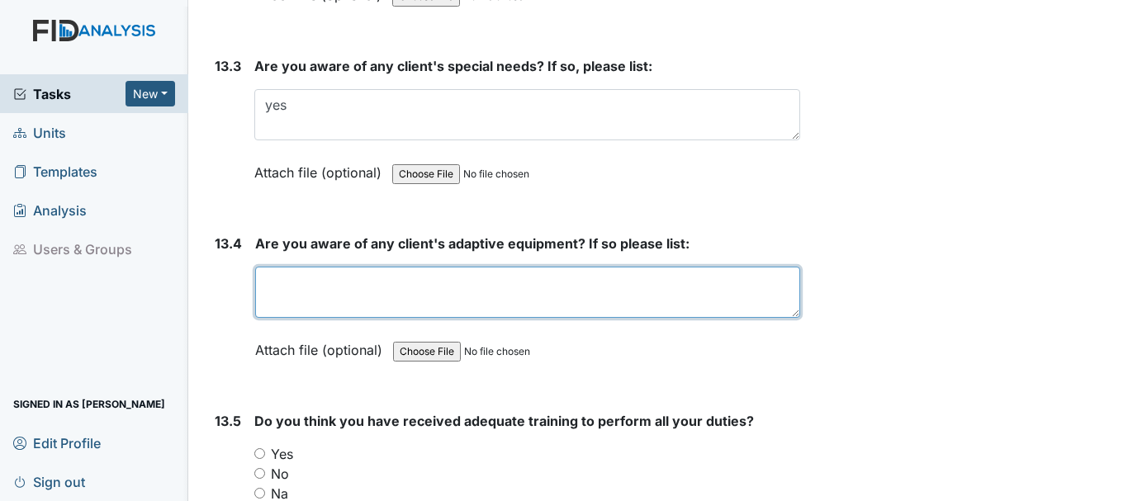
click at [348, 311] on textarea at bounding box center [527, 292] width 545 height 51
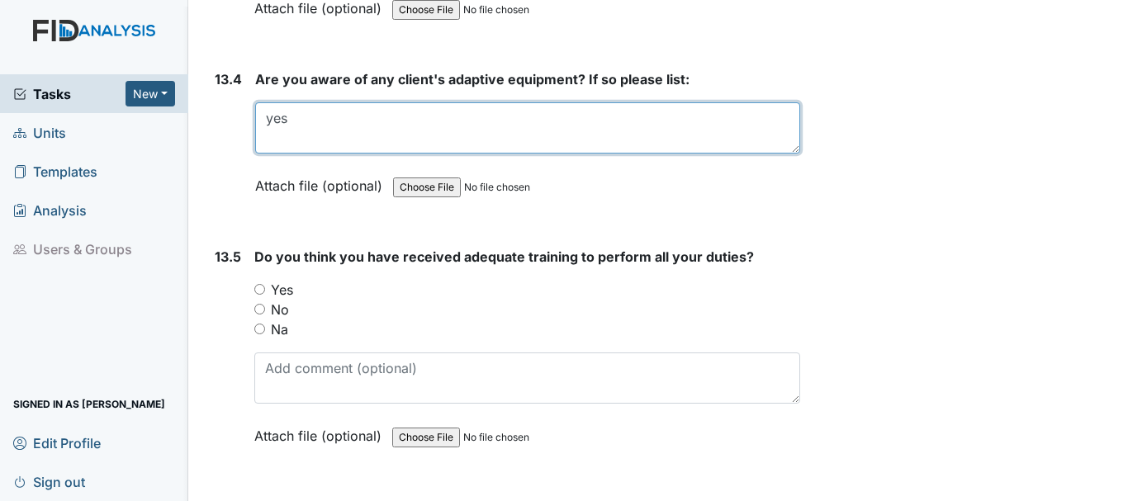
scroll to position [29474, 0]
type textarea "yes"
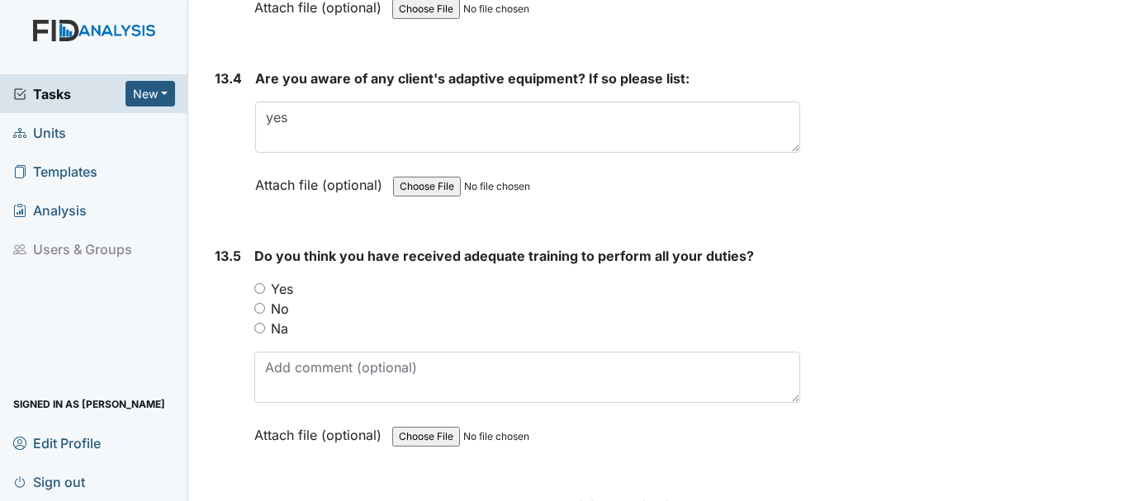
drag, startPoint x: 257, startPoint y: 310, endPoint x: 329, endPoint y: 309, distance: 71.8
click at [258, 294] on input "Yes" at bounding box center [259, 288] width 11 height 11
radio input "true"
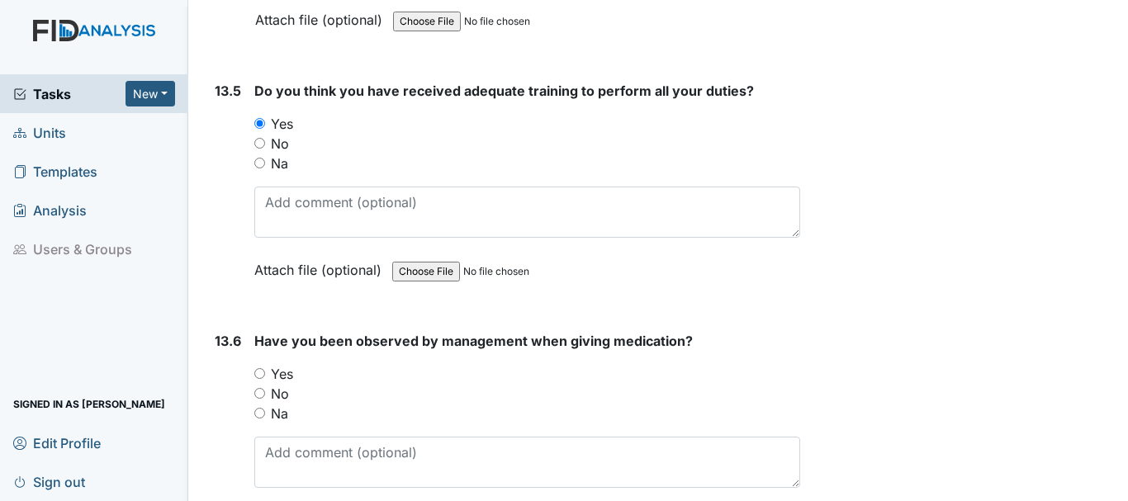
scroll to position [29721, 0]
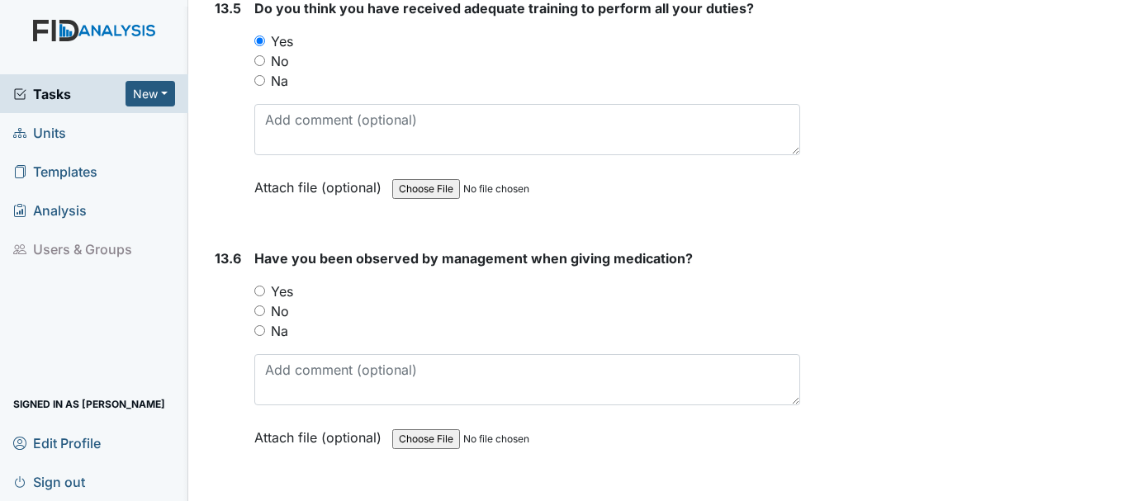
click at [260, 296] on input "Yes" at bounding box center [259, 291] width 11 height 11
radio input "true"
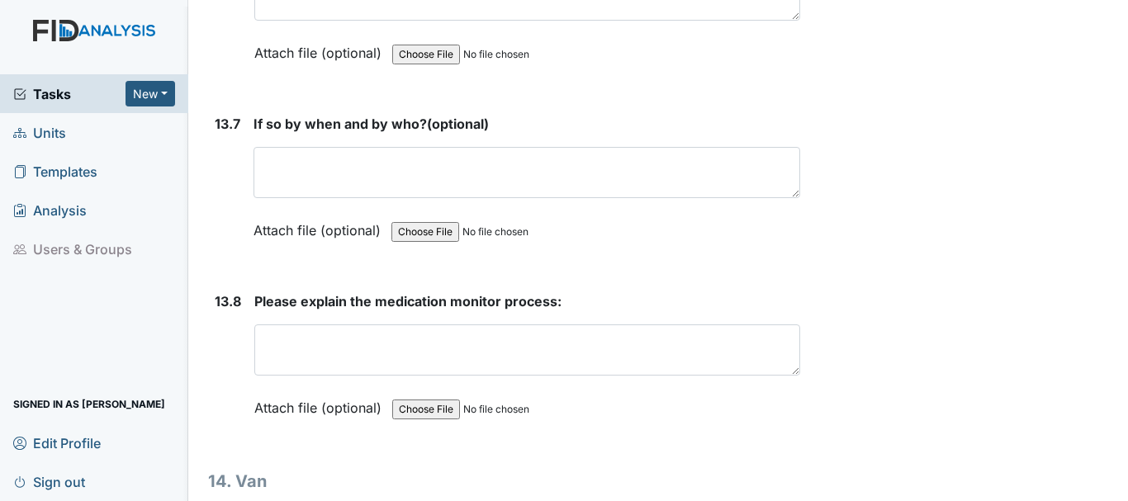
scroll to position [30134, 0]
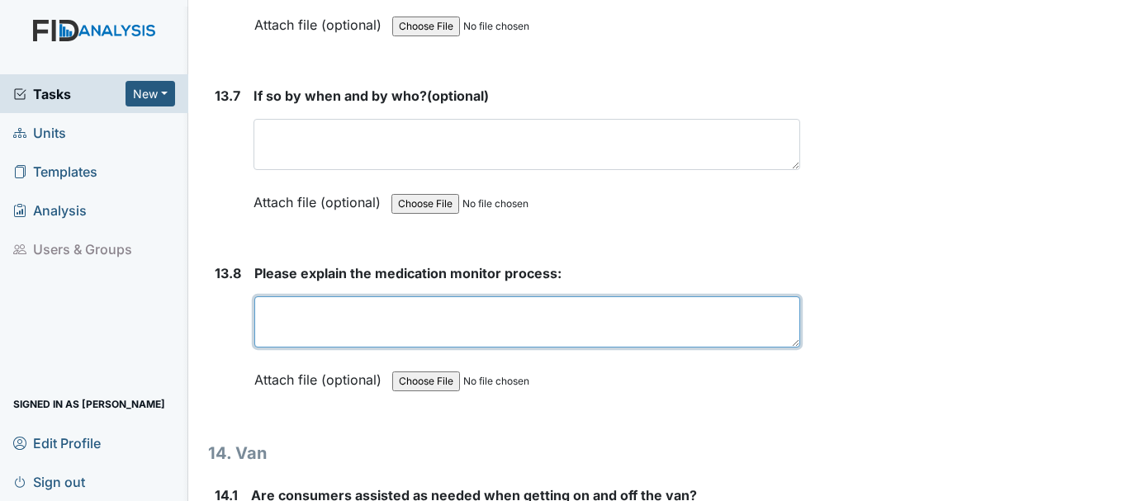
click at [349, 336] on textarea at bounding box center [527, 321] width 546 height 51
